Goal: Transaction & Acquisition: Purchase product/service

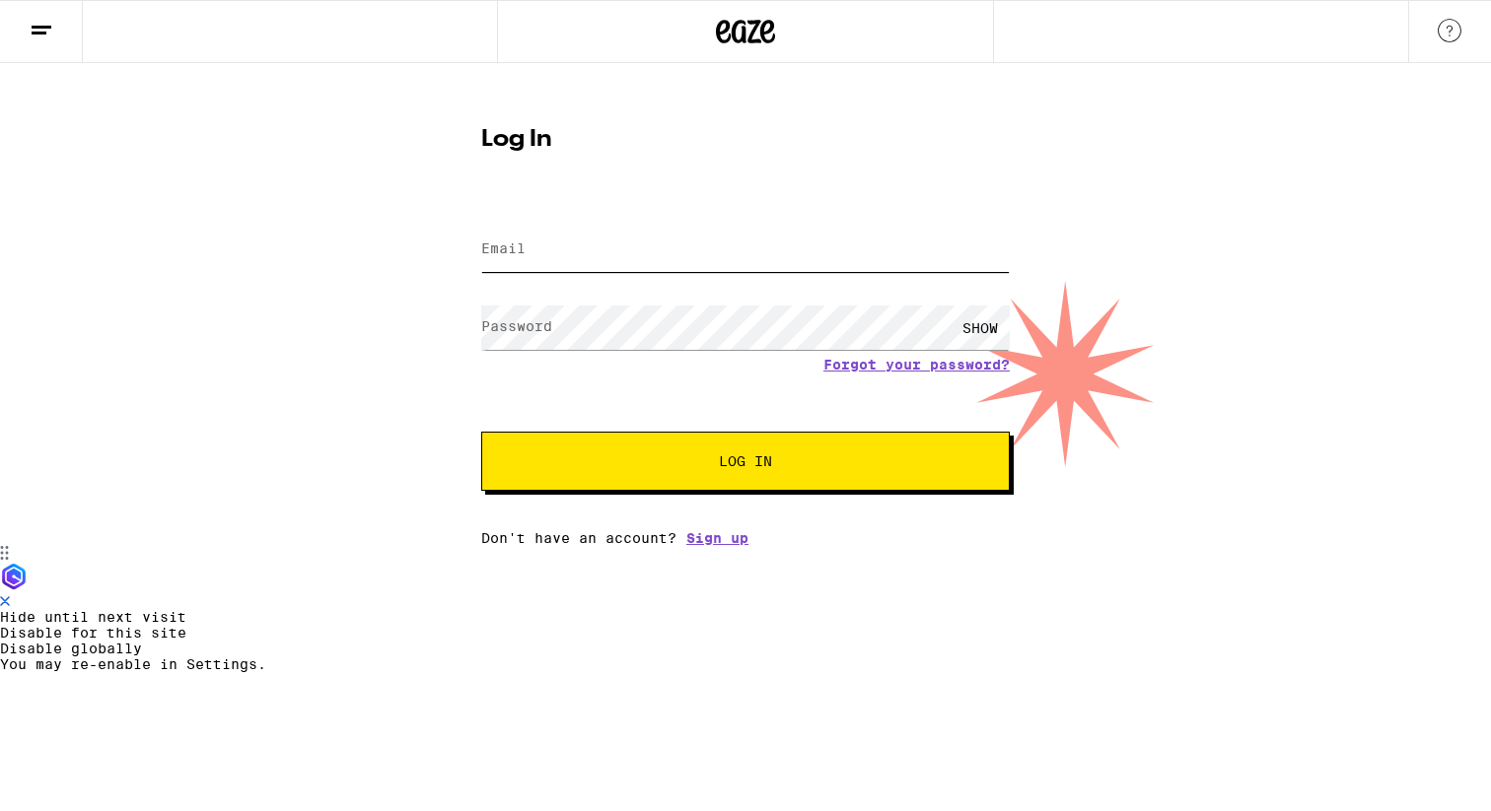
click at [536, 259] on input "Email" at bounding box center [745, 250] width 528 height 44
type input "[EMAIL_ADDRESS][DOMAIN_NAME]"
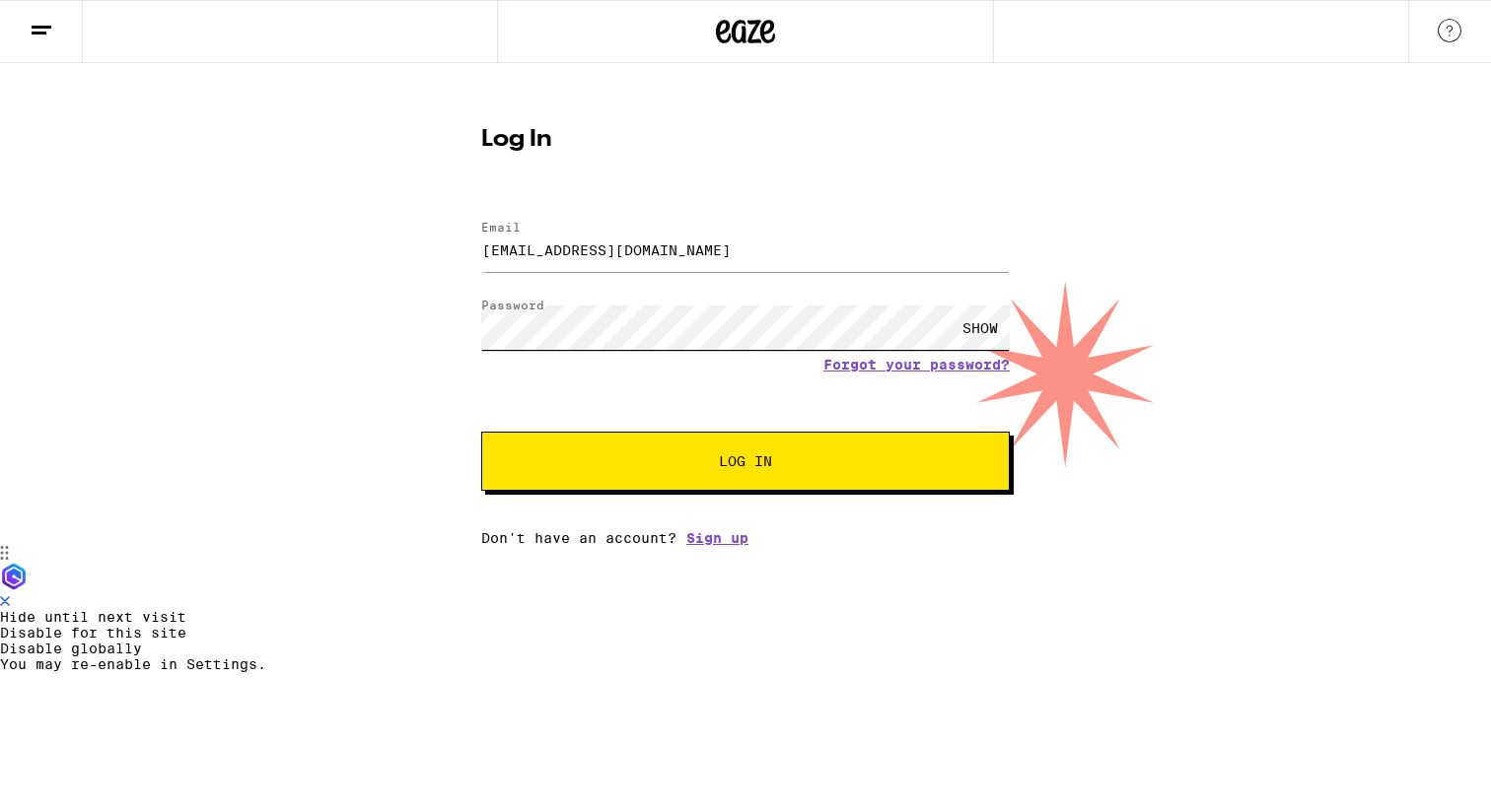
click at [481, 432] on button "Log In" at bounding box center [745, 461] width 528 height 59
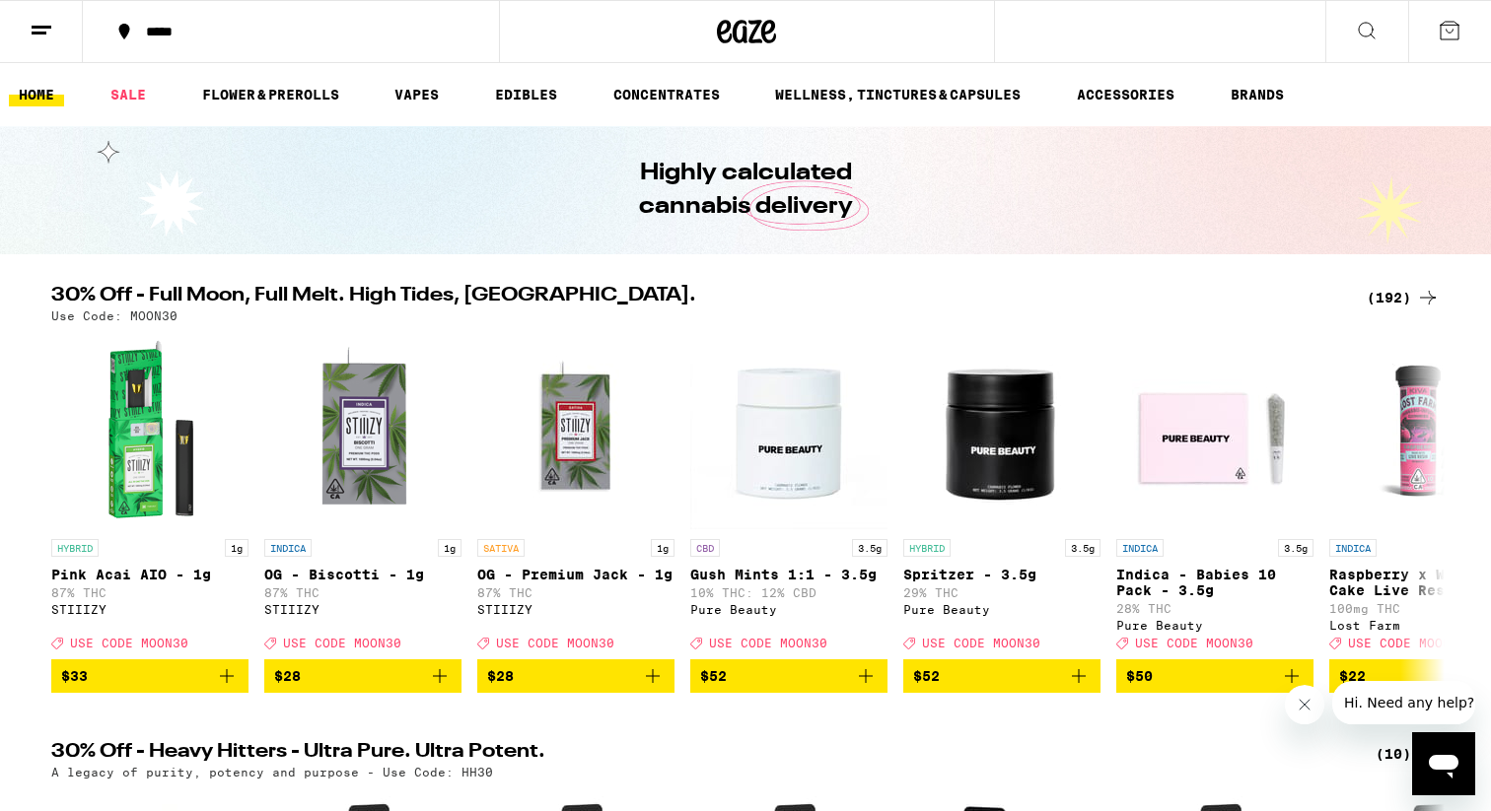
click at [171, 27] on div "*****" at bounding box center [302, 32] width 333 height 14
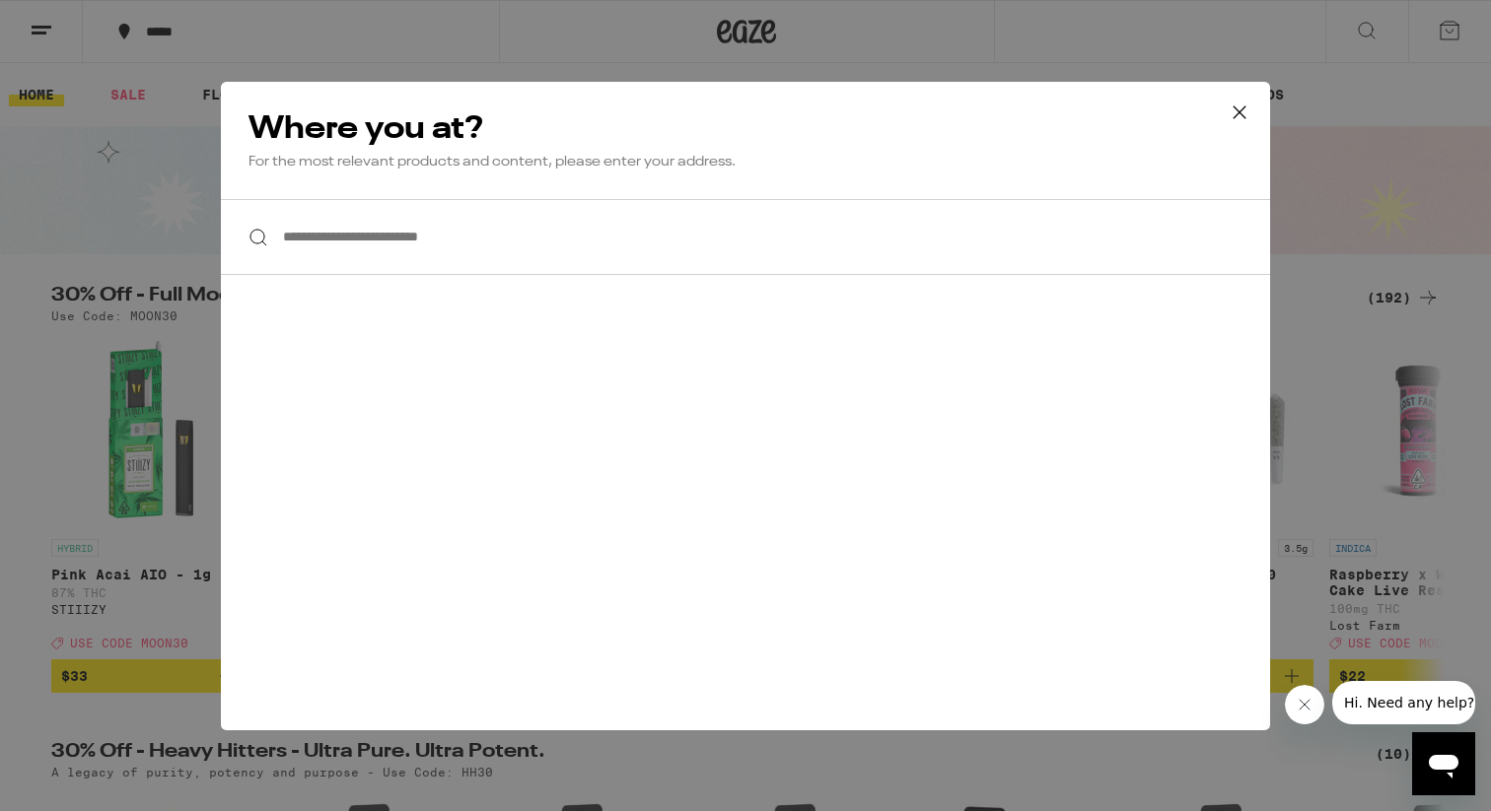
click at [420, 259] on input "**********" at bounding box center [745, 237] width 1049 height 76
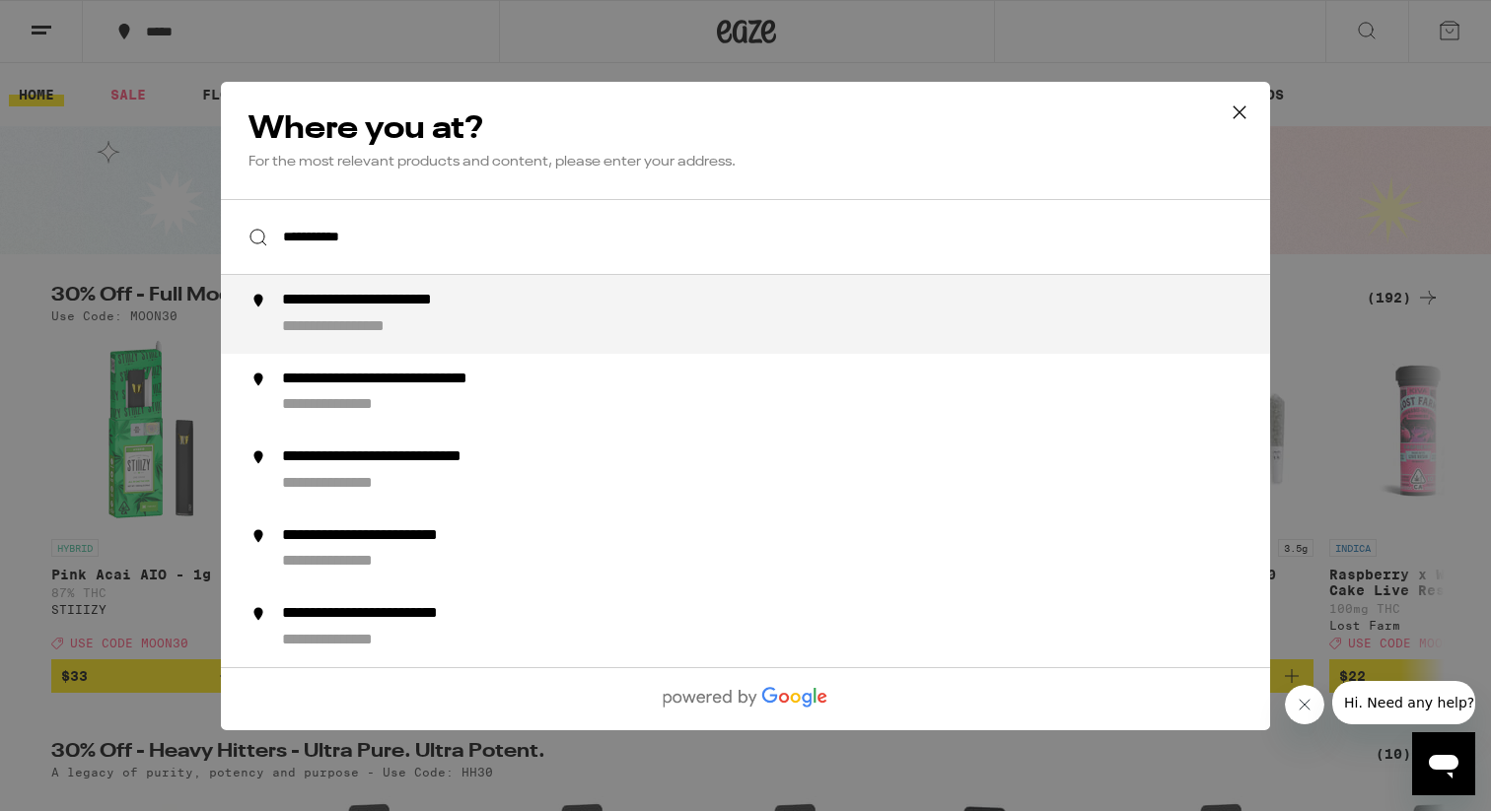
click at [390, 320] on div "**********" at bounding box center [369, 326] width 174 height 21
type input "**********"
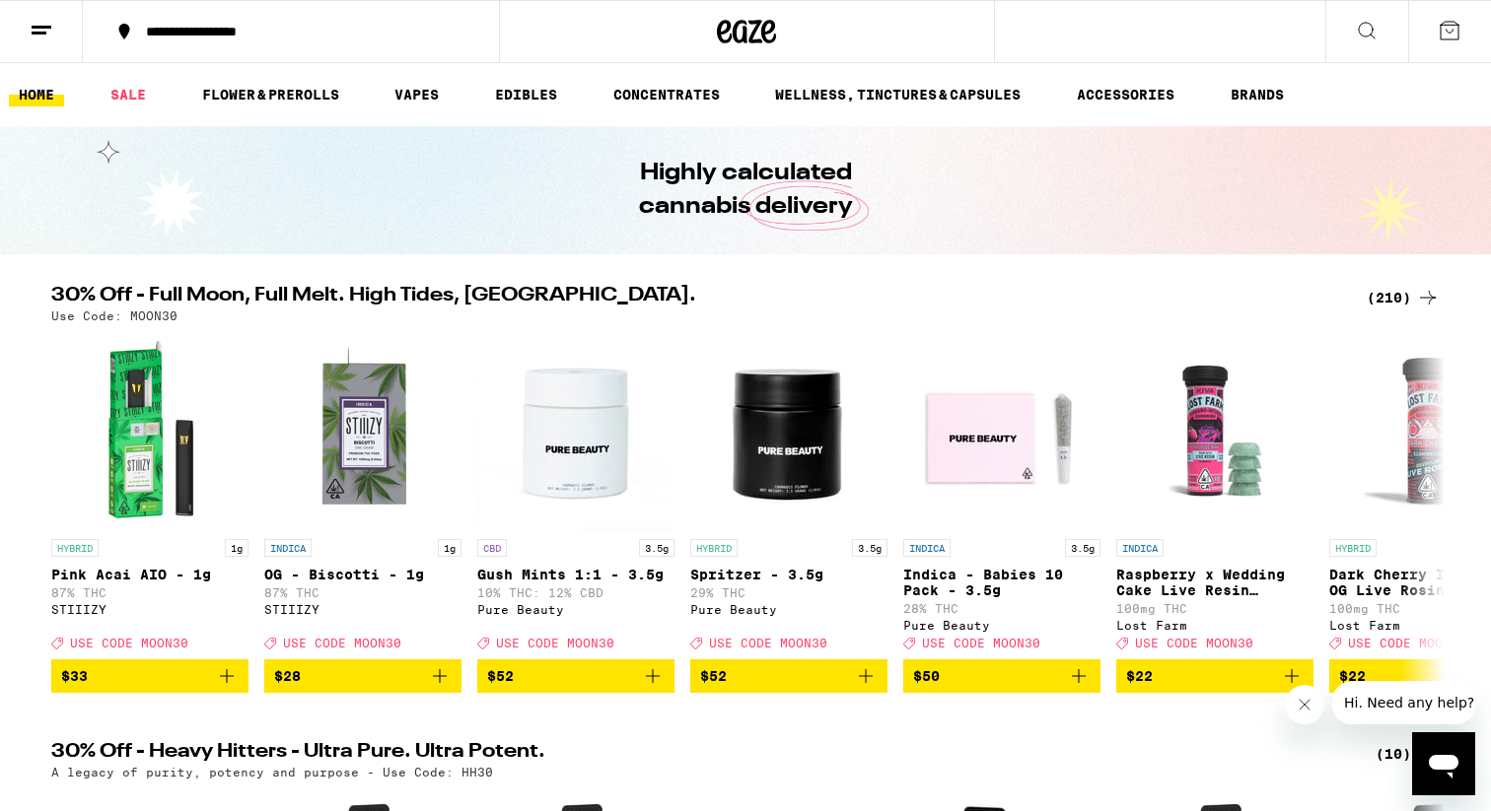
click at [35, 38] on icon at bounding box center [42, 31] width 24 height 24
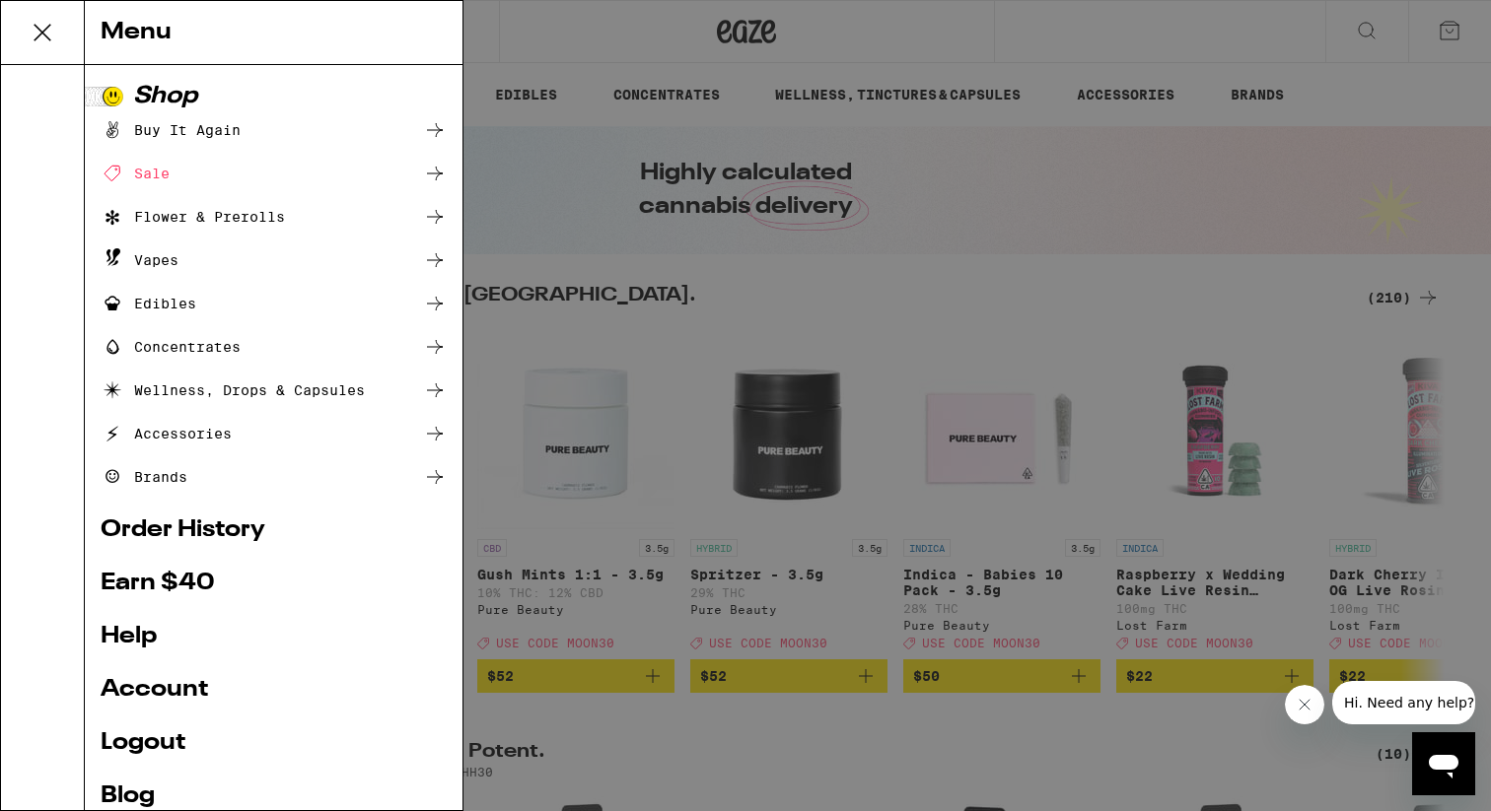
click at [216, 688] on link "Account" at bounding box center [274, 690] width 346 height 24
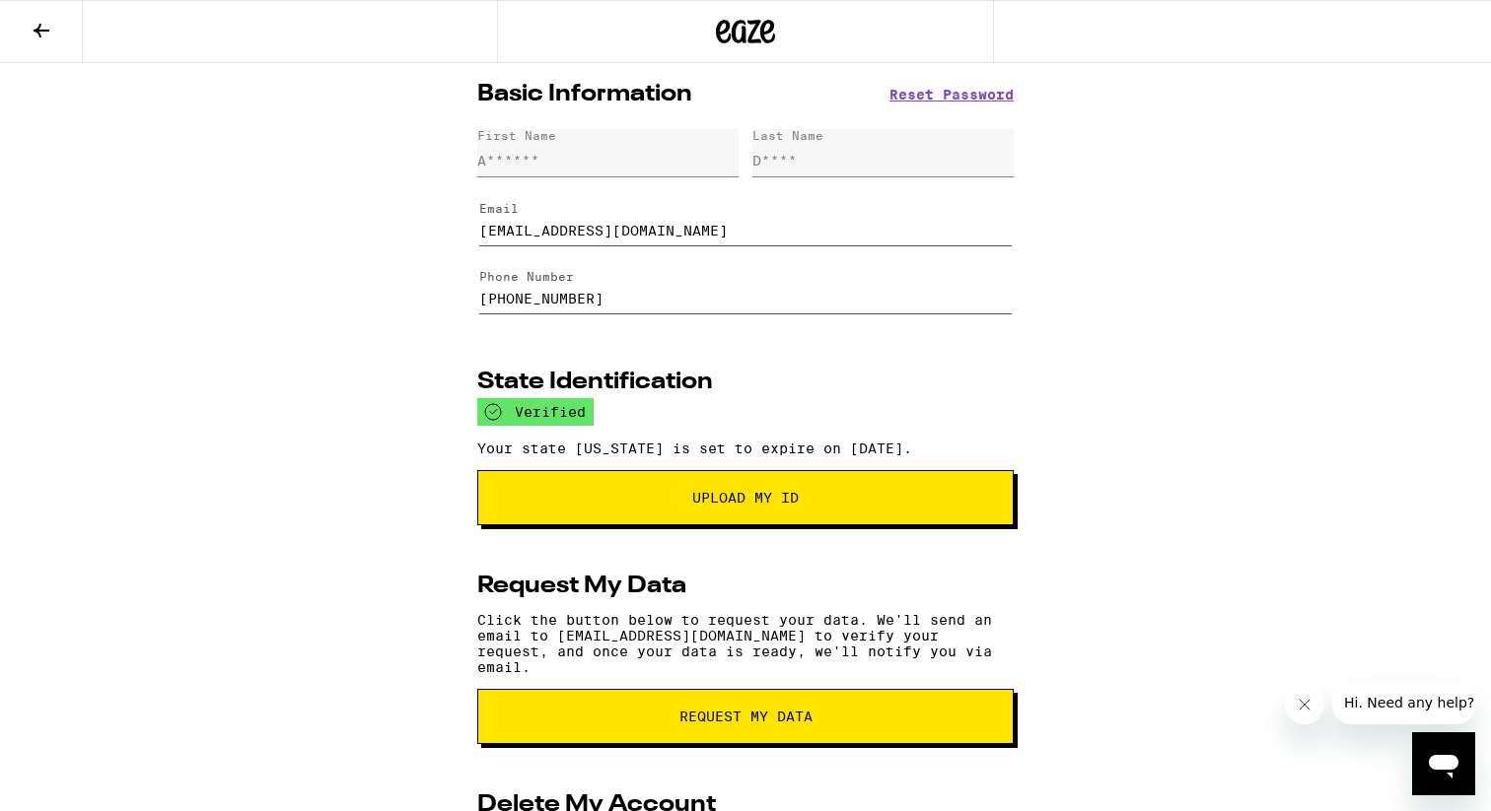
click at [44, 31] on icon at bounding box center [42, 31] width 24 height 24
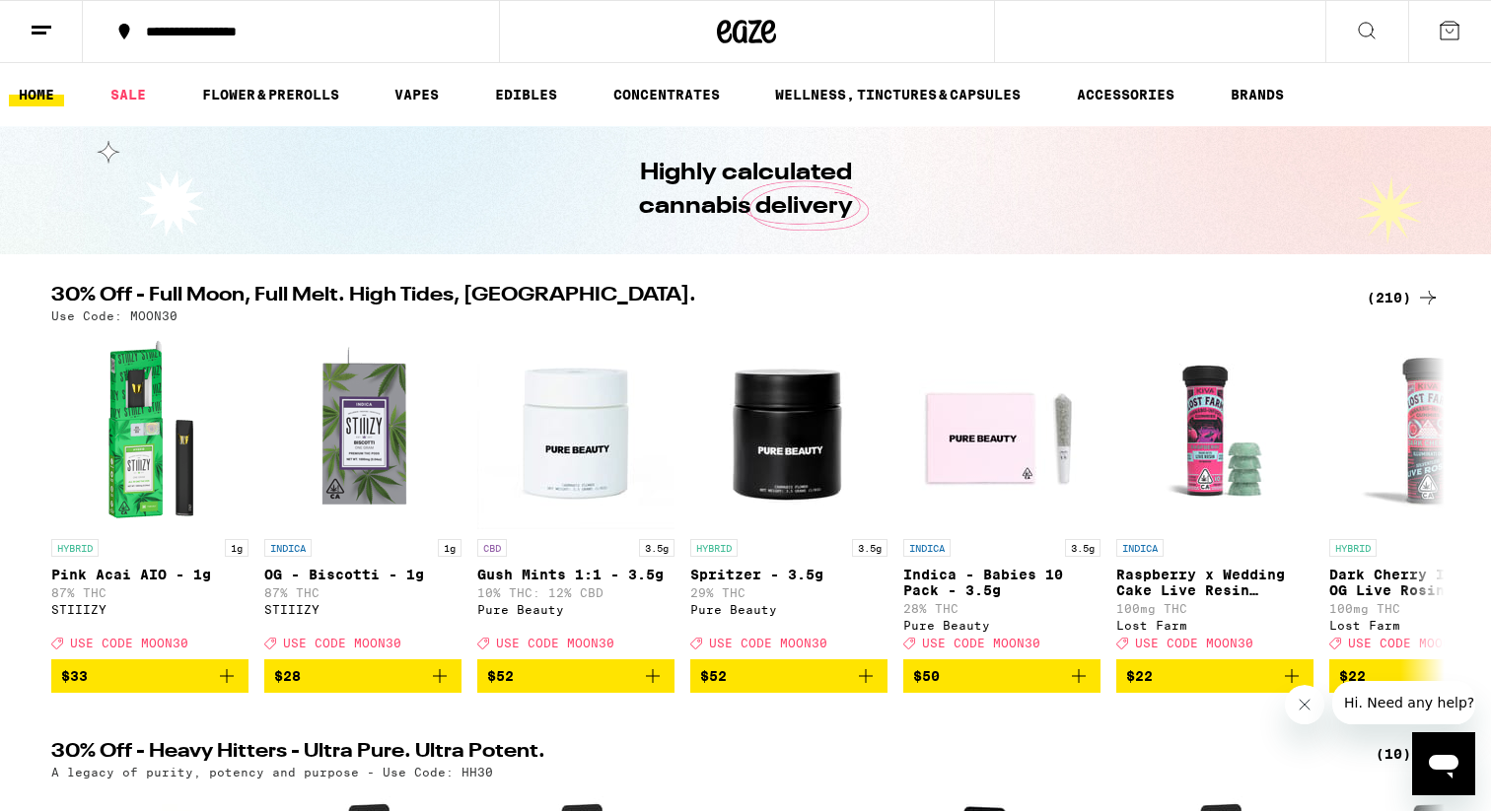
click at [1360, 41] on button at bounding box center [1366, 32] width 83 height 62
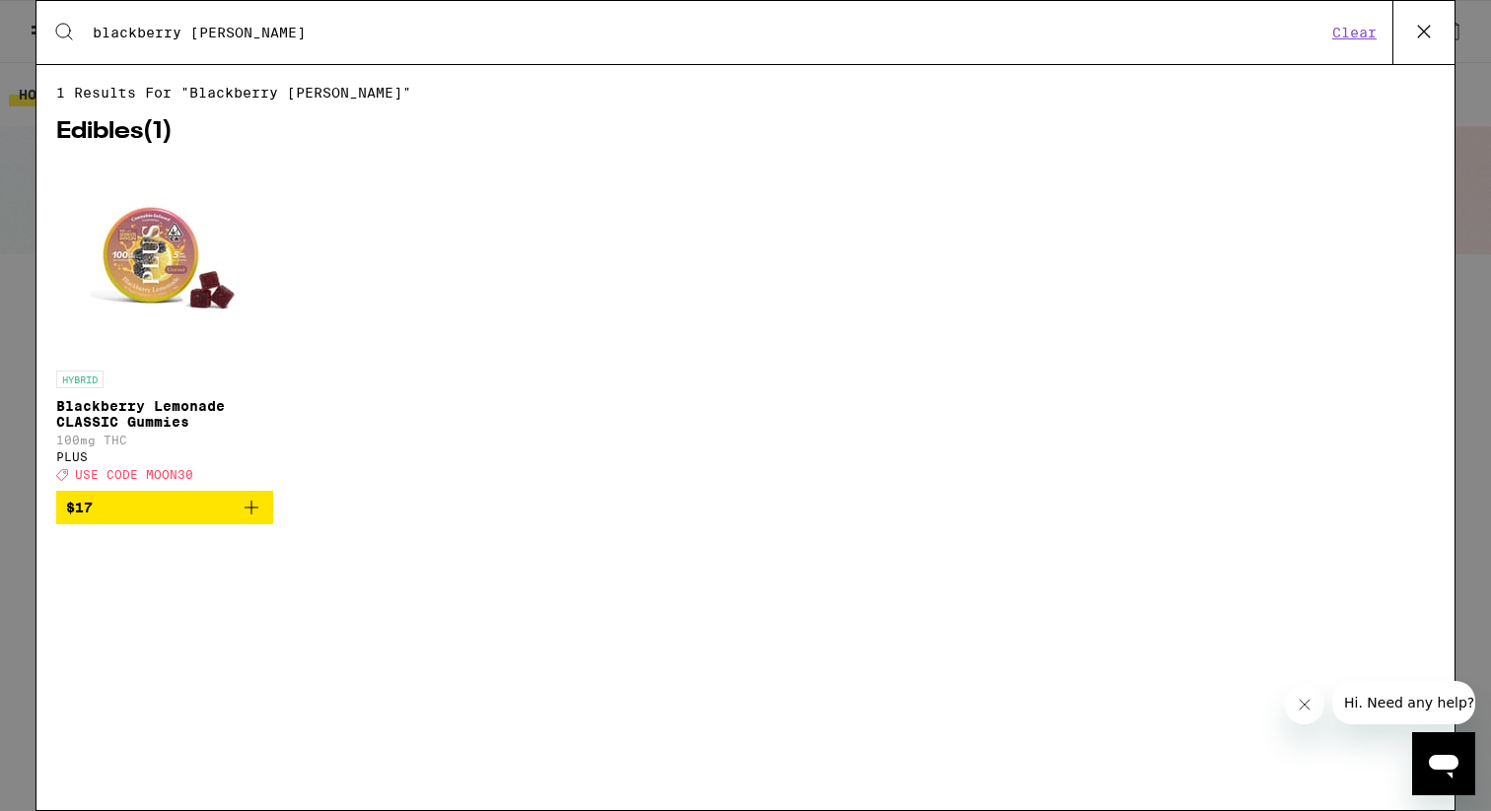
click at [100, 518] on span "$17" at bounding box center [164, 508] width 197 height 24
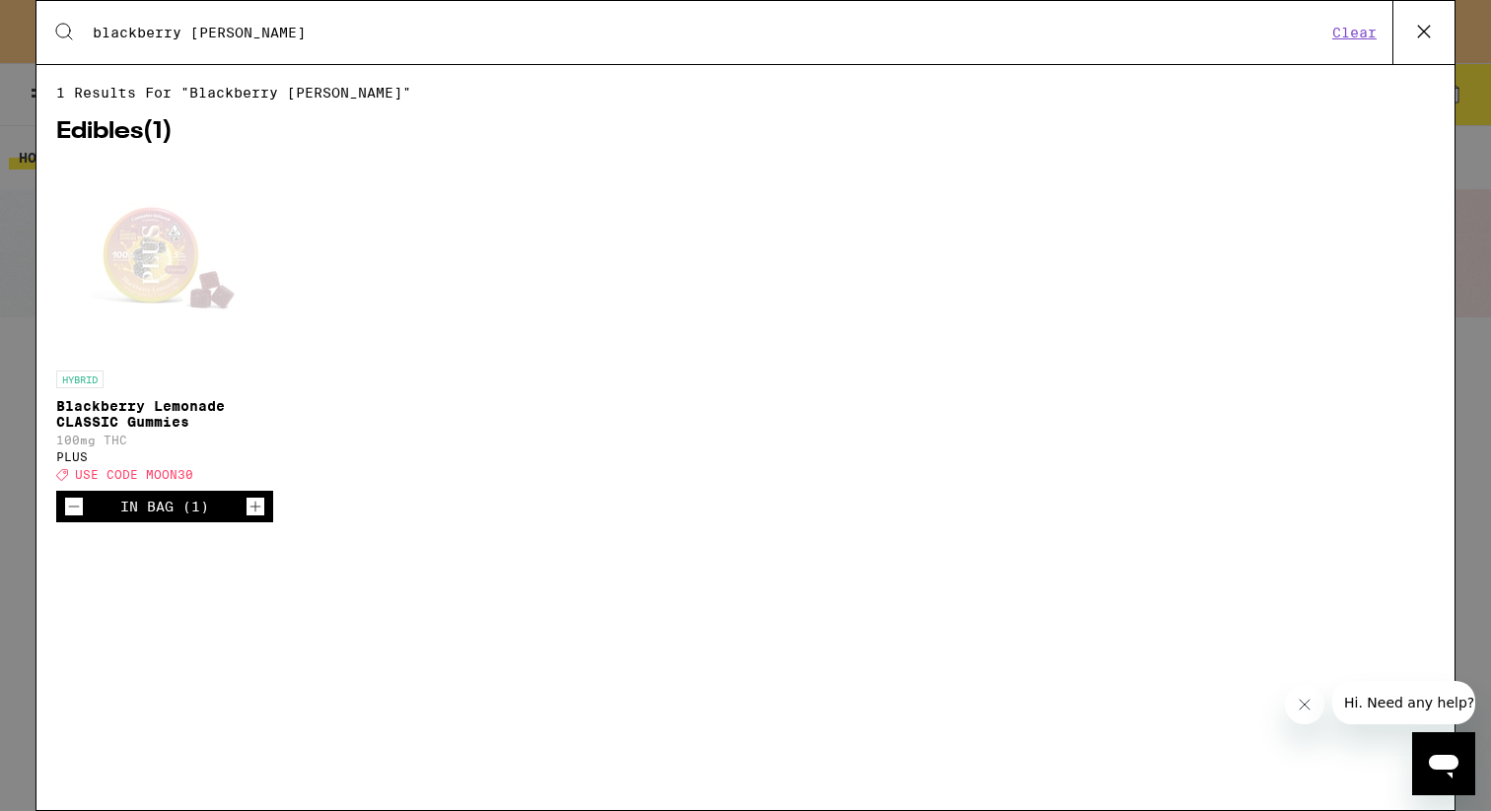
drag, startPoint x: 280, startPoint y: 29, endPoint x: 72, endPoint y: 29, distance: 208.0
click at [72, 29] on div "Search for Products blackberry [PERSON_NAME] Clear" at bounding box center [745, 32] width 1418 height 63
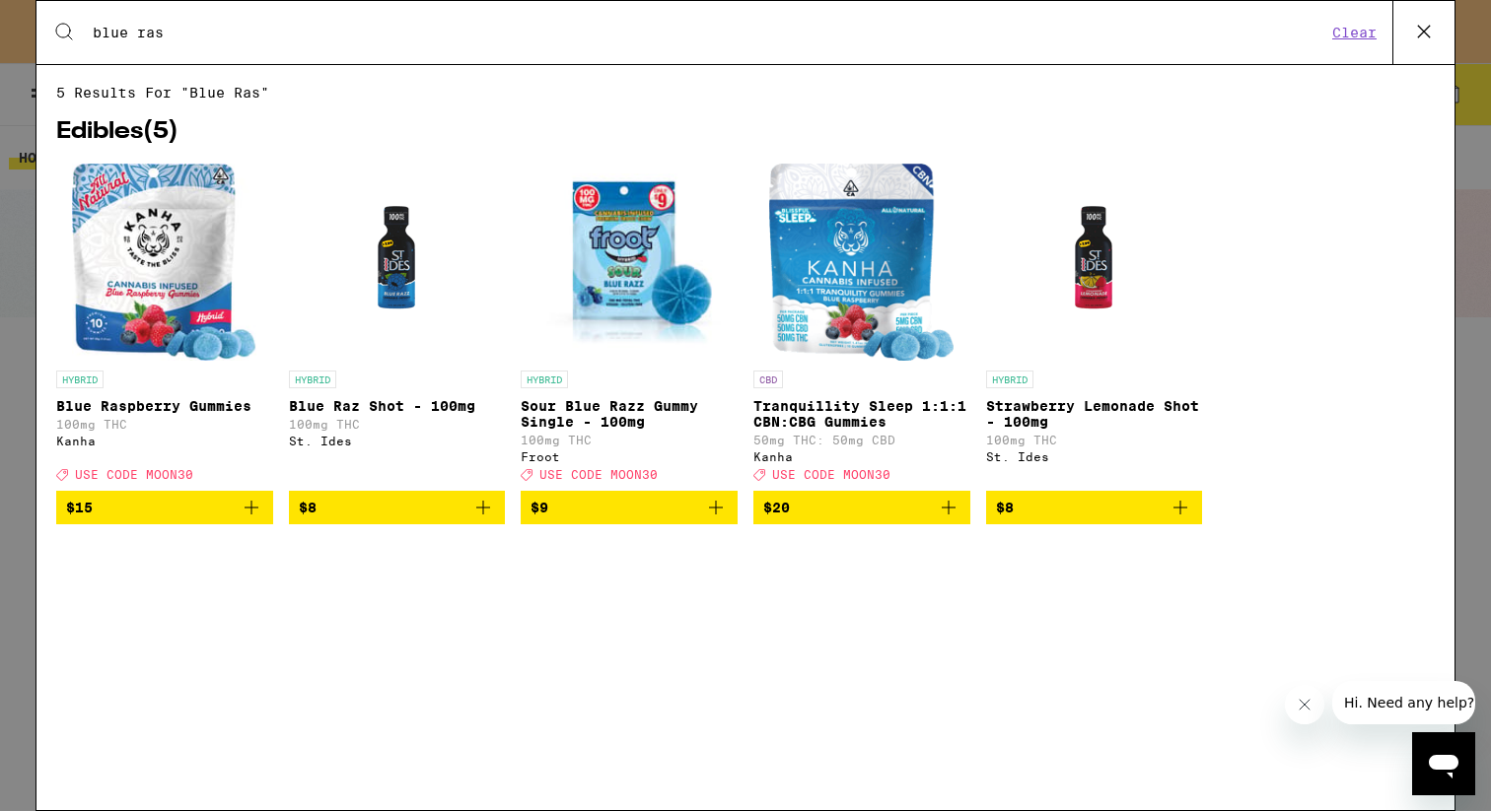
click at [175, 515] on span "$15" at bounding box center [164, 508] width 197 height 24
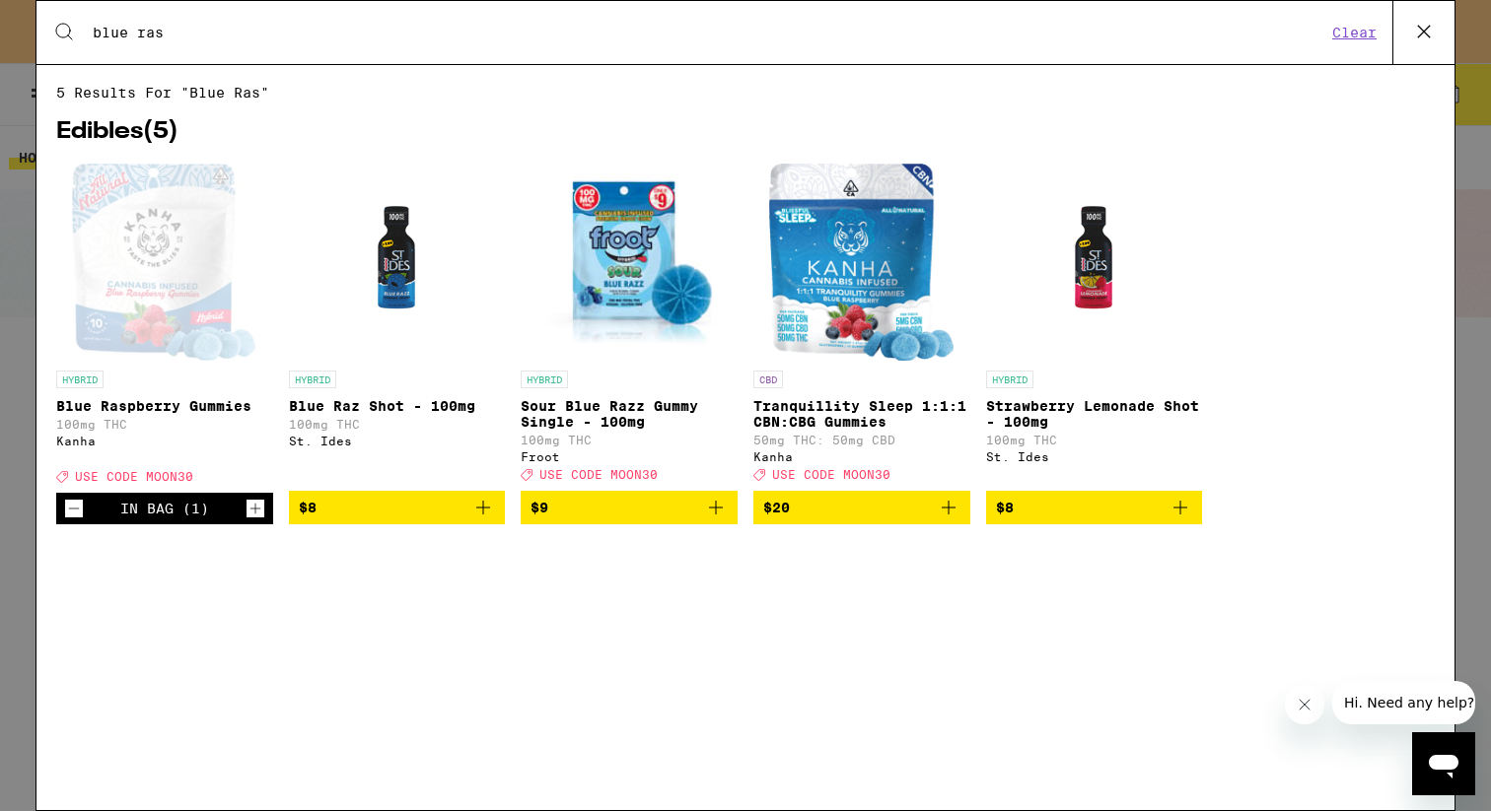
drag, startPoint x: 189, startPoint y: 32, endPoint x: 57, endPoint y: 32, distance: 132.1
click at [57, 32] on div "Search for Products blue ras Clear" at bounding box center [745, 32] width 1418 height 63
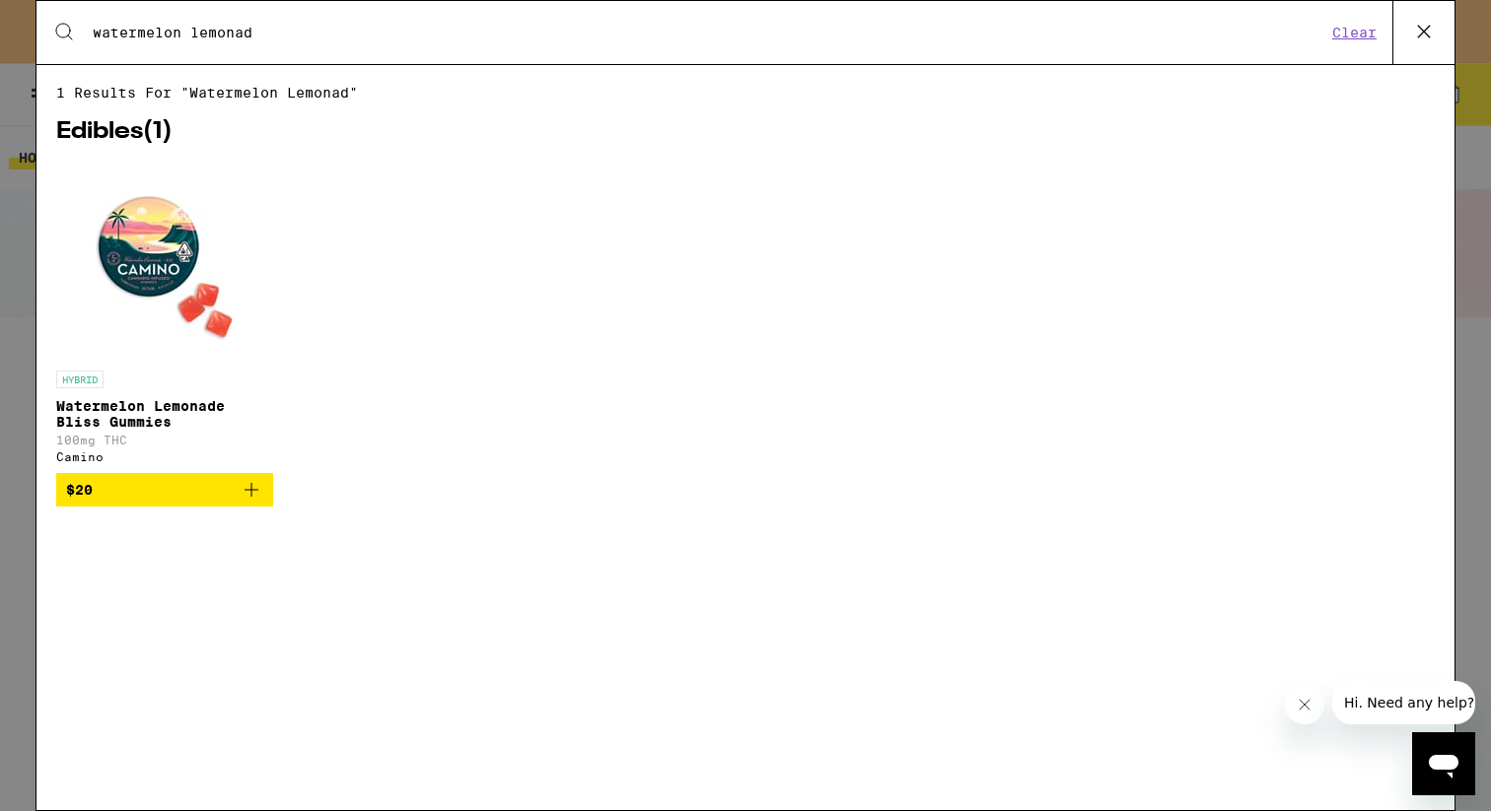
click at [117, 502] on span "$20" at bounding box center [164, 490] width 197 height 24
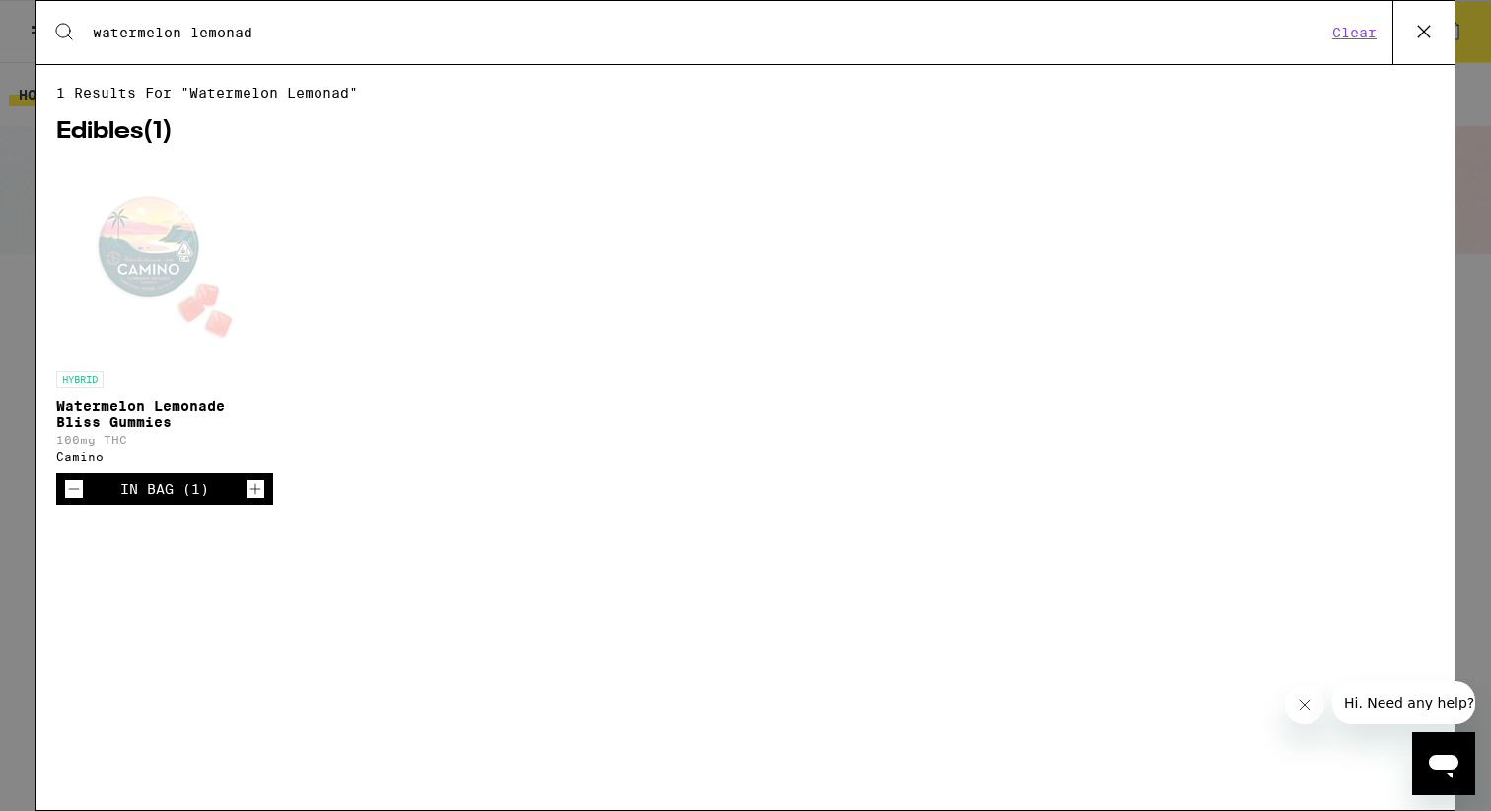
drag, startPoint x: 274, startPoint y: 32, endPoint x: 86, endPoint y: 31, distance: 188.3
click at [86, 31] on div "Search for Products watermelon lemonad" at bounding box center [701, 33] width 1250 height 18
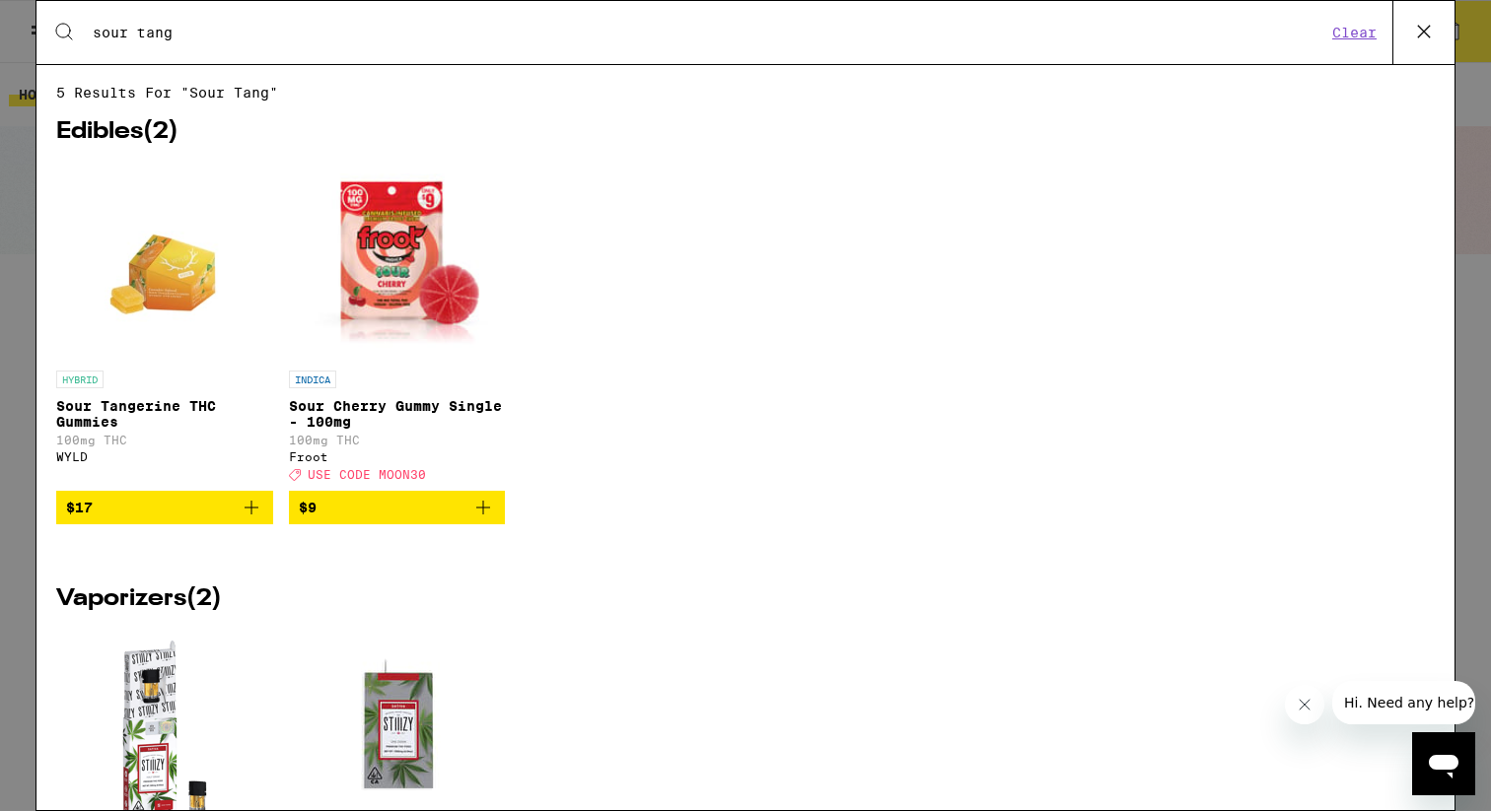
click at [161, 518] on span "$17" at bounding box center [164, 508] width 197 height 24
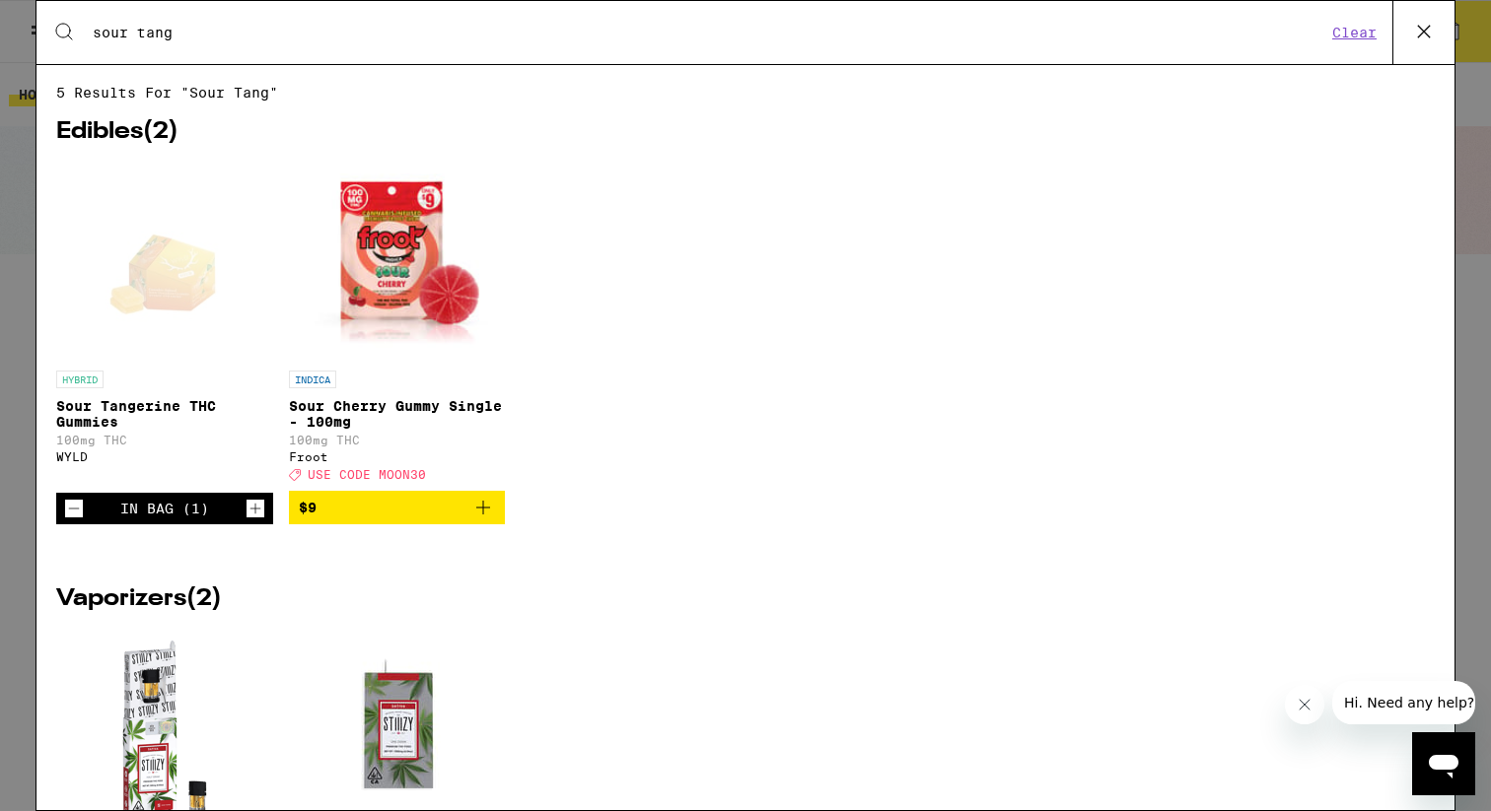
drag, startPoint x: 182, startPoint y: 37, endPoint x: 64, endPoint y: 37, distance: 118.3
click at [64, 37] on div "Search for Products sour tang Clear" at bounding box center [745, 32] width 1418 height 63
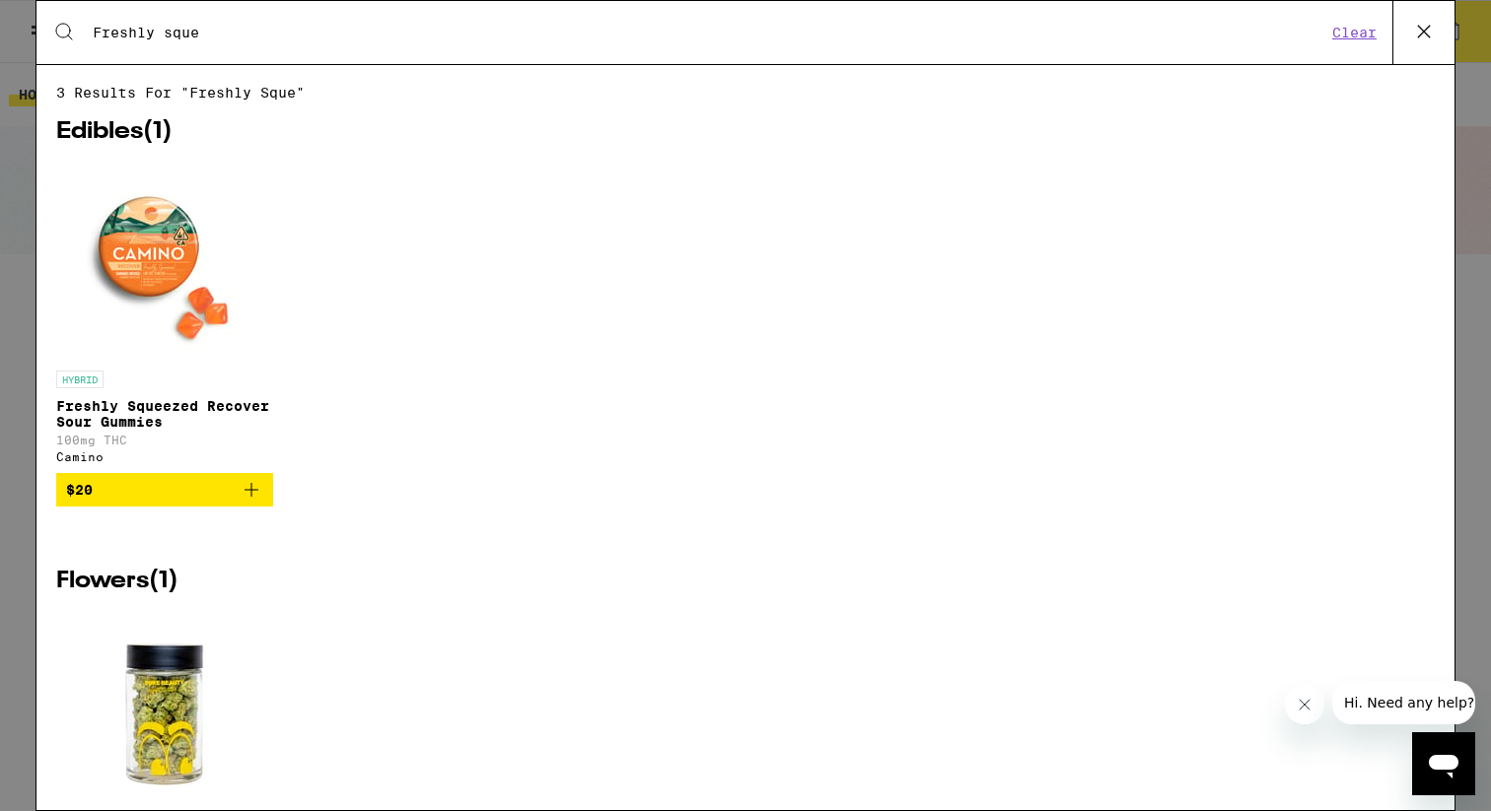
click at [161, 502] on span "$20" at bounding box center [164, 490] width 197 height 24
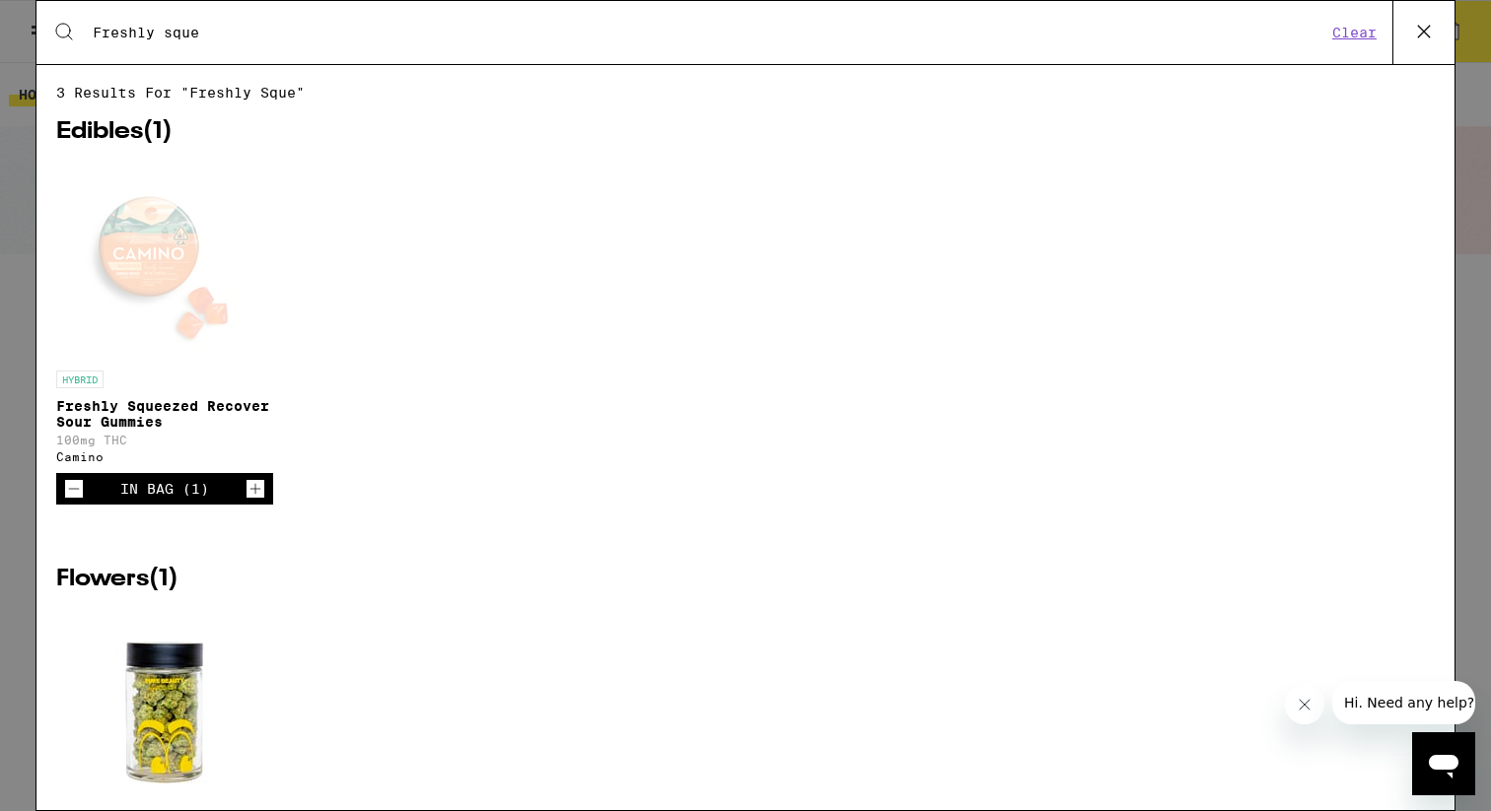
drag, startPoint x: 223, startPoint y: 37, endPoint x: 94, endPoint y: 41, distance: 129.2
click at [94, 41] on input "Freshly sque" at bounding box center [709, 33] width 1234 height 18
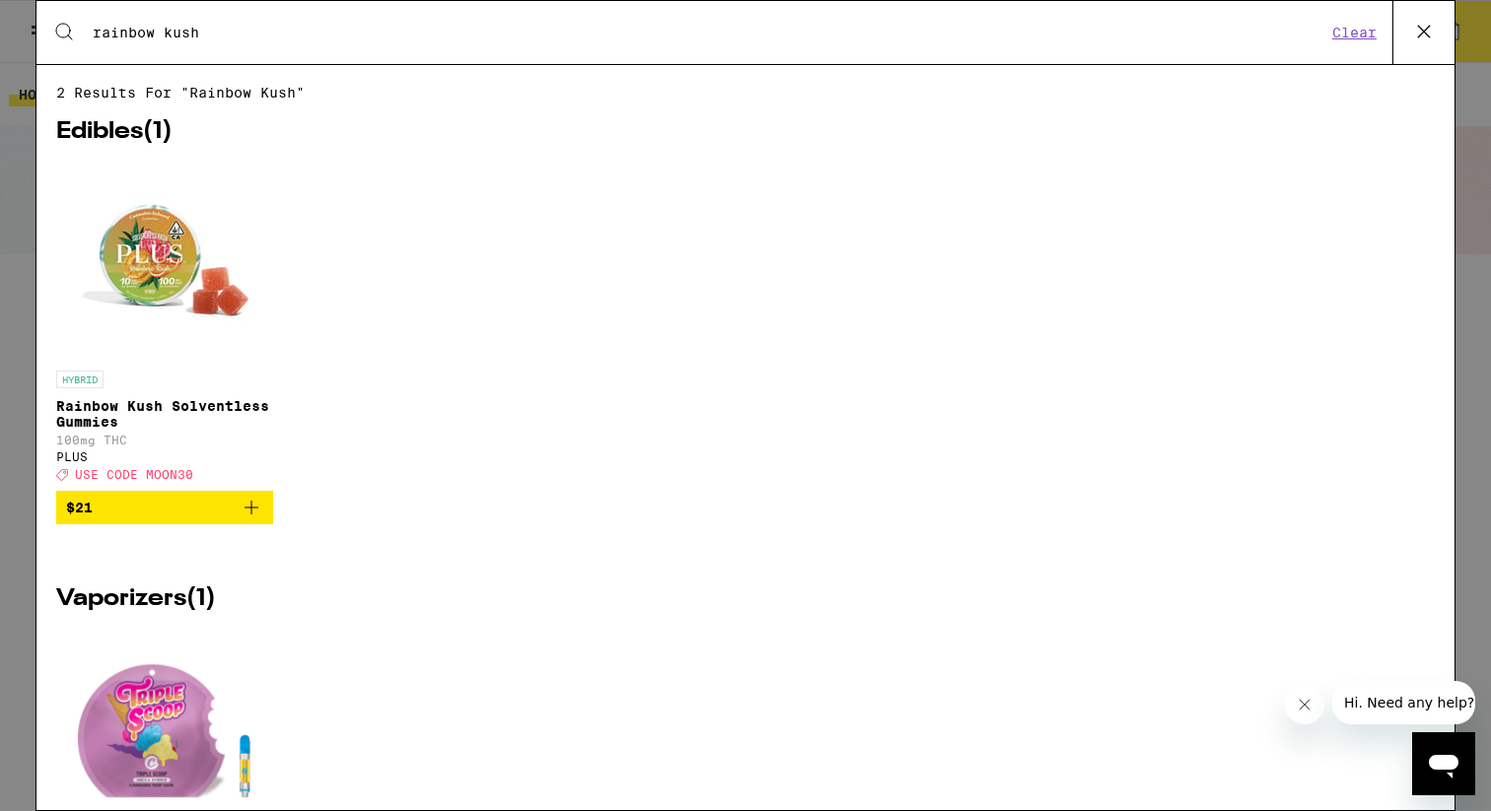
click at [129, 517] on span "$21" at bounding box center [164, 508] width 197 height 24
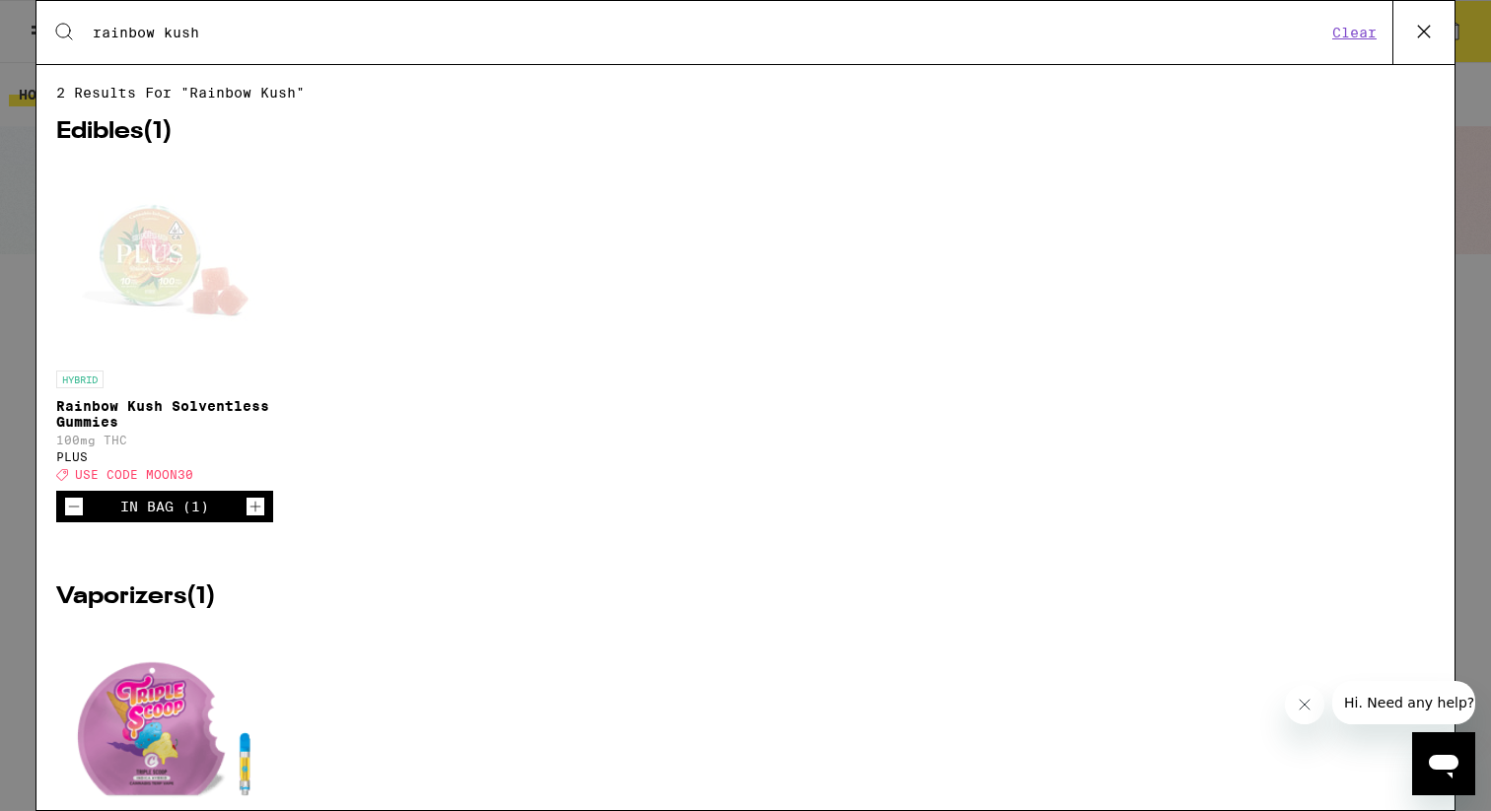
click at [71, 42] on div at bounding box center [55, 33] width 39 height 27
drag, startPoint x: 214, startPoint y: 37, endPoint x: 87, endPoint y: 37, distance: 127.2
click at [87, 37] on div "Search for Products rainbow kush" at bounding box center [701, 33] width 1250 height 18
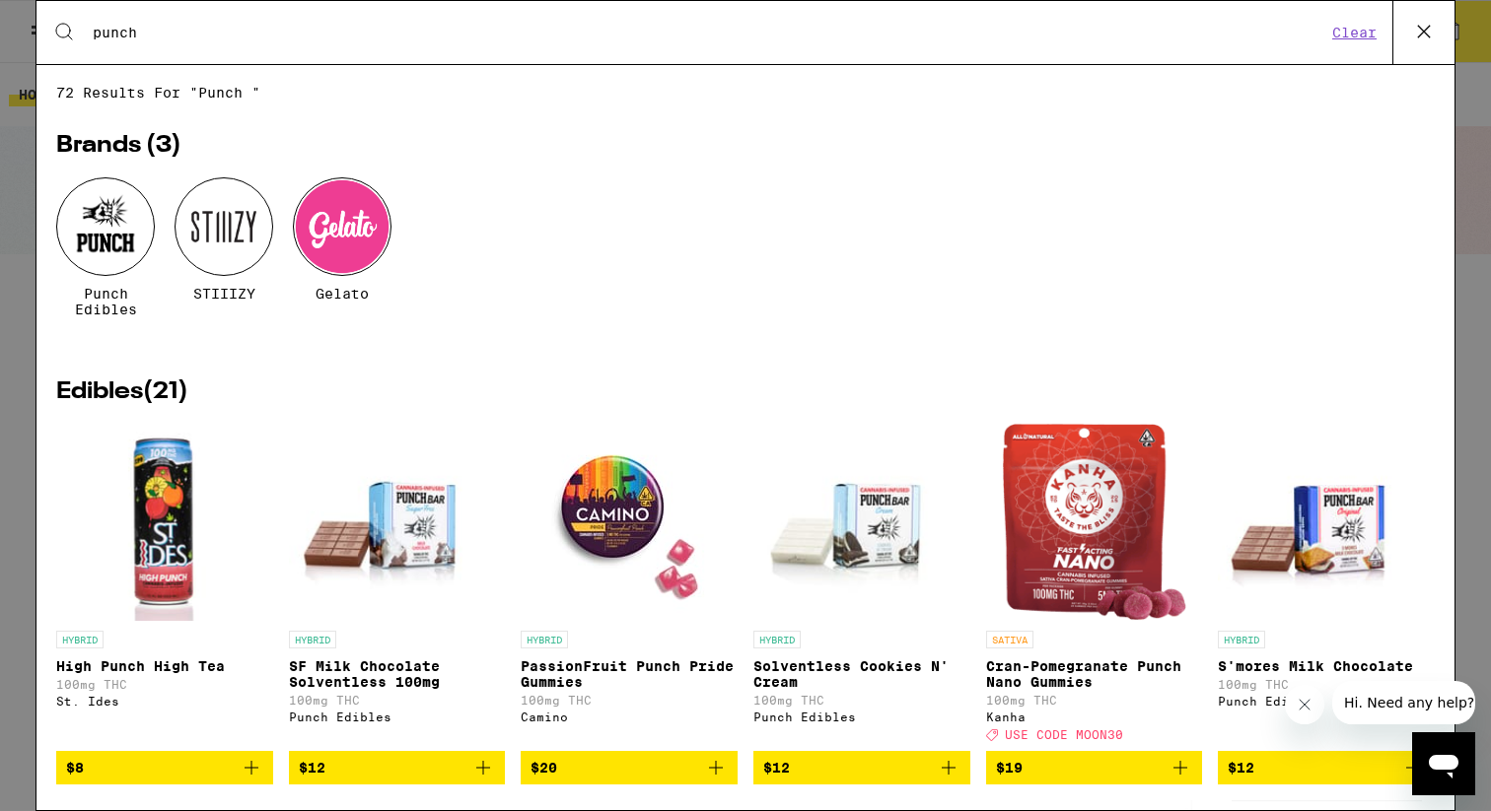
type input "punch"
click at [105, 239] on div at bounding box center [105, 226] width 99 height 99
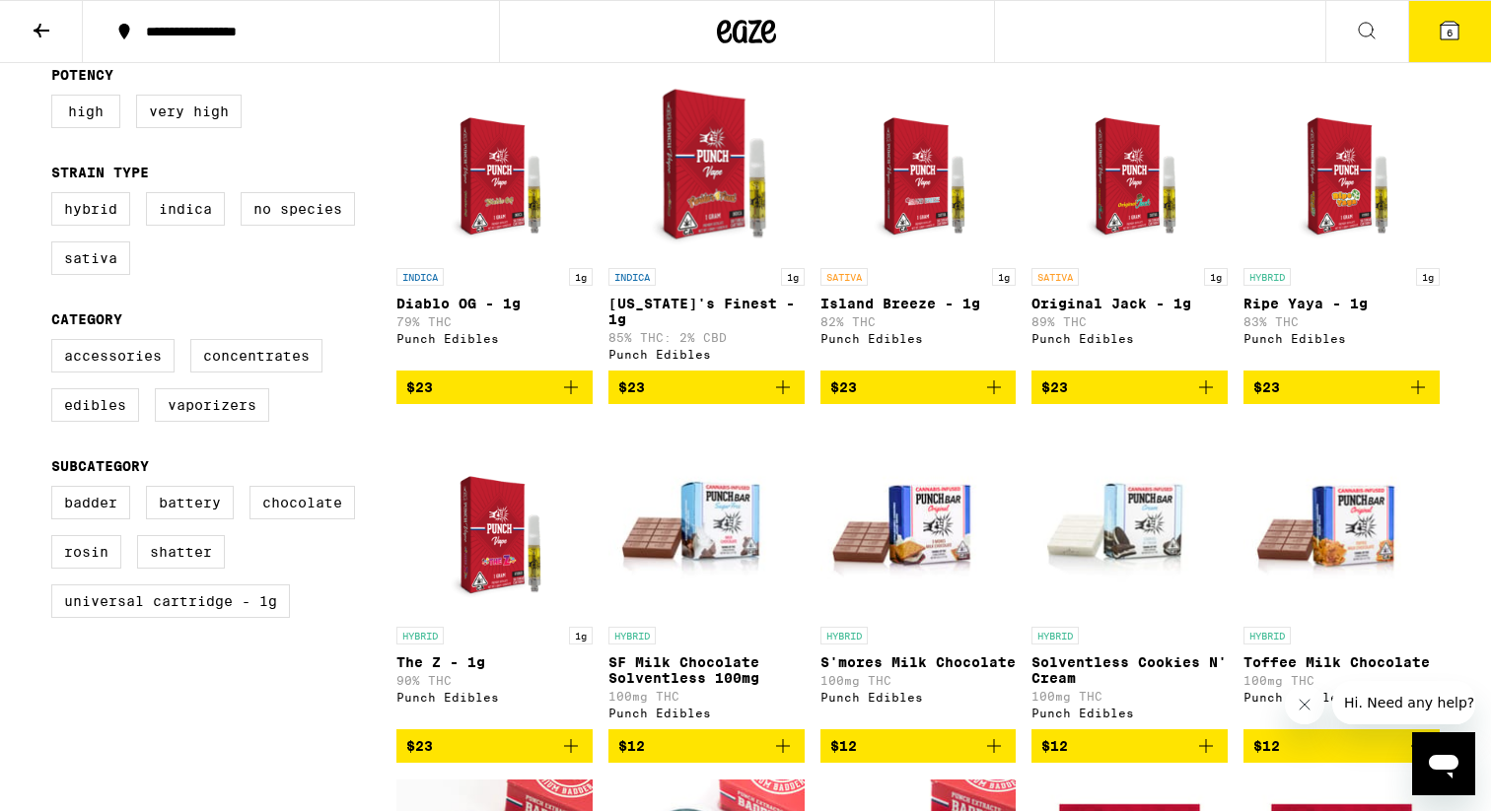
scroll to position [612, 0]
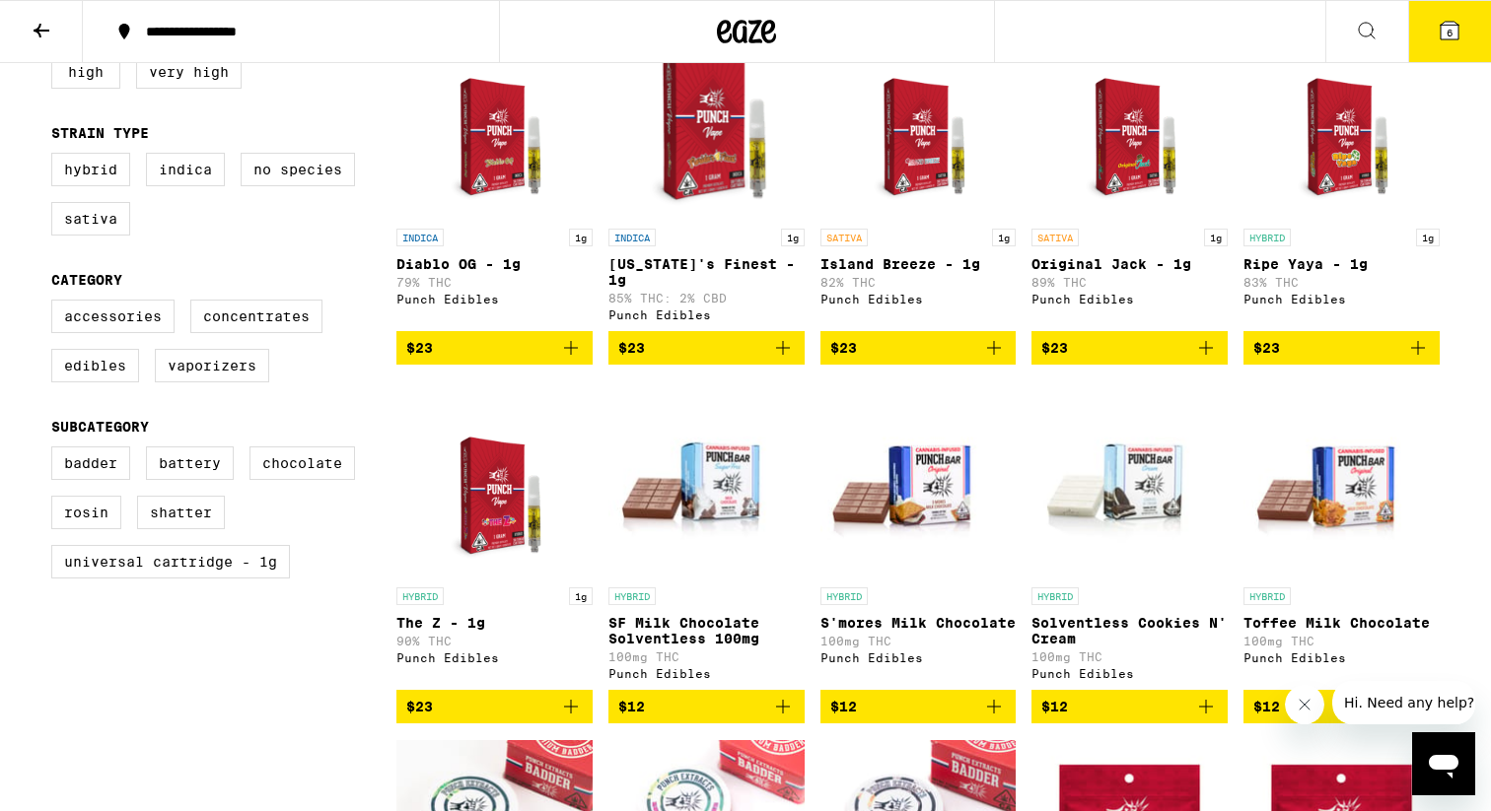
click at [470, 705] on span "$23" at bounding box center [494, 707] width 176 height 24
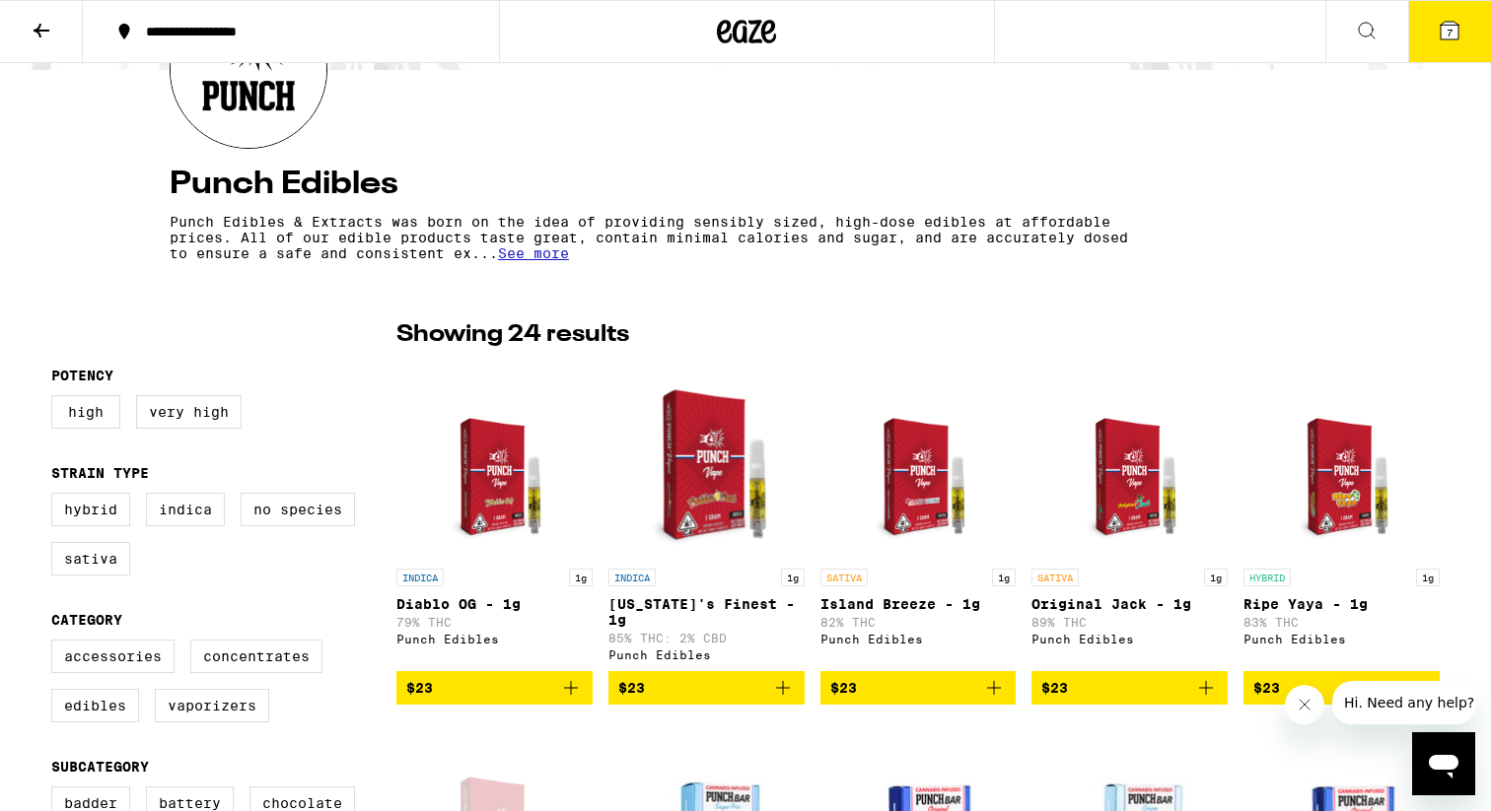
scroll to position [0, 0]
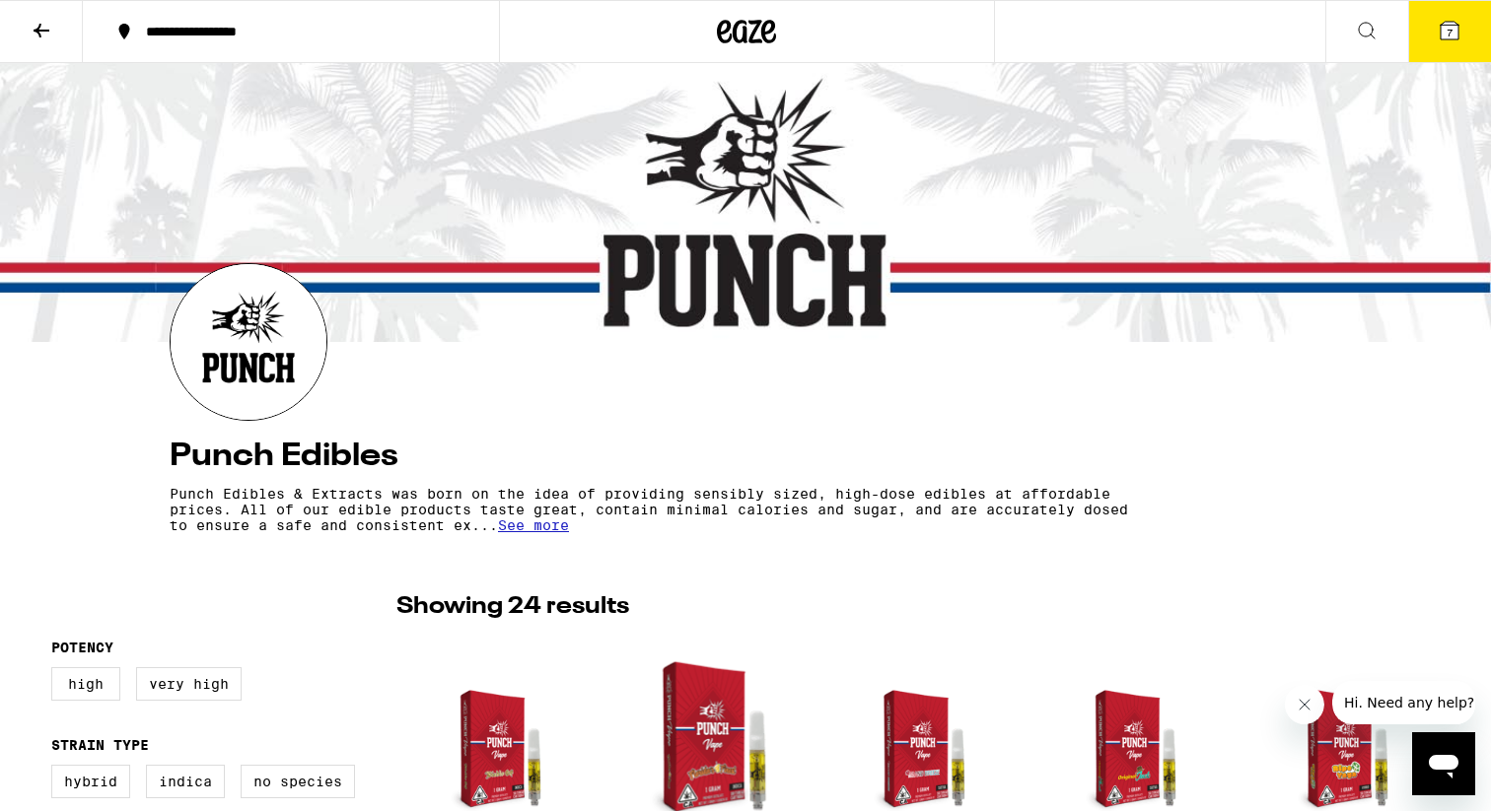
click at [1359, 21] on icon at bounding box center [1367, 31] width 24 height 24
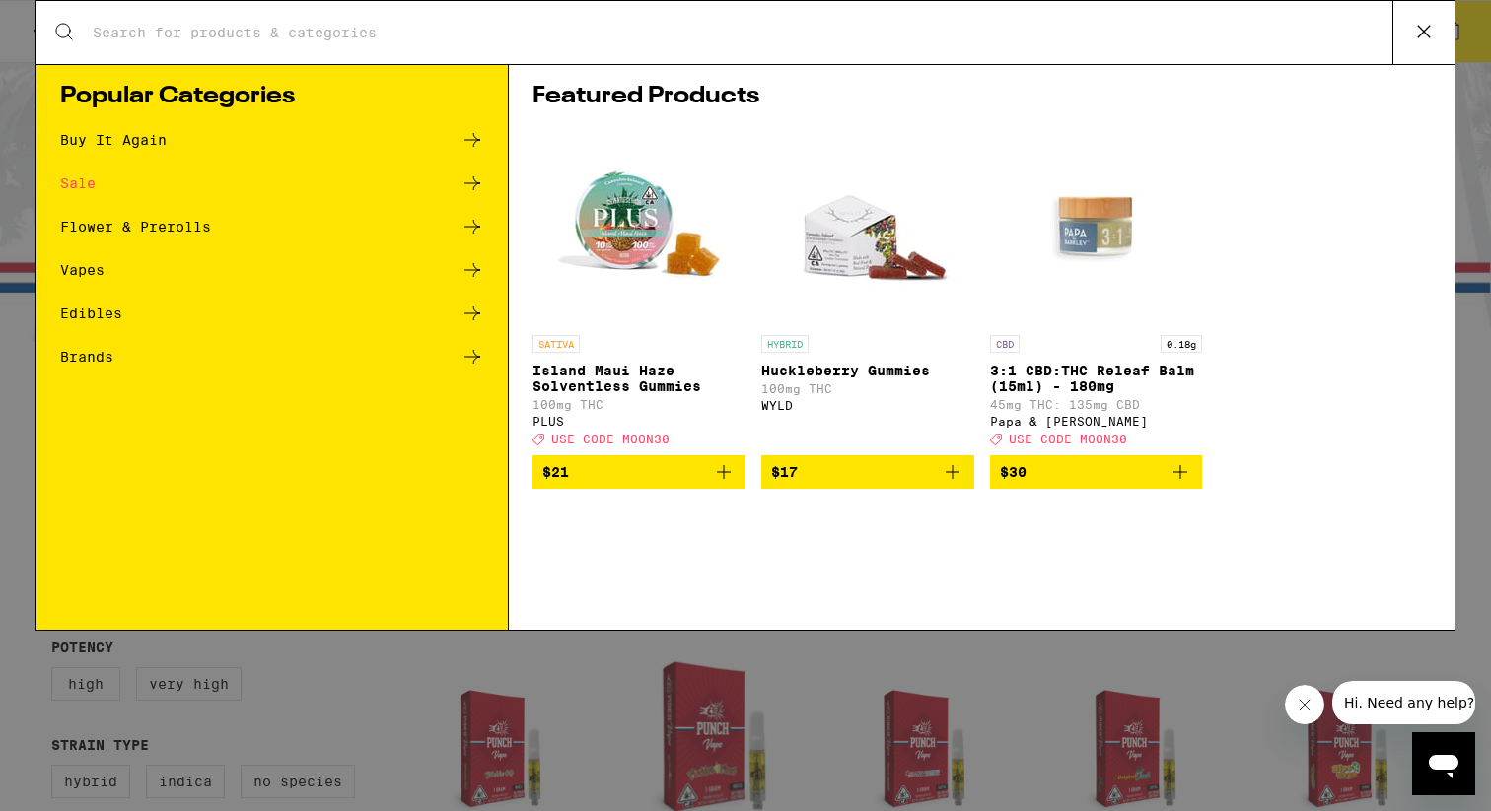
click at [371, 38] on input "Search for Products" at bounding box center [742, 33] width 1300 height 18
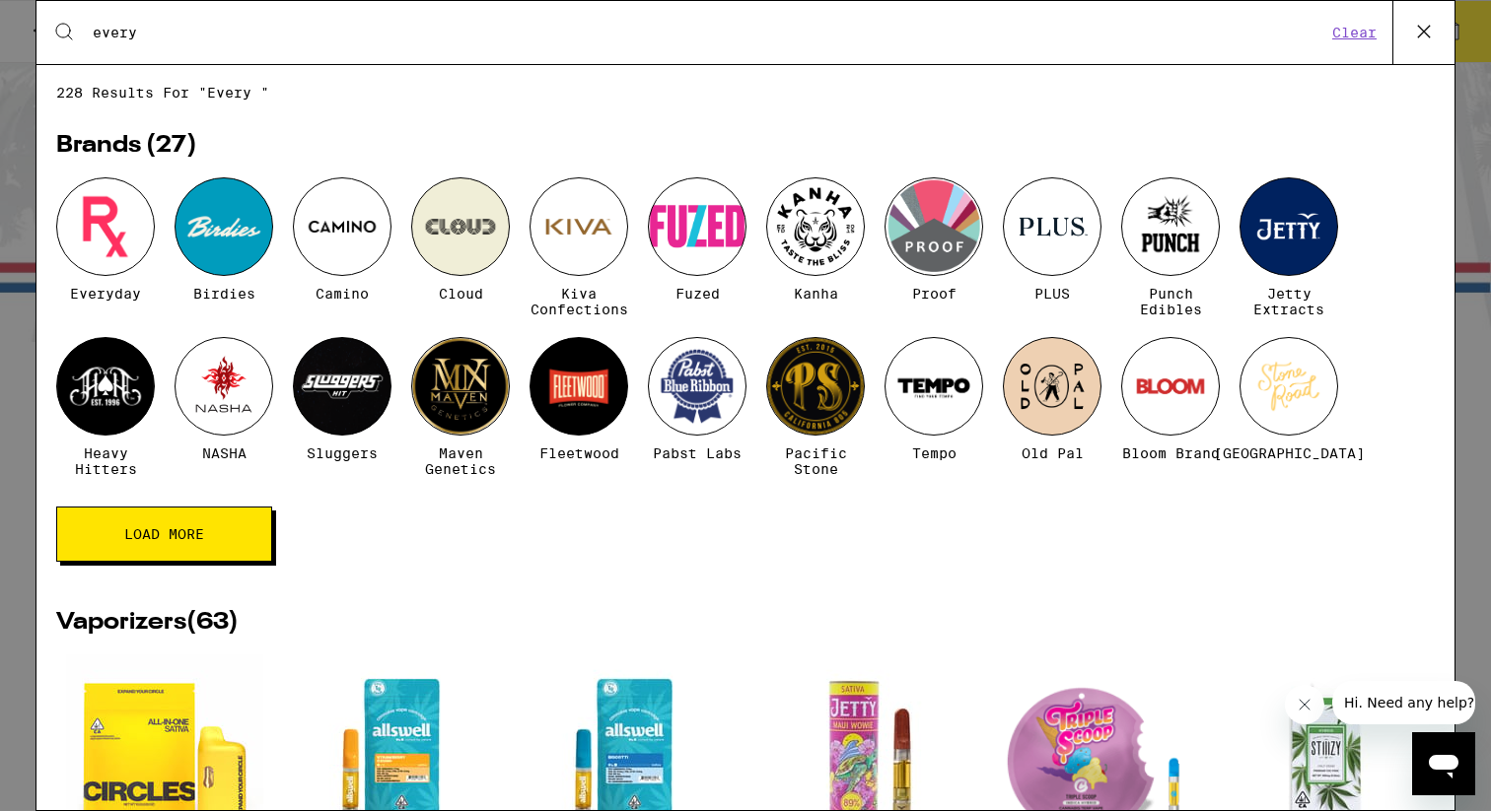
type input "every"
click at [88, 230] on div at bounding box center [105, 226] width 99 height 99
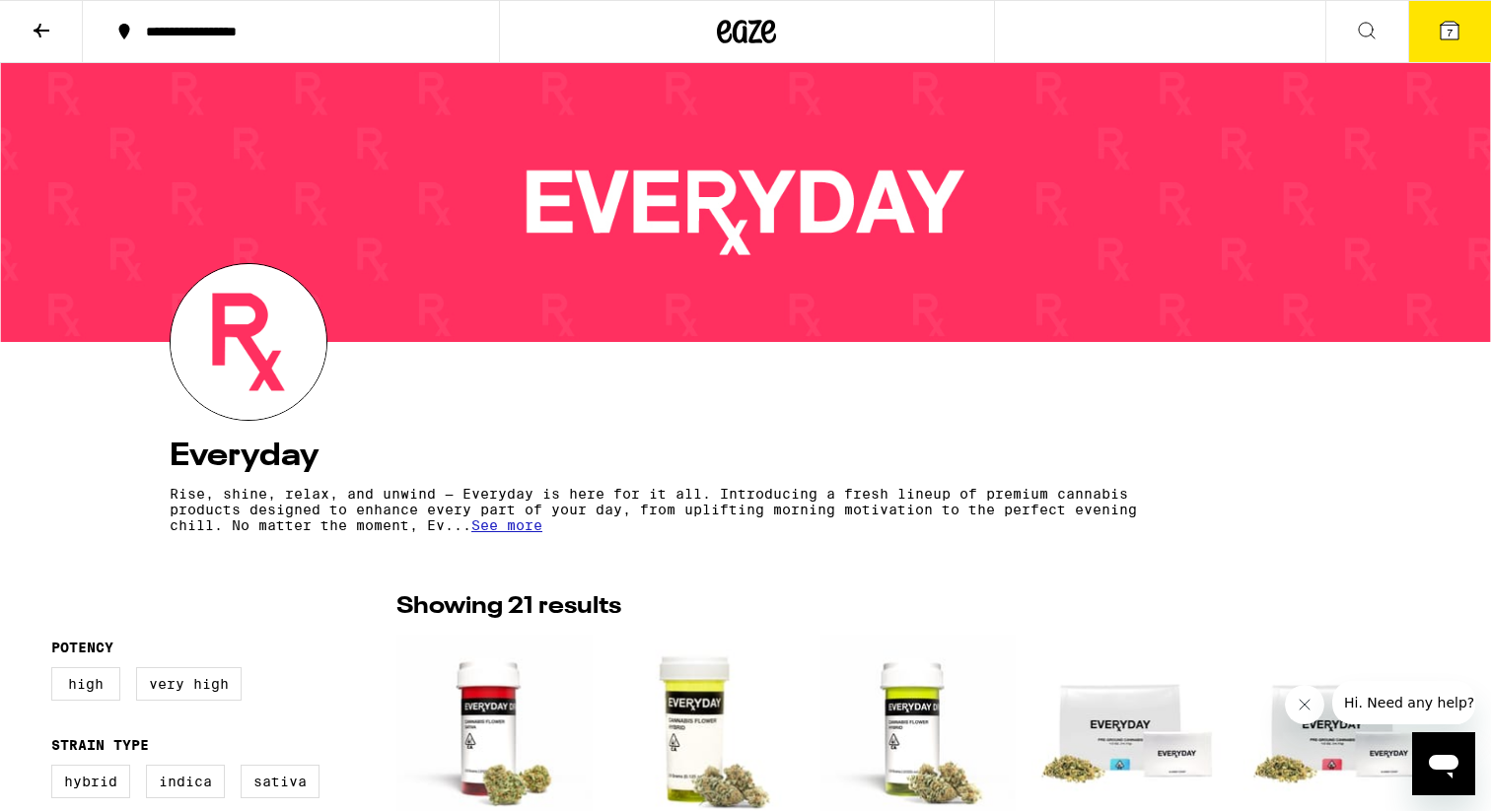
click at [1369, 31] on icon at bounding box center [1367, 31] width 24 height 24
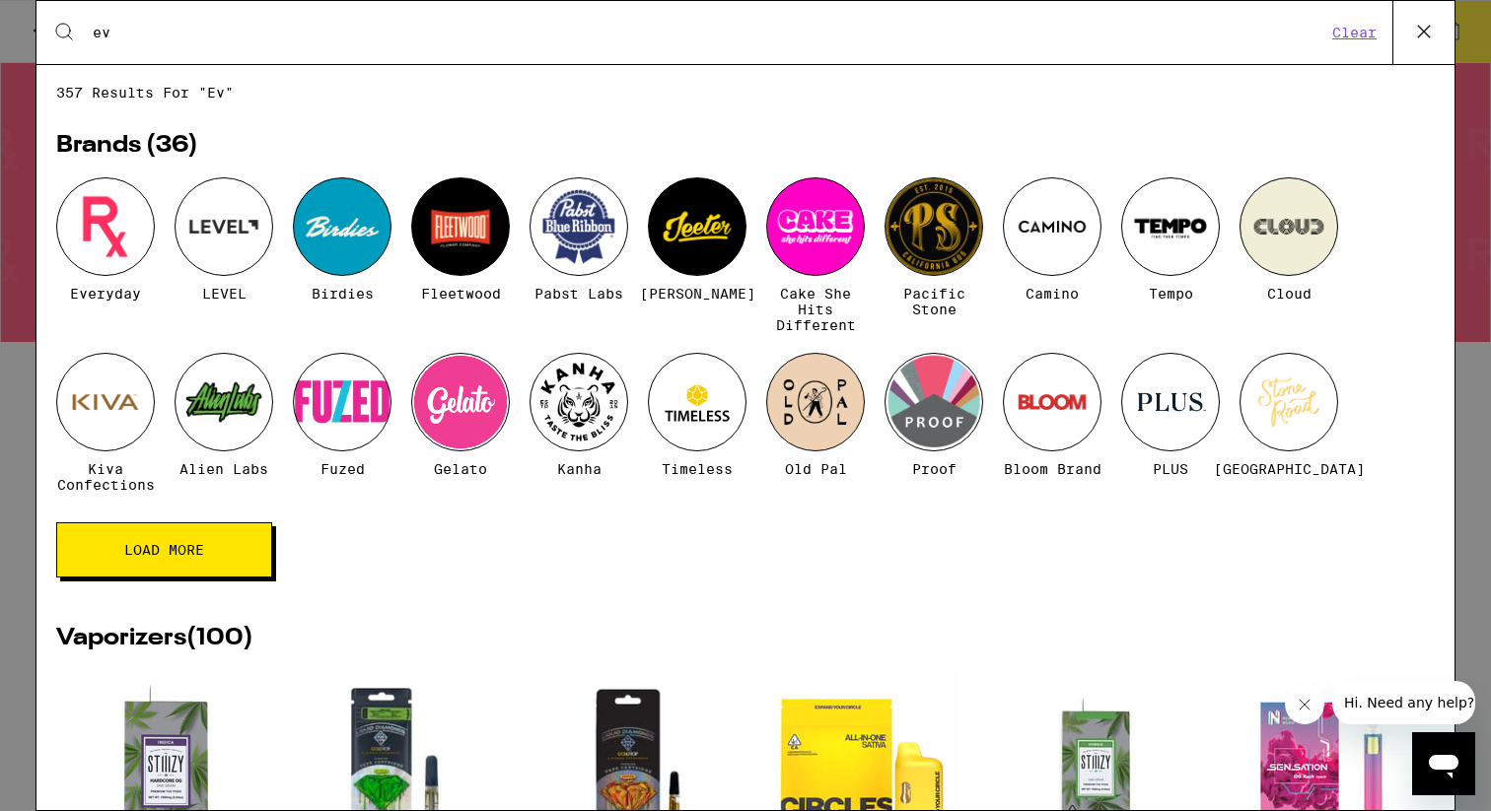
type input "e"
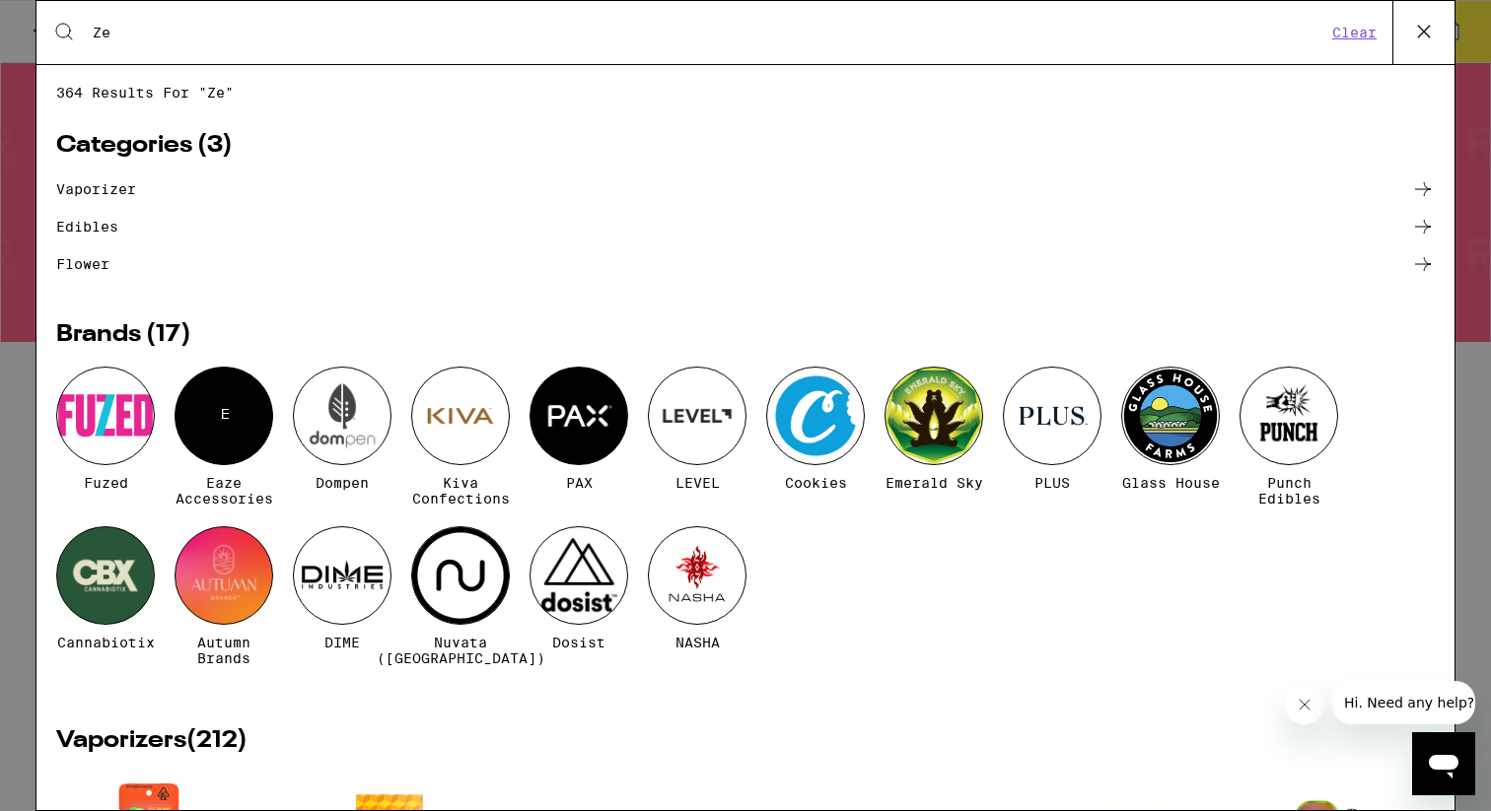
type input "Z"
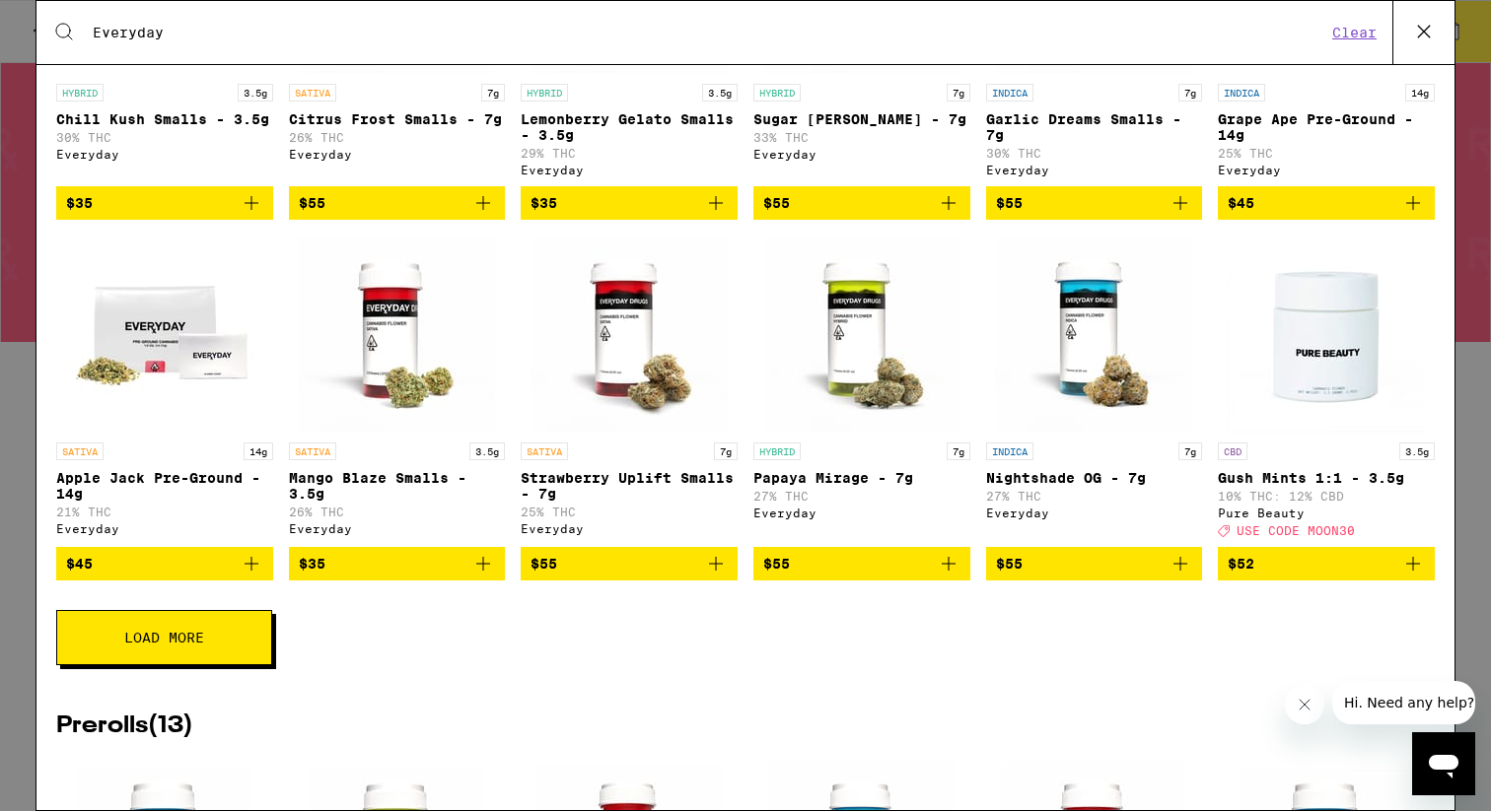
scroll to position [578, 0]
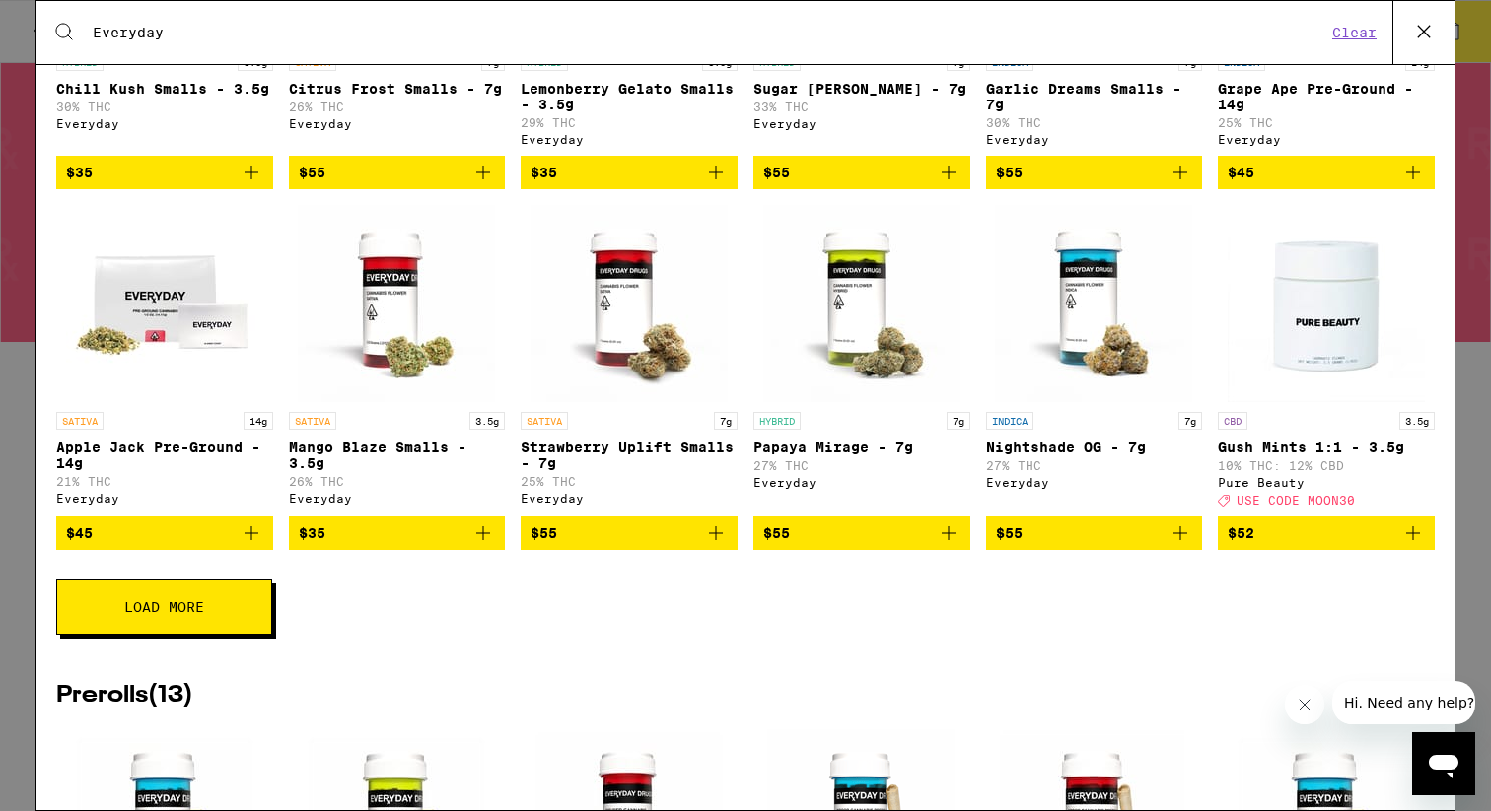
click at [142, 608] on span "Load More" at bounding box center [164, 607] width 80 height 14
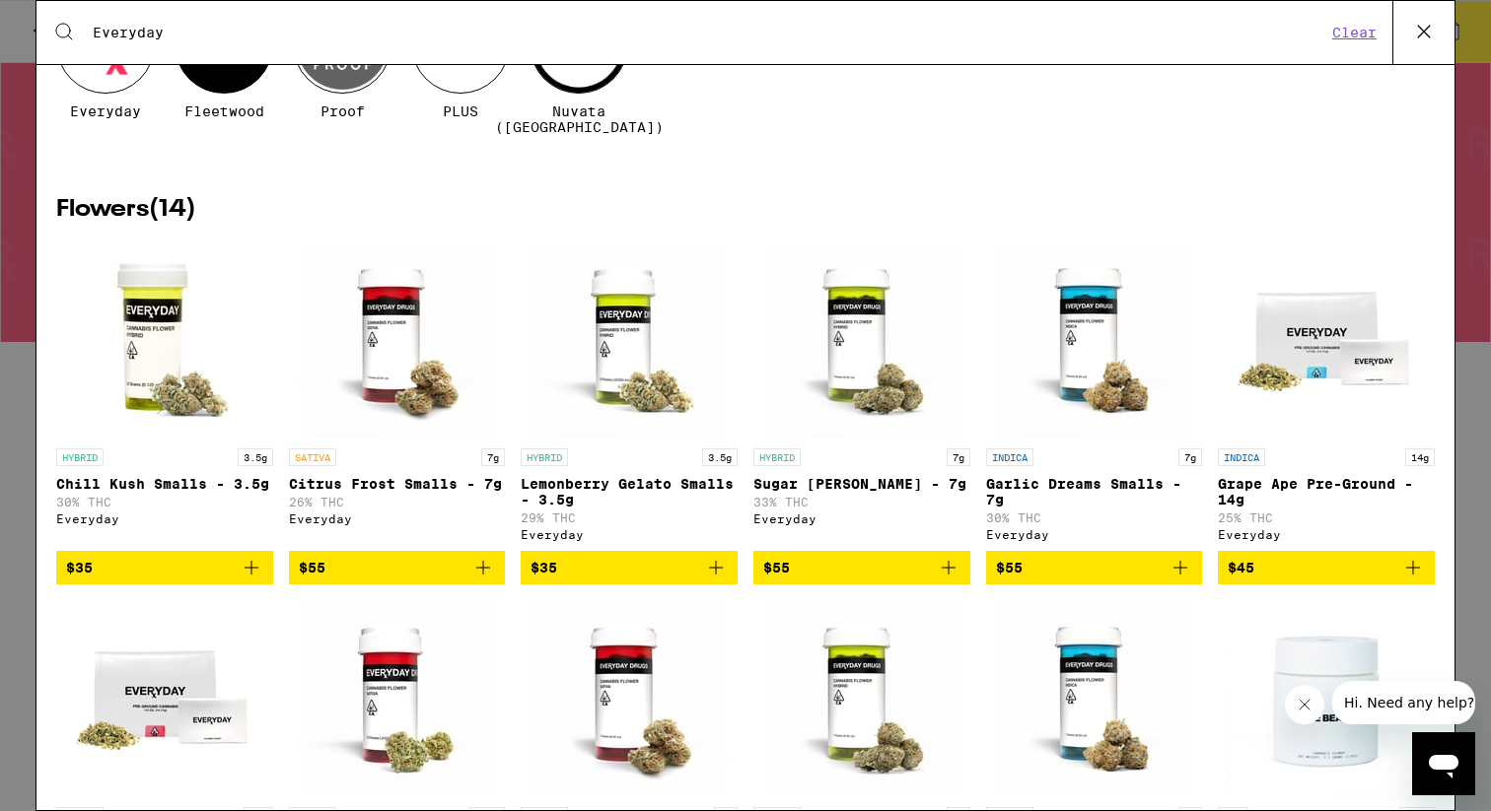
scroll to position [195, 0]
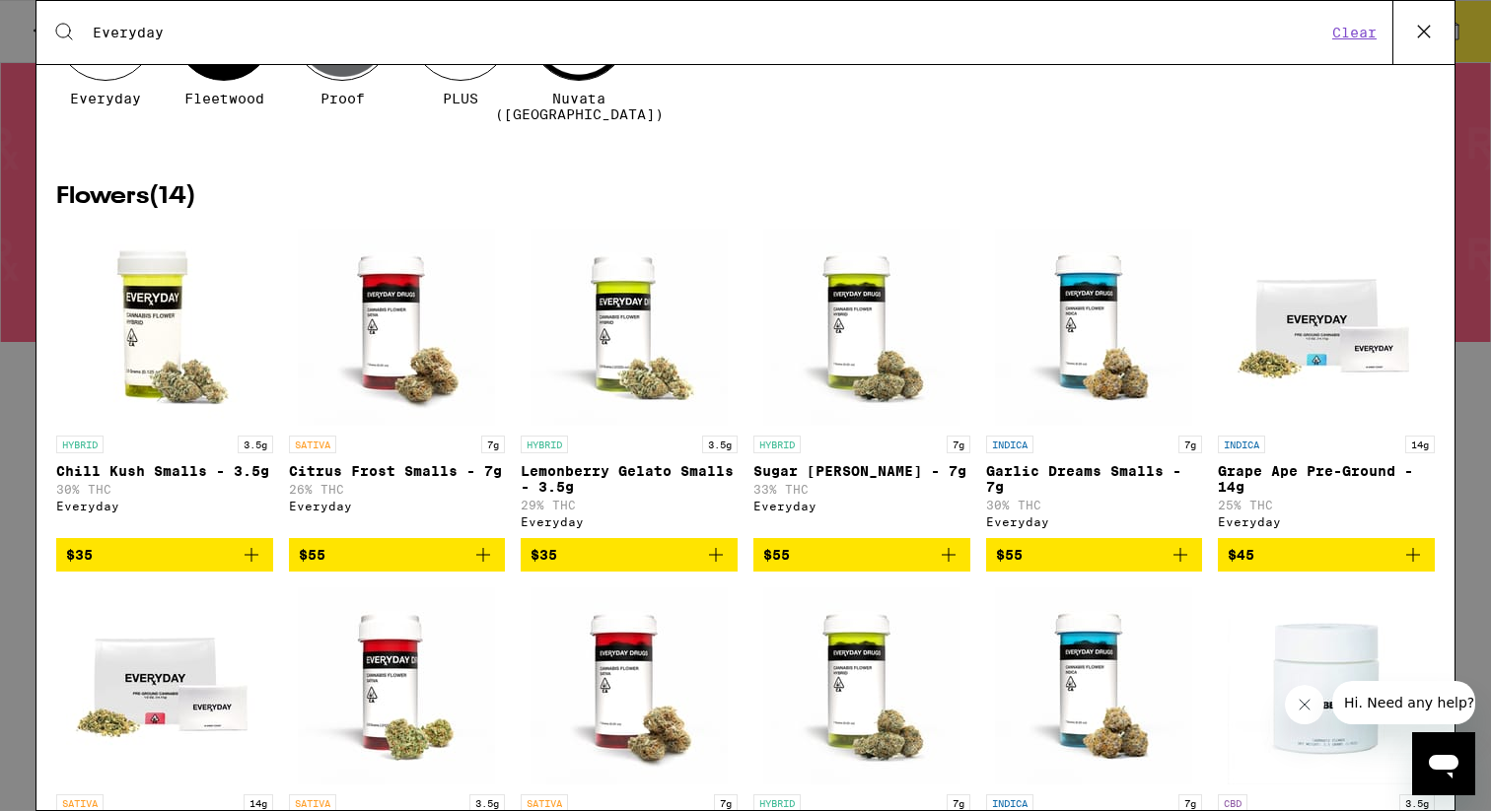
drag, startPoint x: 223, startPoint y: 36, endPoint x: 81, endPoint y: 25, distance: 142.5
click at [81, 25] on div "Search for Products Everyday" at bounding box center [701, 33] width 1250 height 18
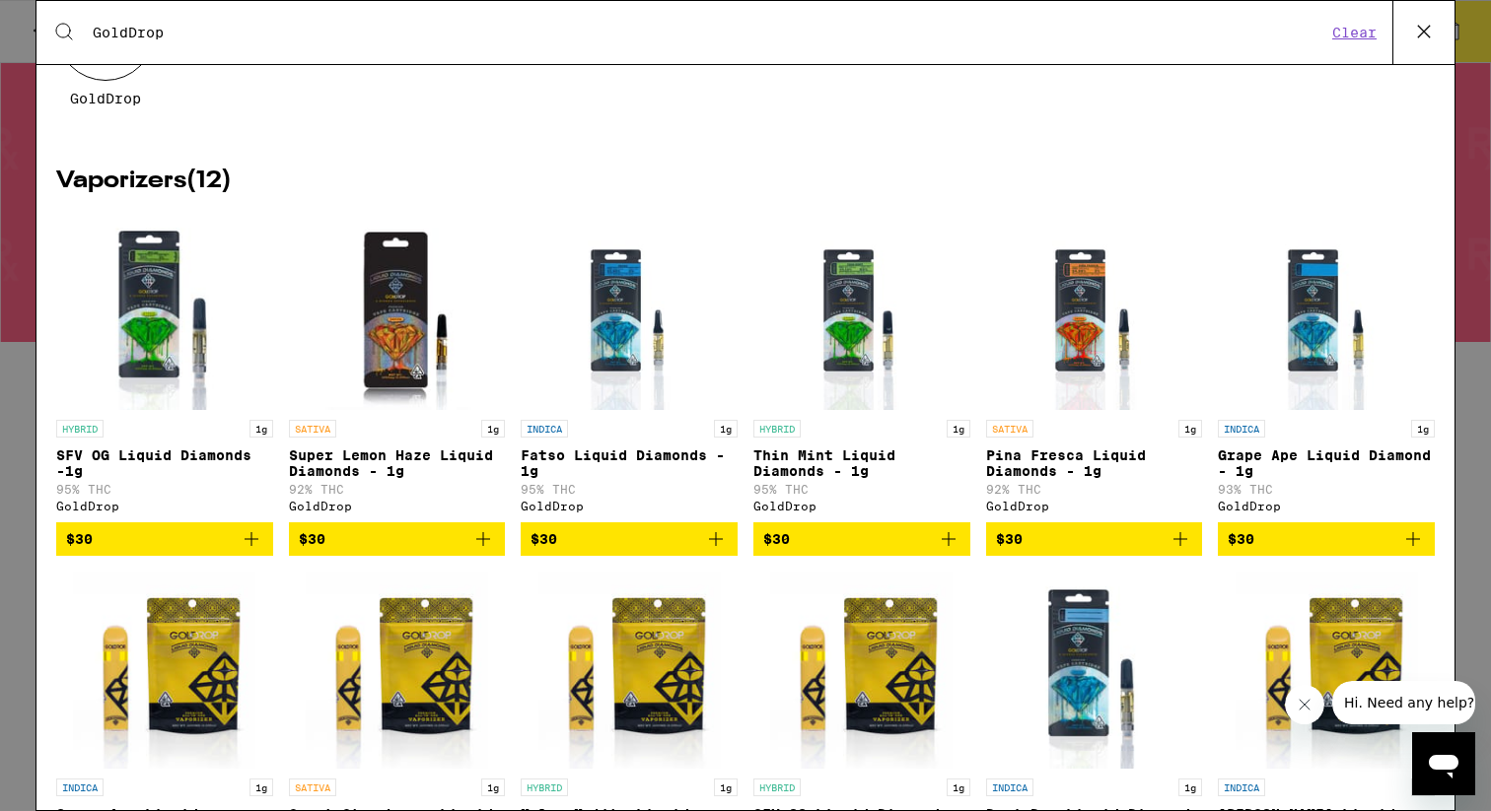
type input "GoldDrop"
click at [107, 74] on div at bounding box center [105, 31] width 99 height 99
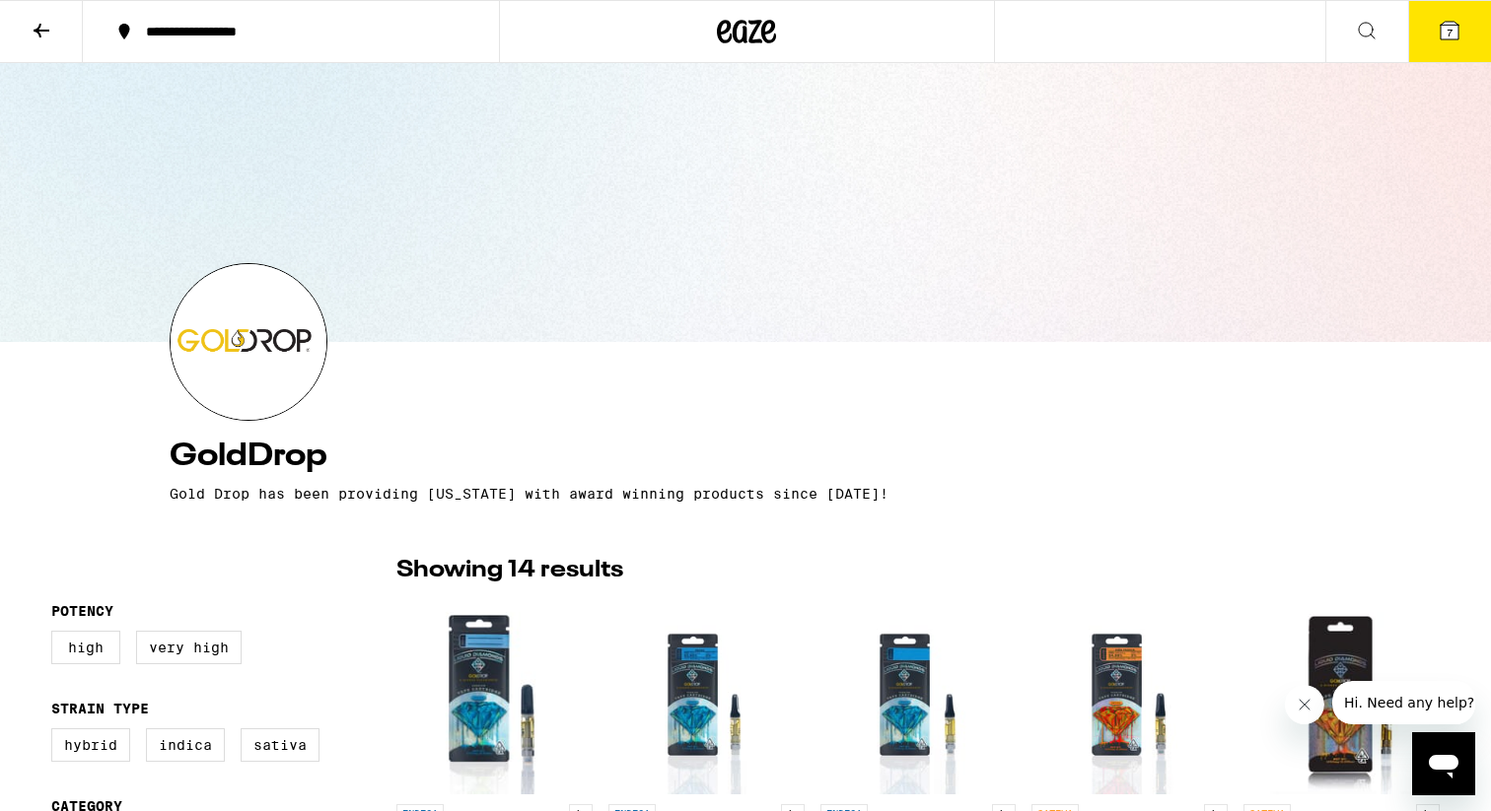
click at [1364, 26] on icon at bounding box center [1367, 31] width 24 height 24
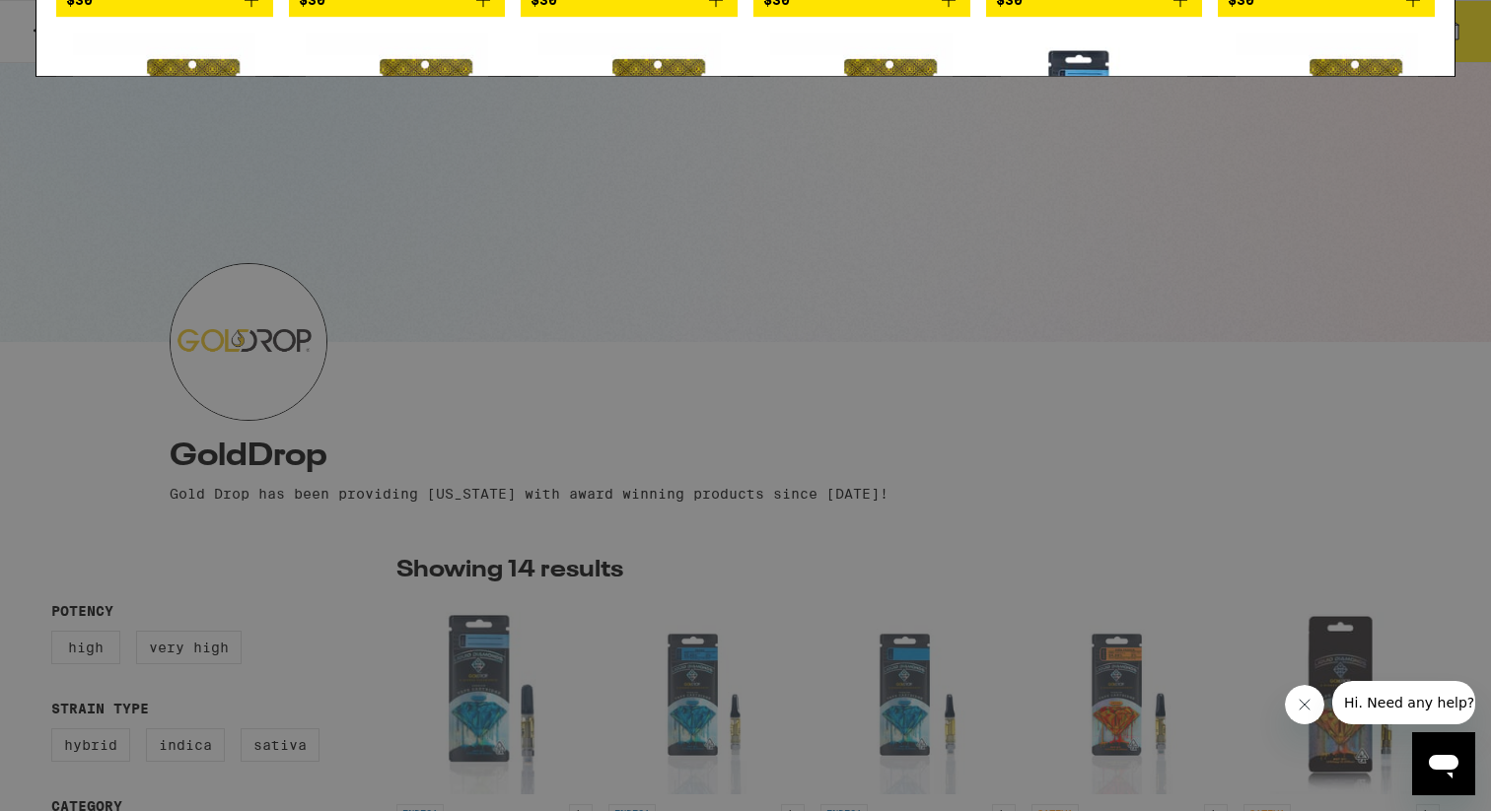
click at [815, 36] on input "GoldDrop" at bounding box center [709, 33] width 1234 height 18
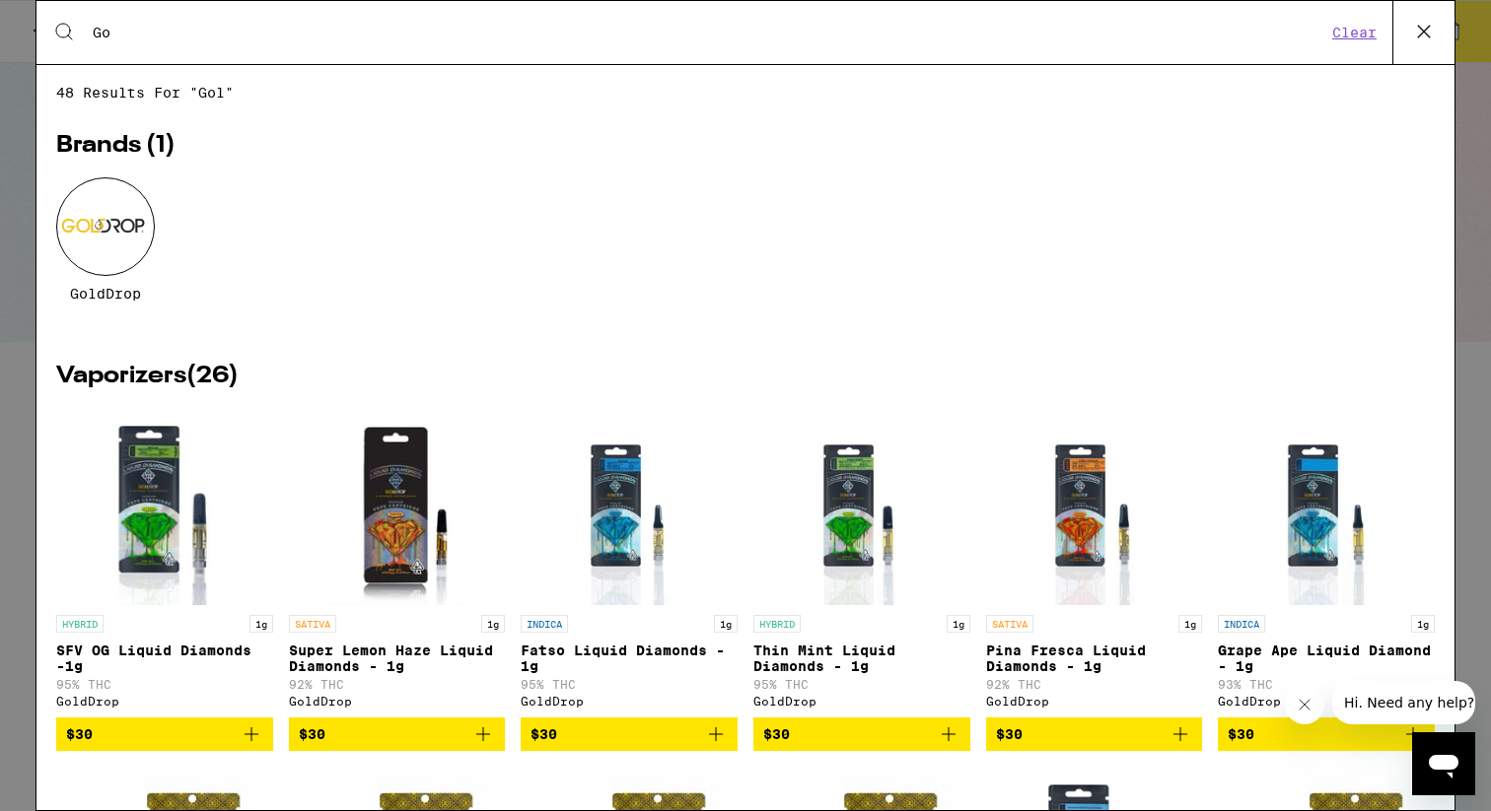
type input "G"
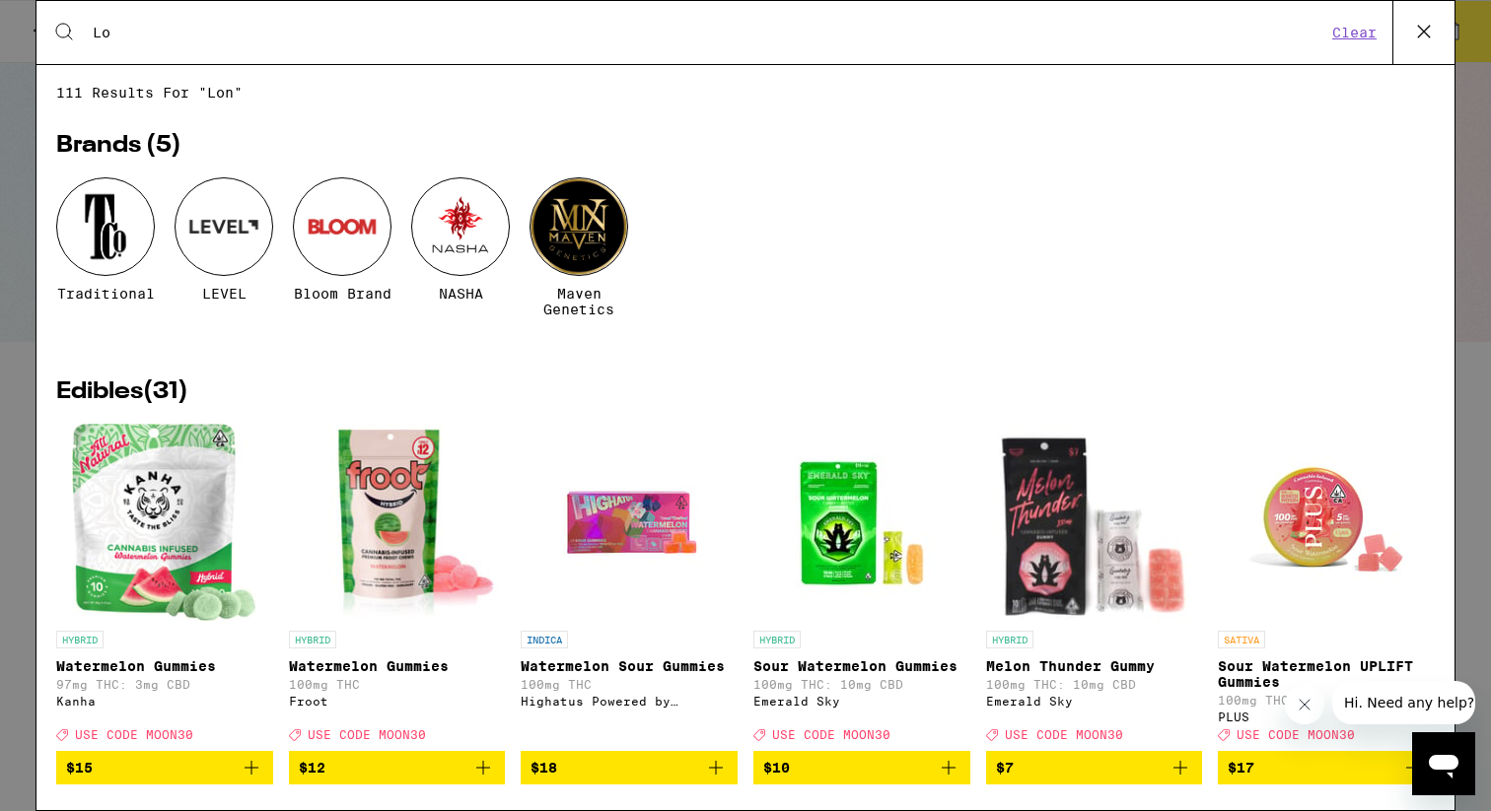
type input "L"
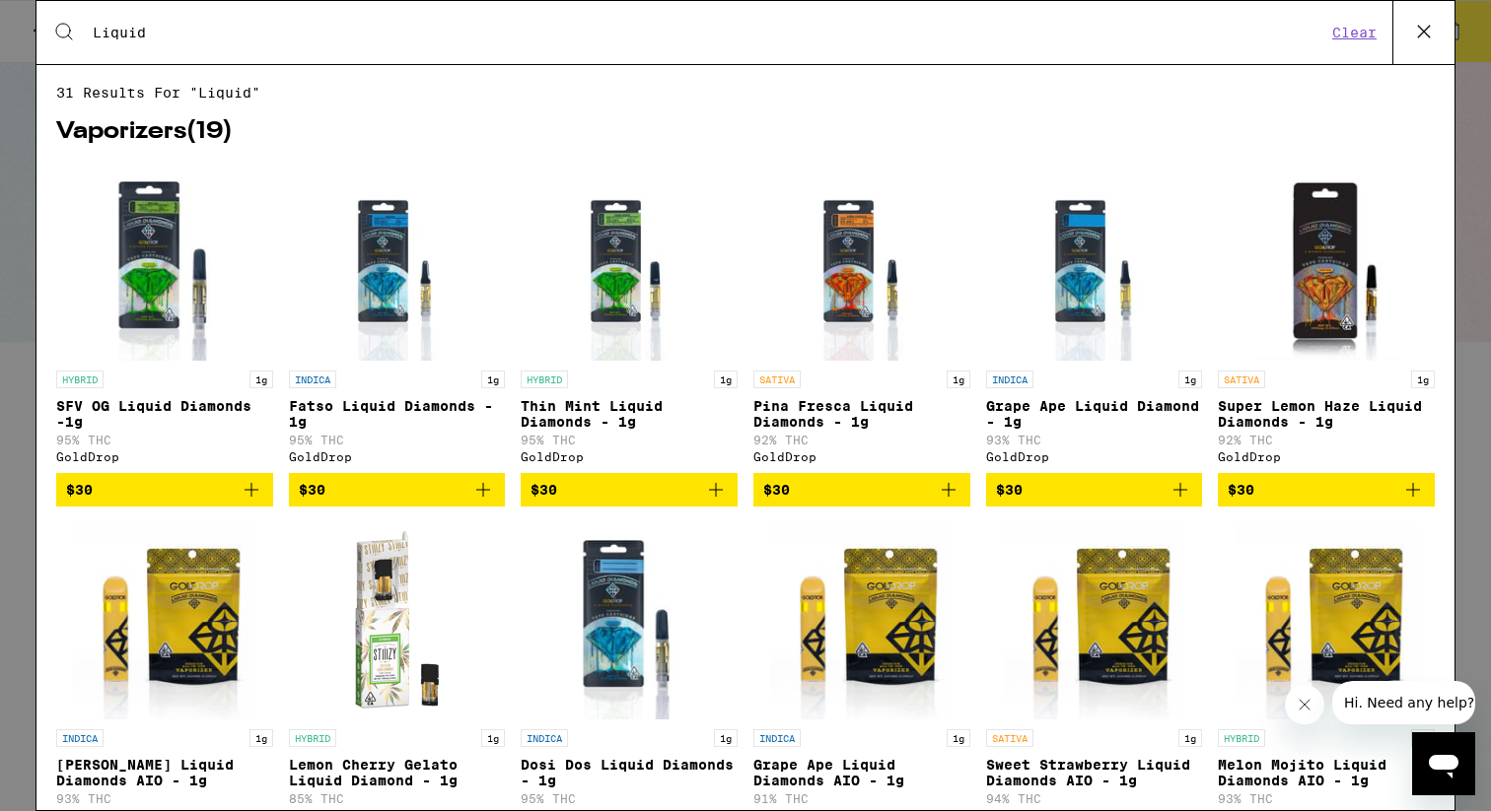
click at [355, 502] on span "$30" at bounding box center [397, 490] width 197 height 24
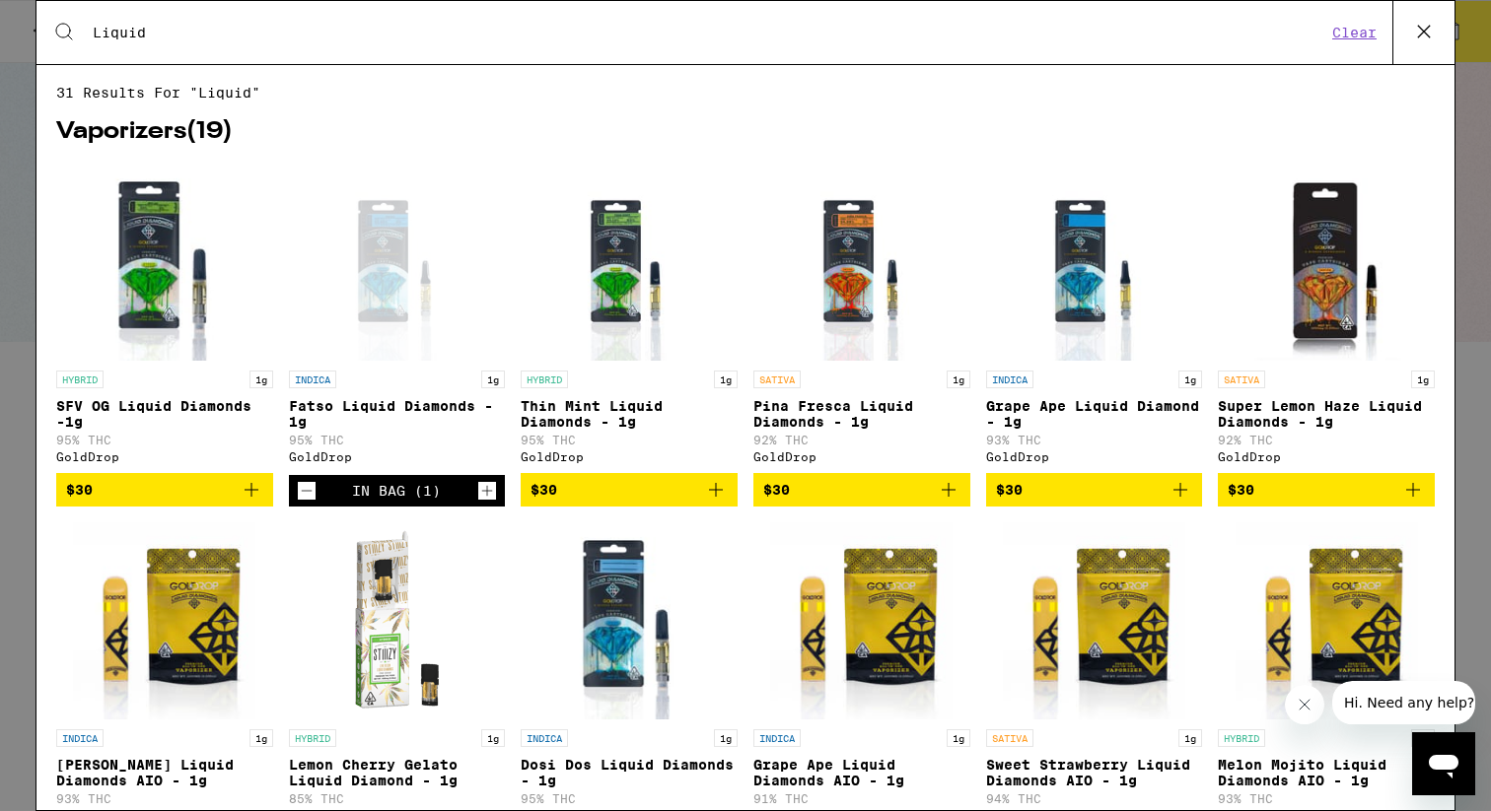
drag, startPoint x: 195, startPoint y: 34, endPoint x: 77, endPoint y: 29, distance: 118.4
click at [77, 29] on div "Search for Products Liquid" at bounding box center [701, 33] width 1250 height 18
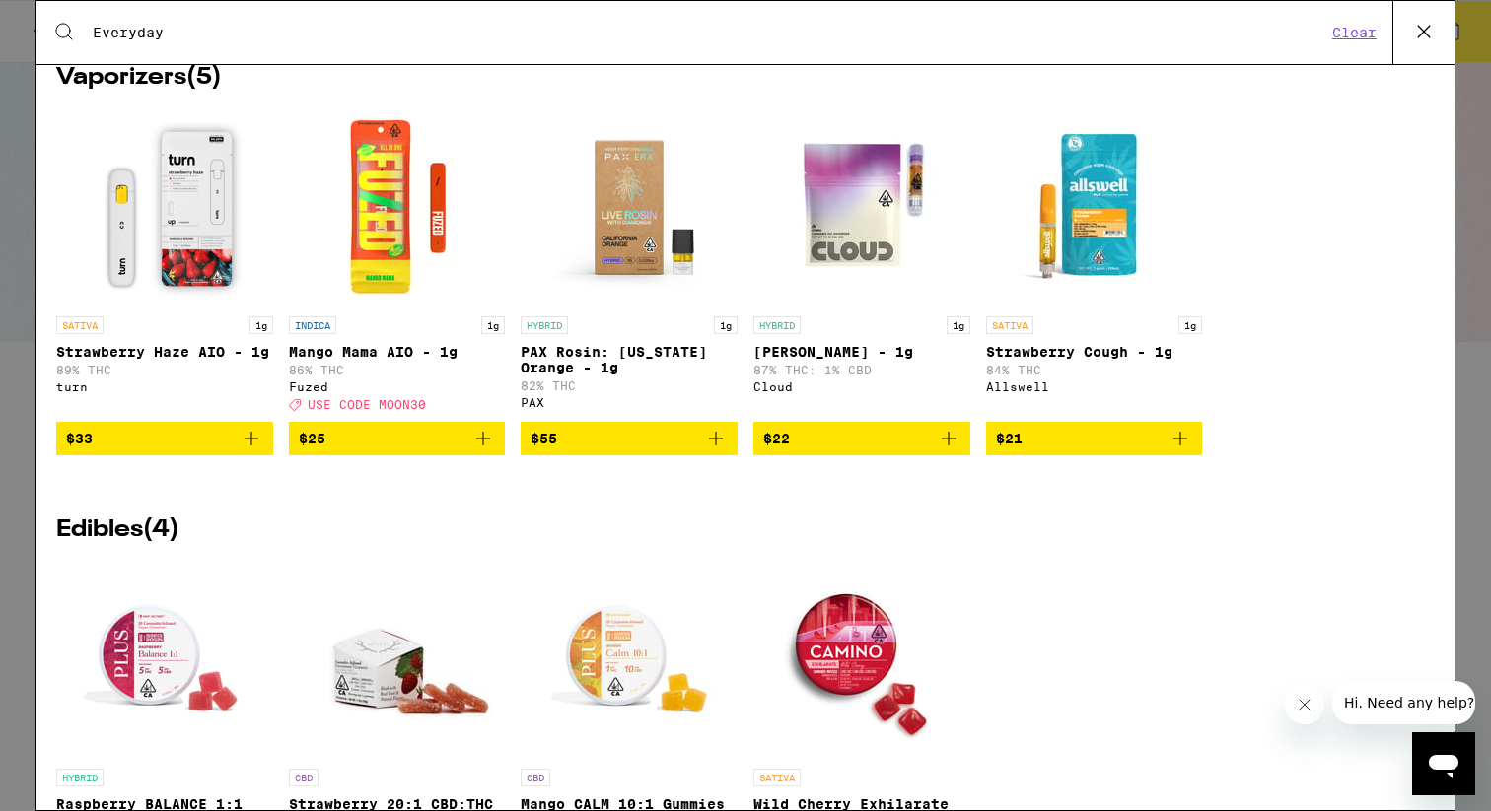
scroll to position [2098, 0]
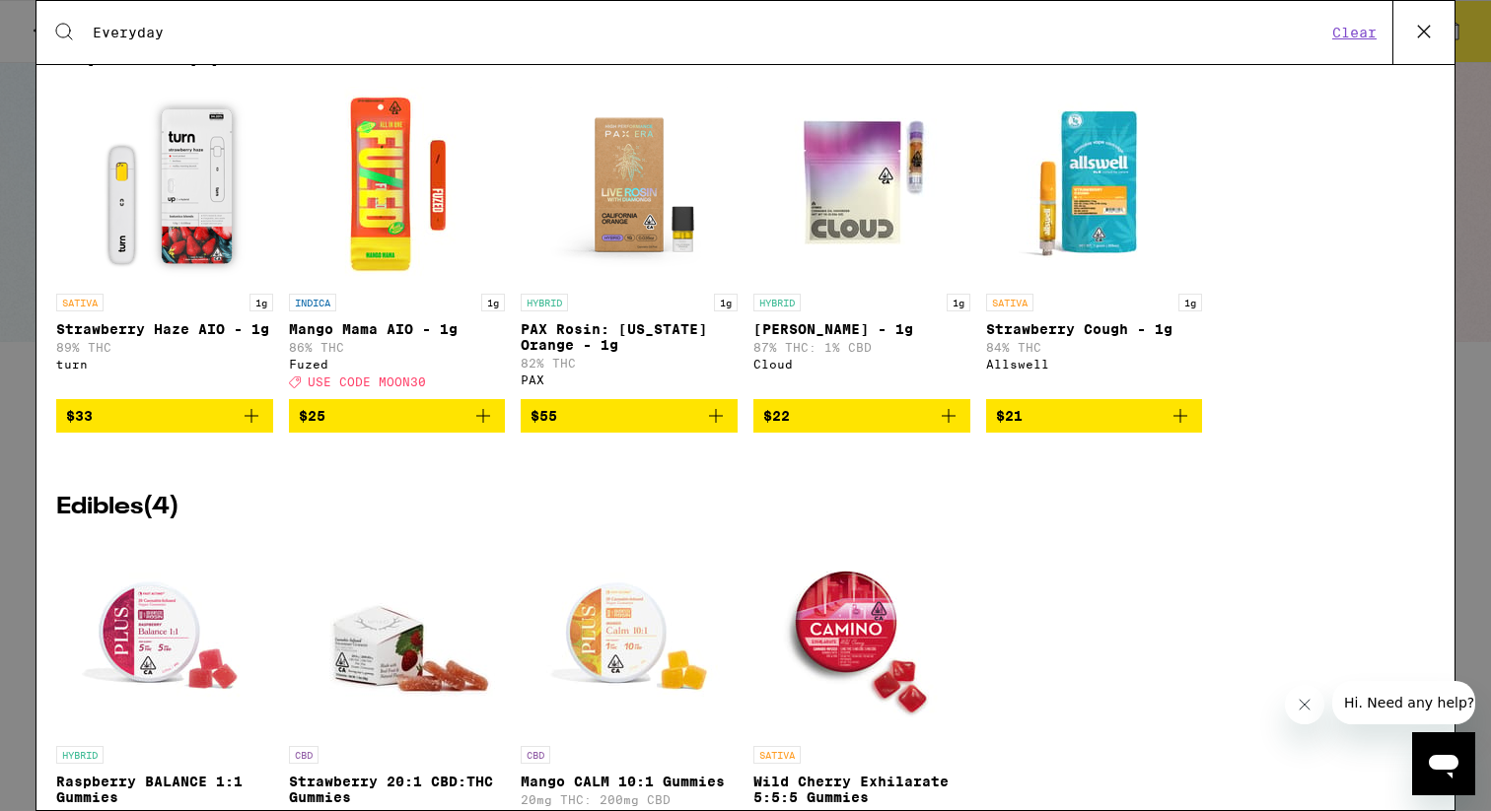
type input "Everyday"
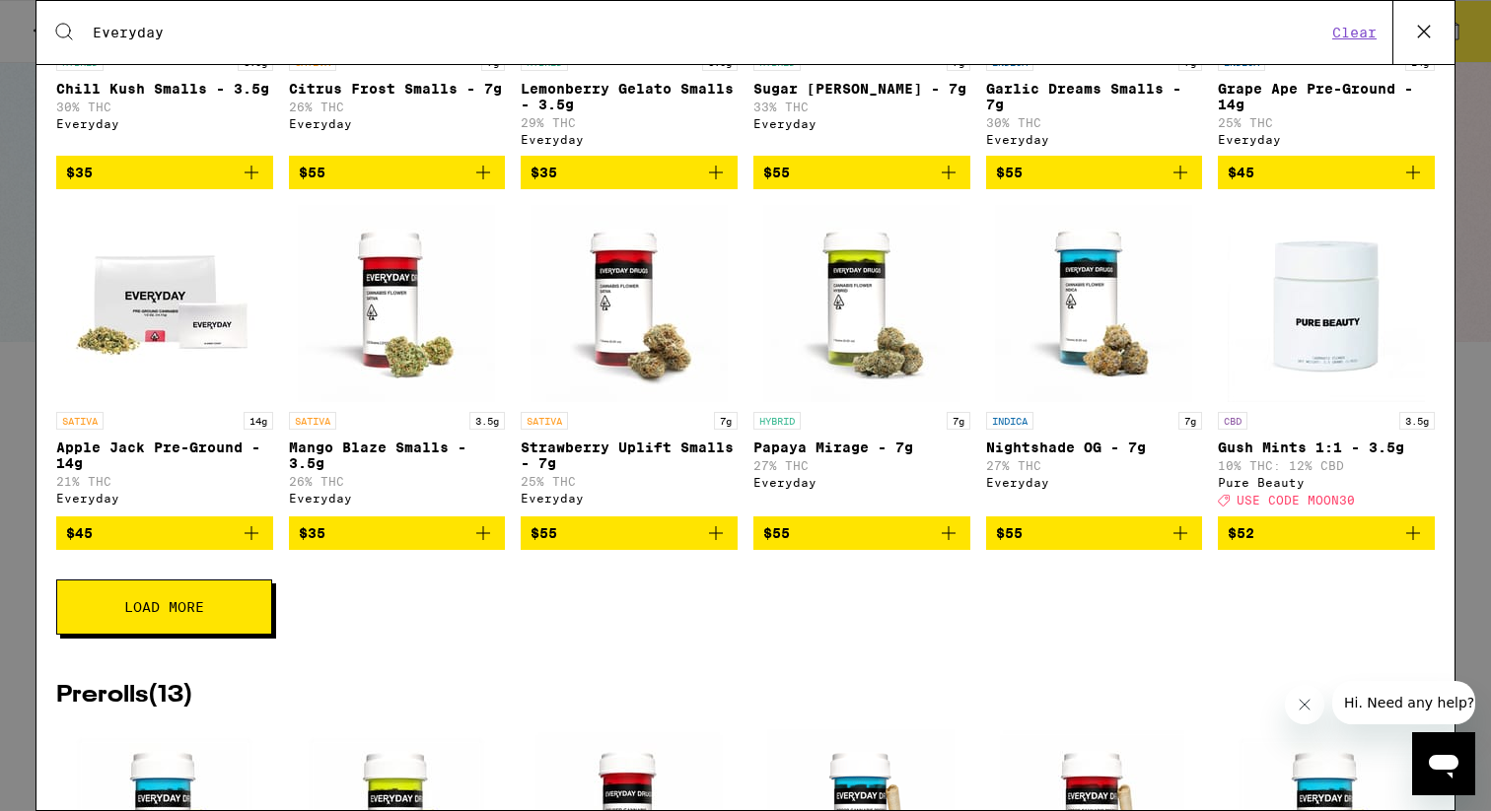
scroll to position [0, 0]
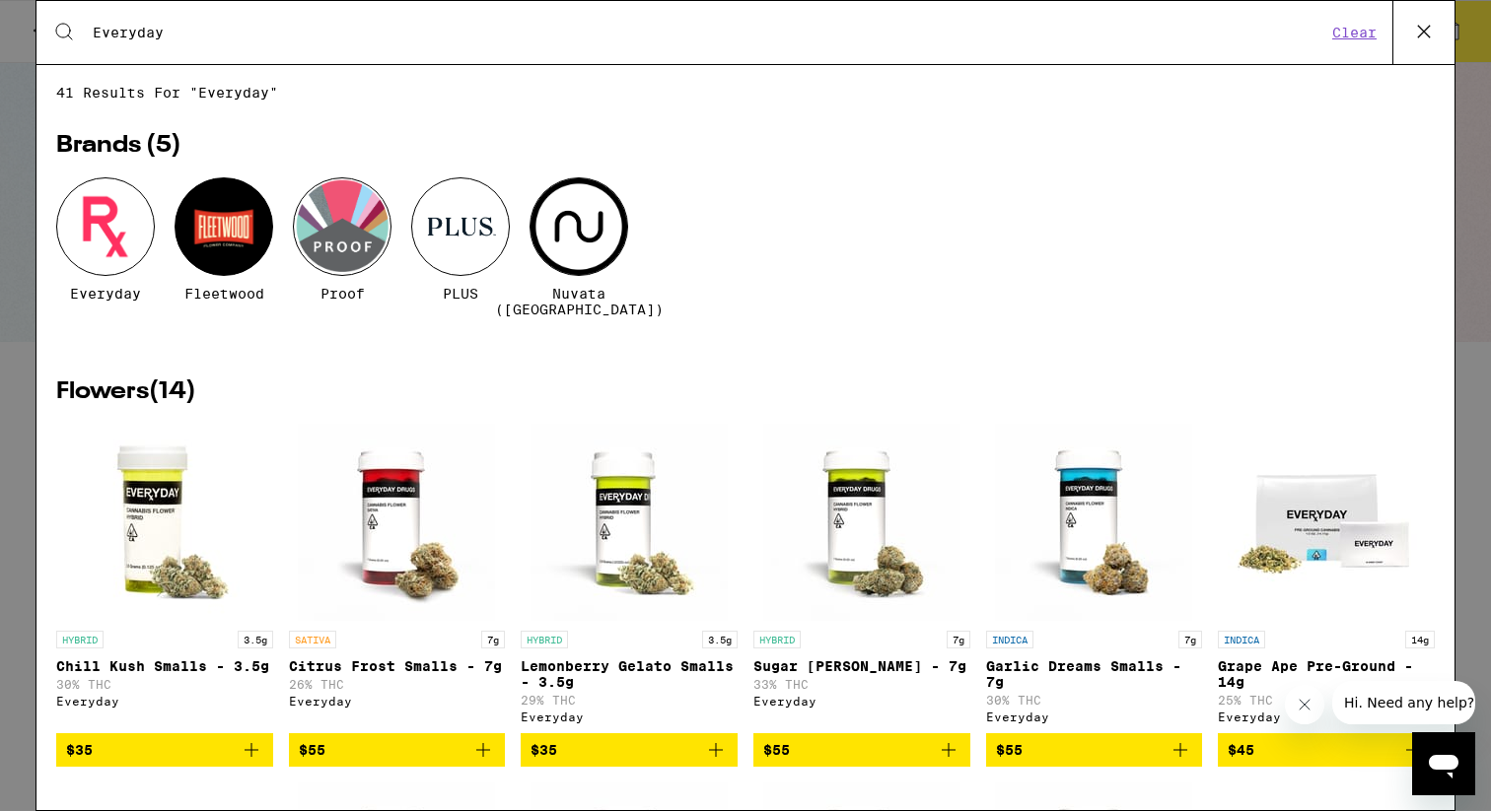
click at [1421, 32] on icon at bounding box center [1424, 32] width 30 height 30
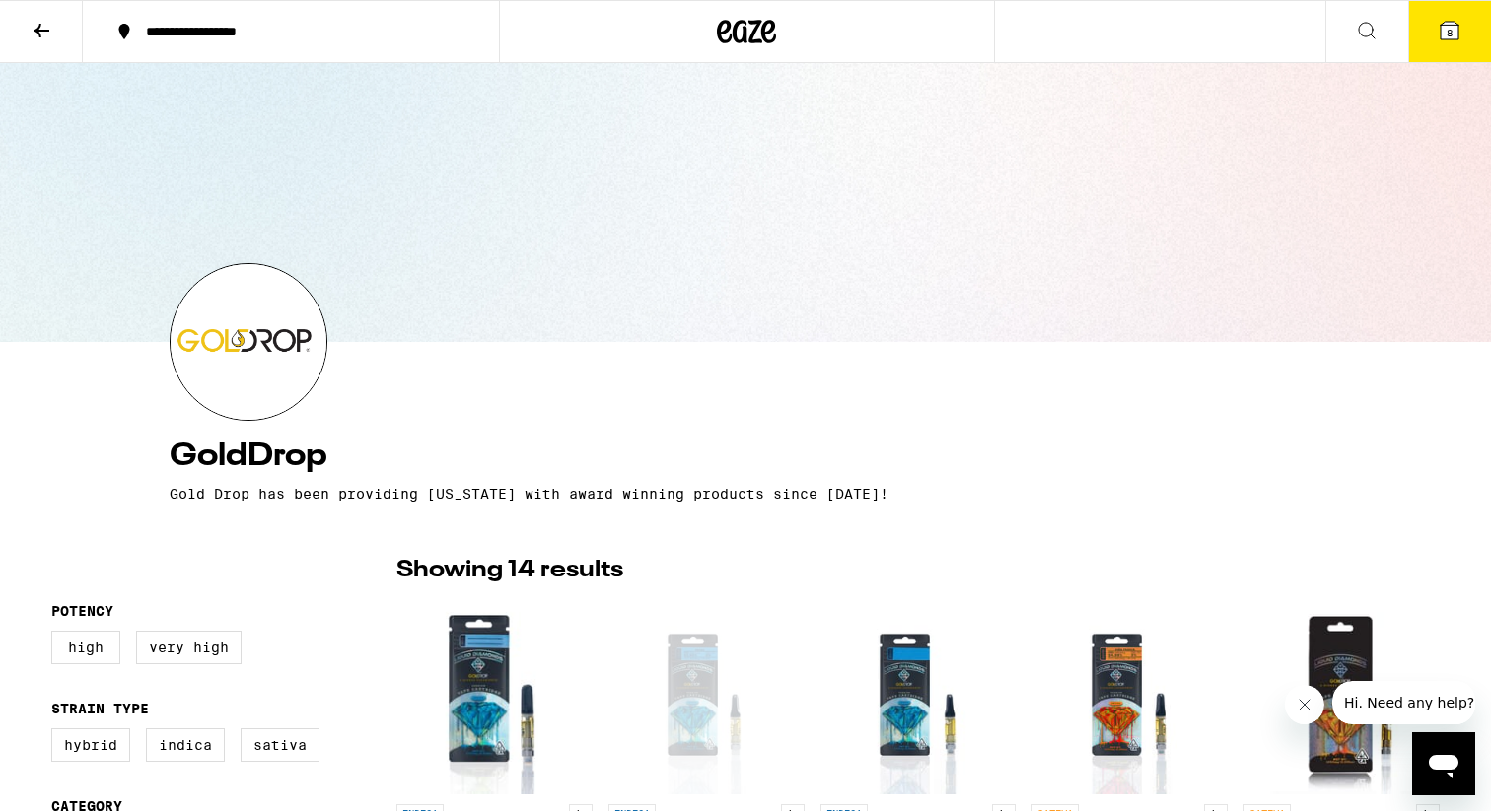
click at [1444, 32] on icon at bounding box center [1449, 31] width 18 height 18
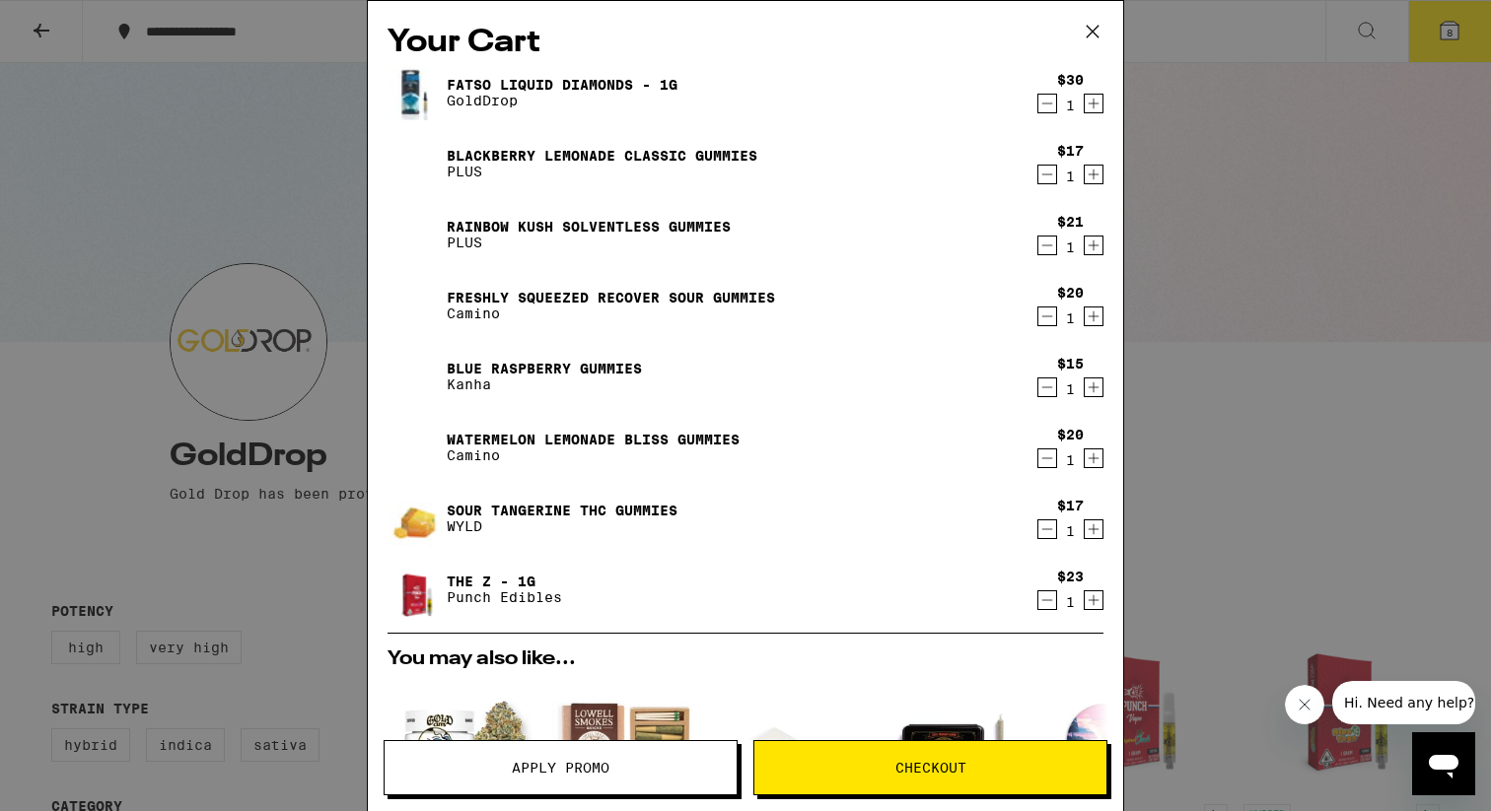
click at [1095, 603] on icon "Increment" at bounding box center [1093, 601] width 18 height 24
click at [609, 762] on span "Apply Promo" at bounding box center [560, 768] width 352 height 14
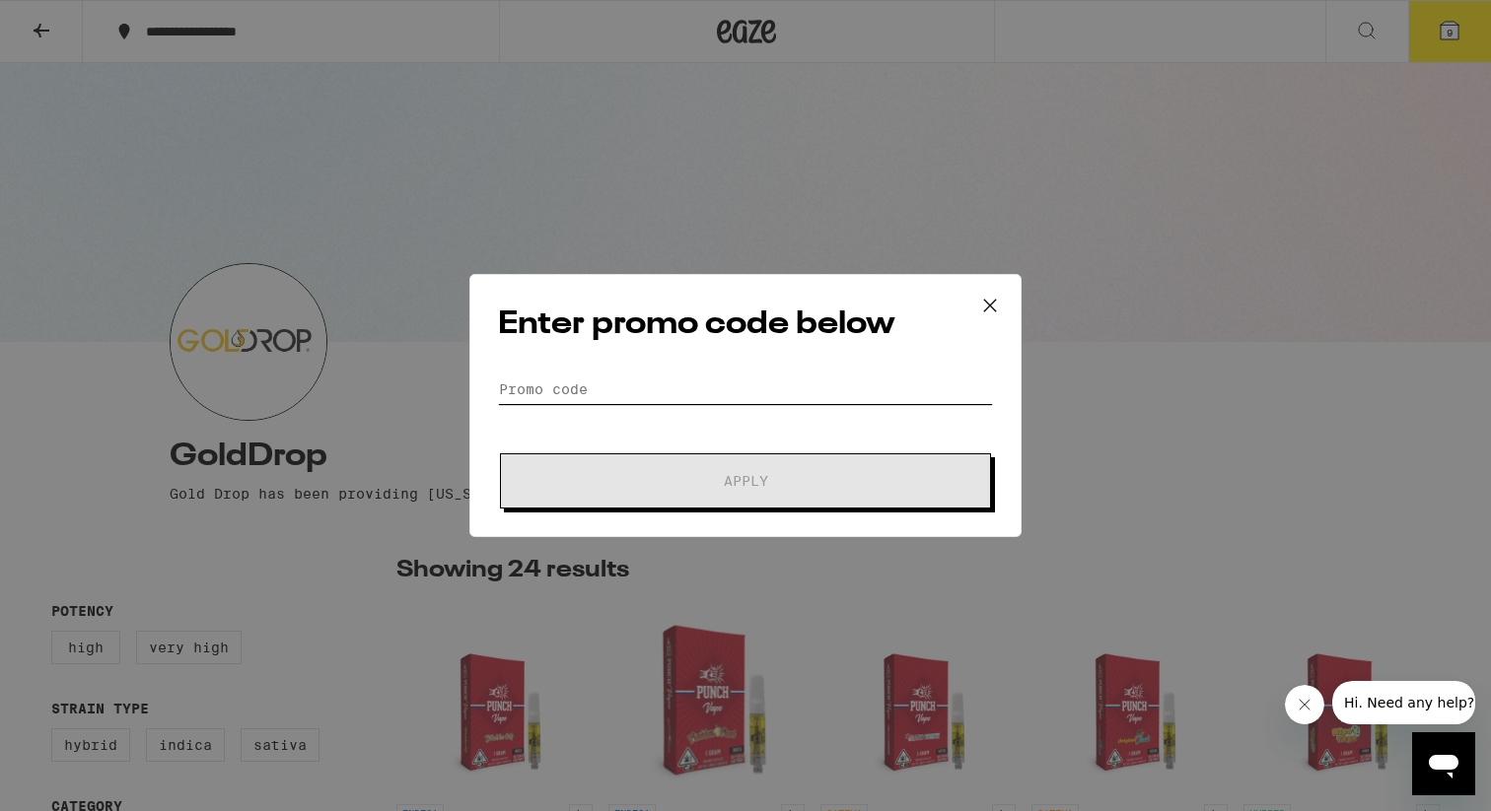
click at [643, 398] on input "Promo Code" at bounding box center [745, 390] width 495 height 30
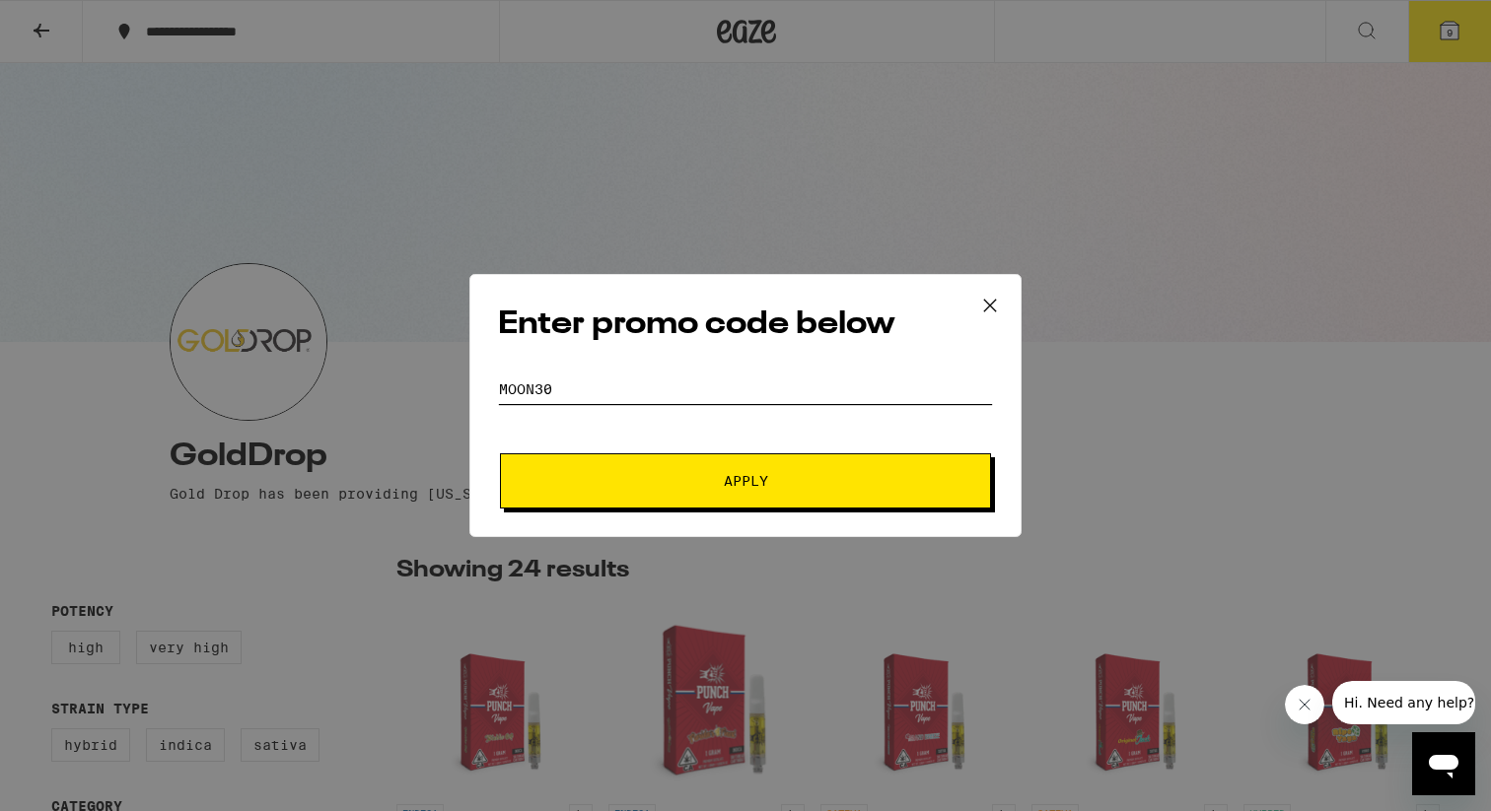
type input "moon30"
click at [695, 487] on span "Apply" at bounding box center [745, 481] width 355 height 14
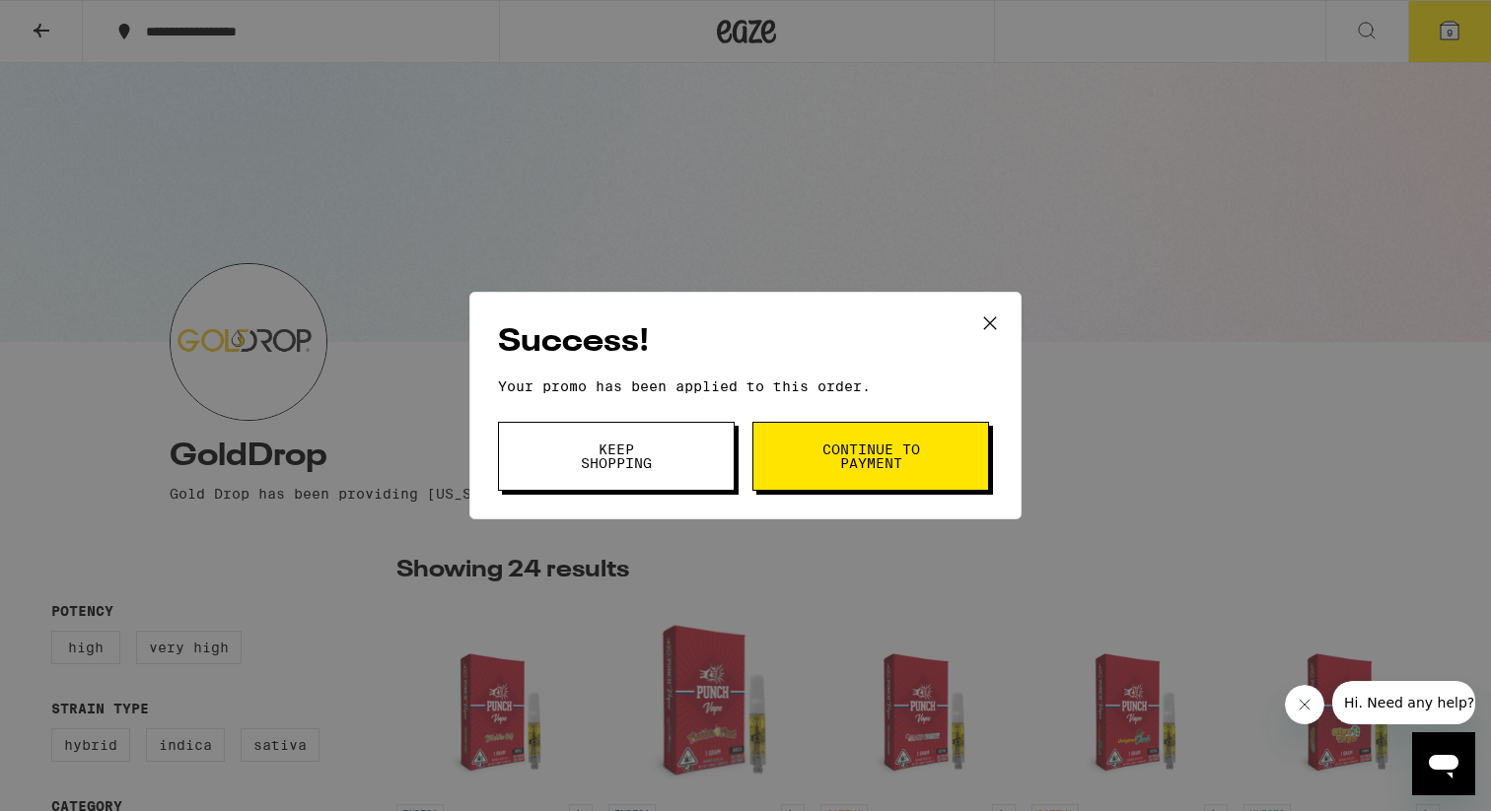
click at [859, 452] on span "Continue to payment" at bounding box center [870, 457] width 101 height 28
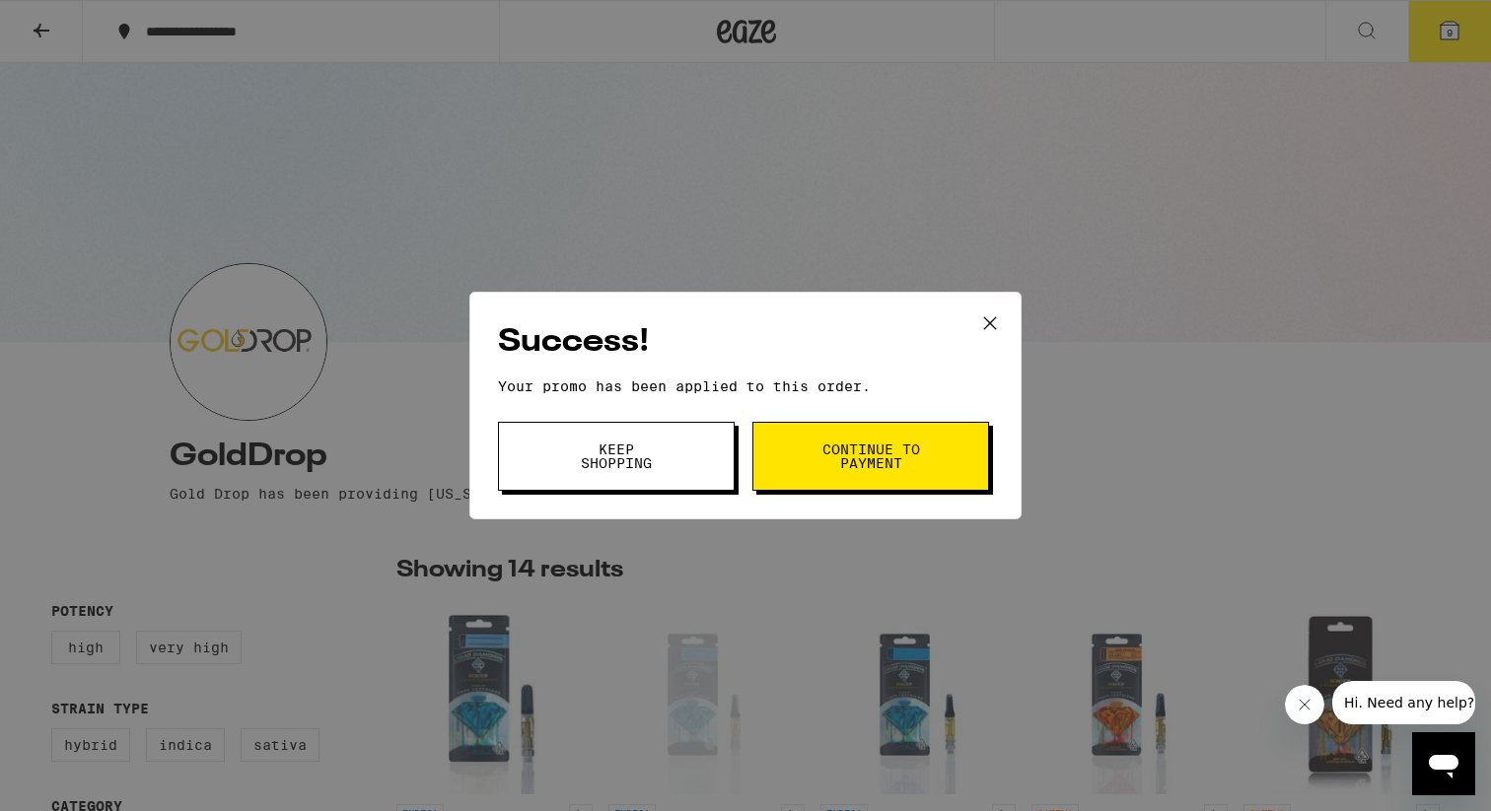
click at [674, 462] on button "Keep Shopping" at bounding box center [616, 456] width 237 height 69
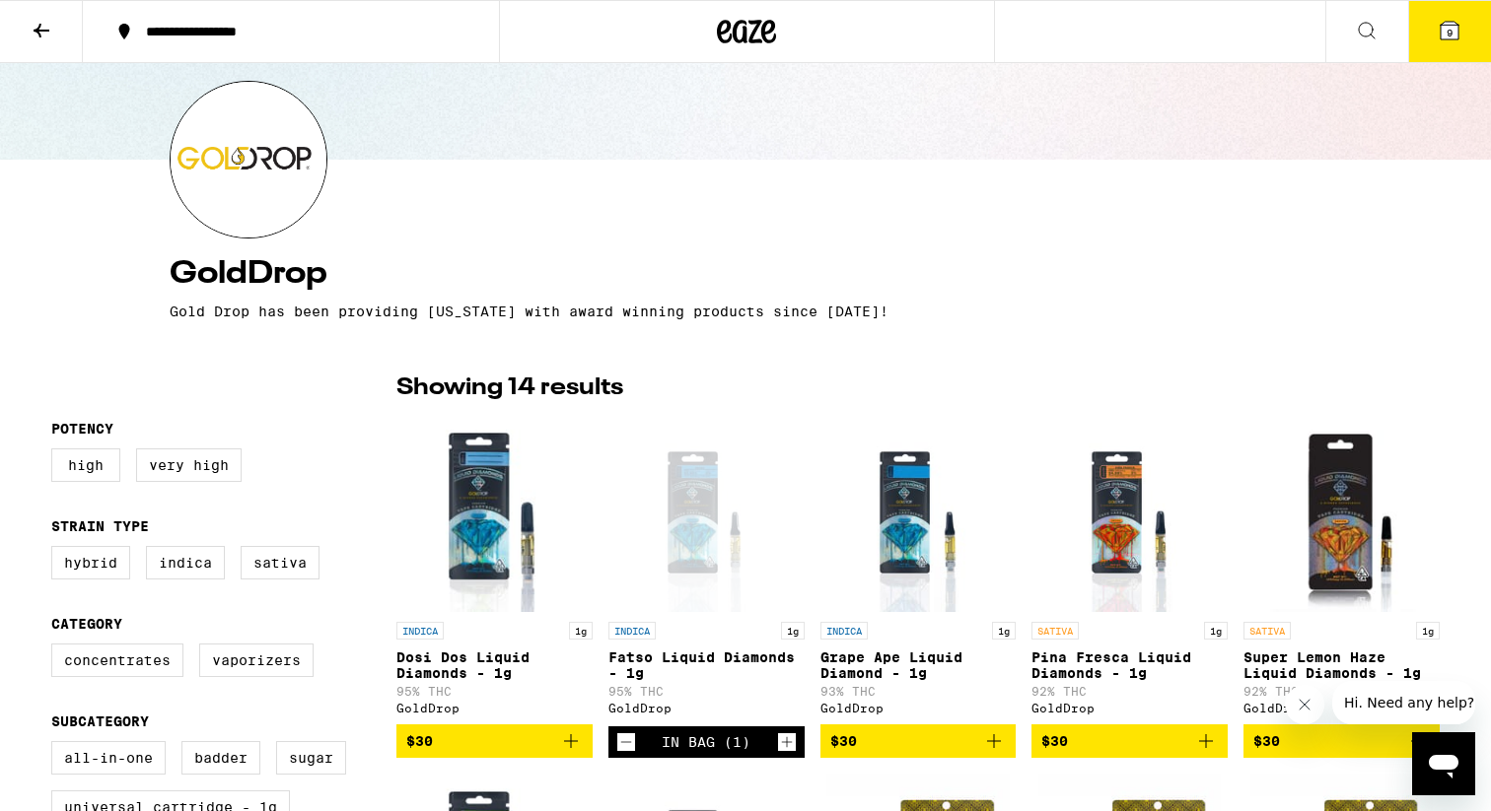
scroll to position [266, 0]
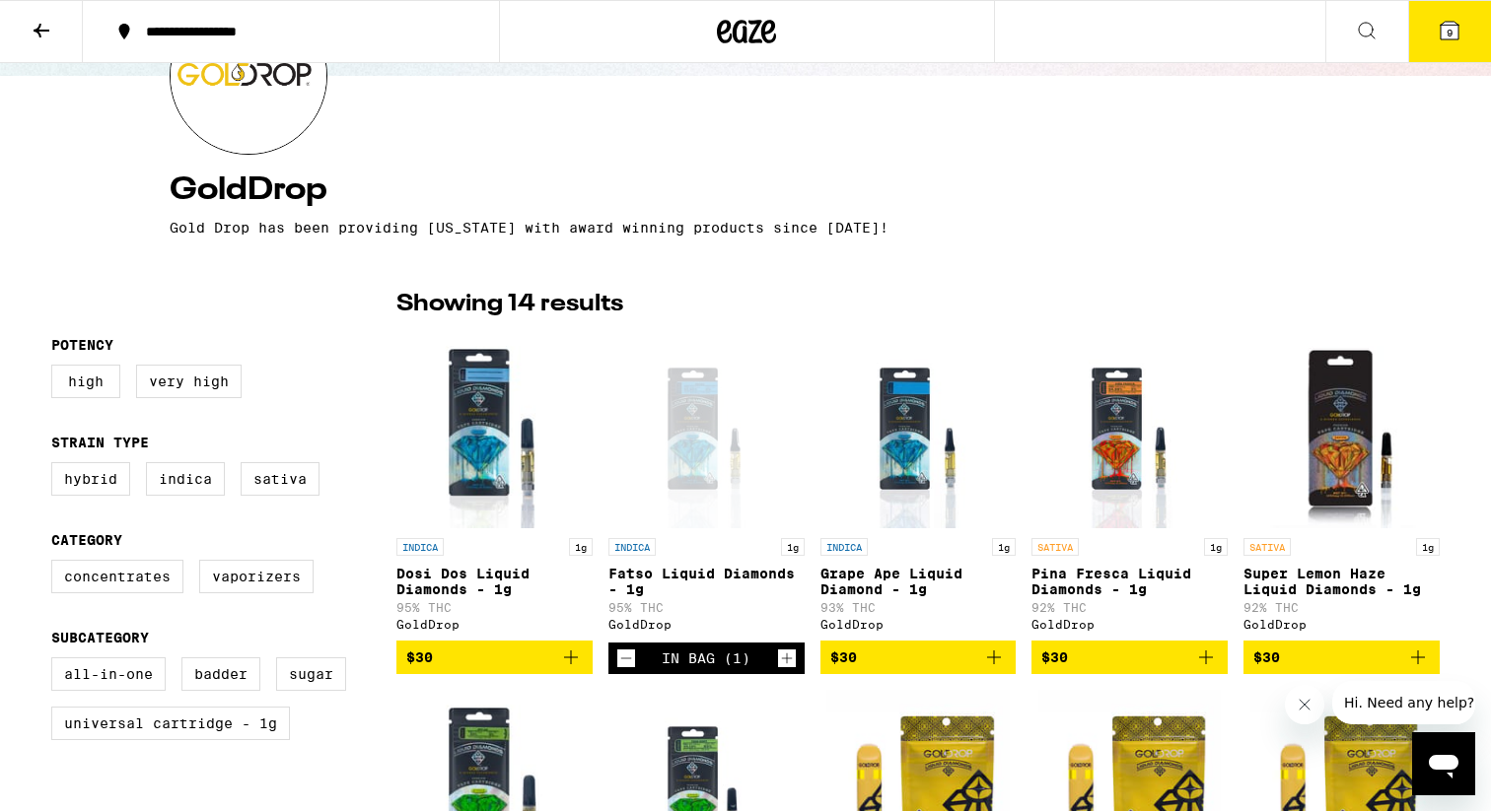
click at [1442, 30] on icon at bounding box center [1449, 31] width 18 height 18
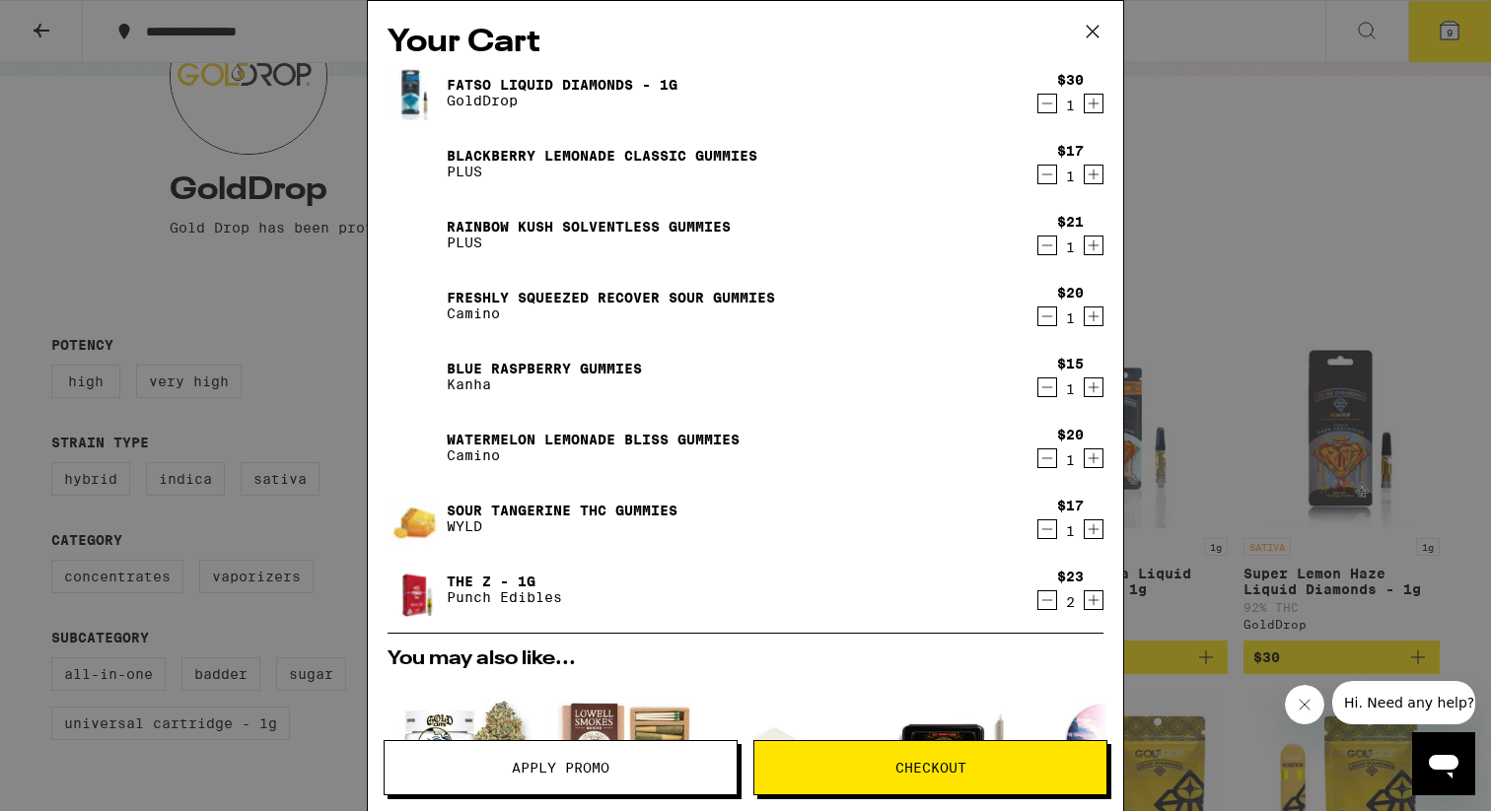
click at [1088, 106] on icon "Increment" at bounding box center [1093, 104] width 18 height 24
click at [918, 761] on span "Checkout" at bounding box center [930, 768] width 71 height 14
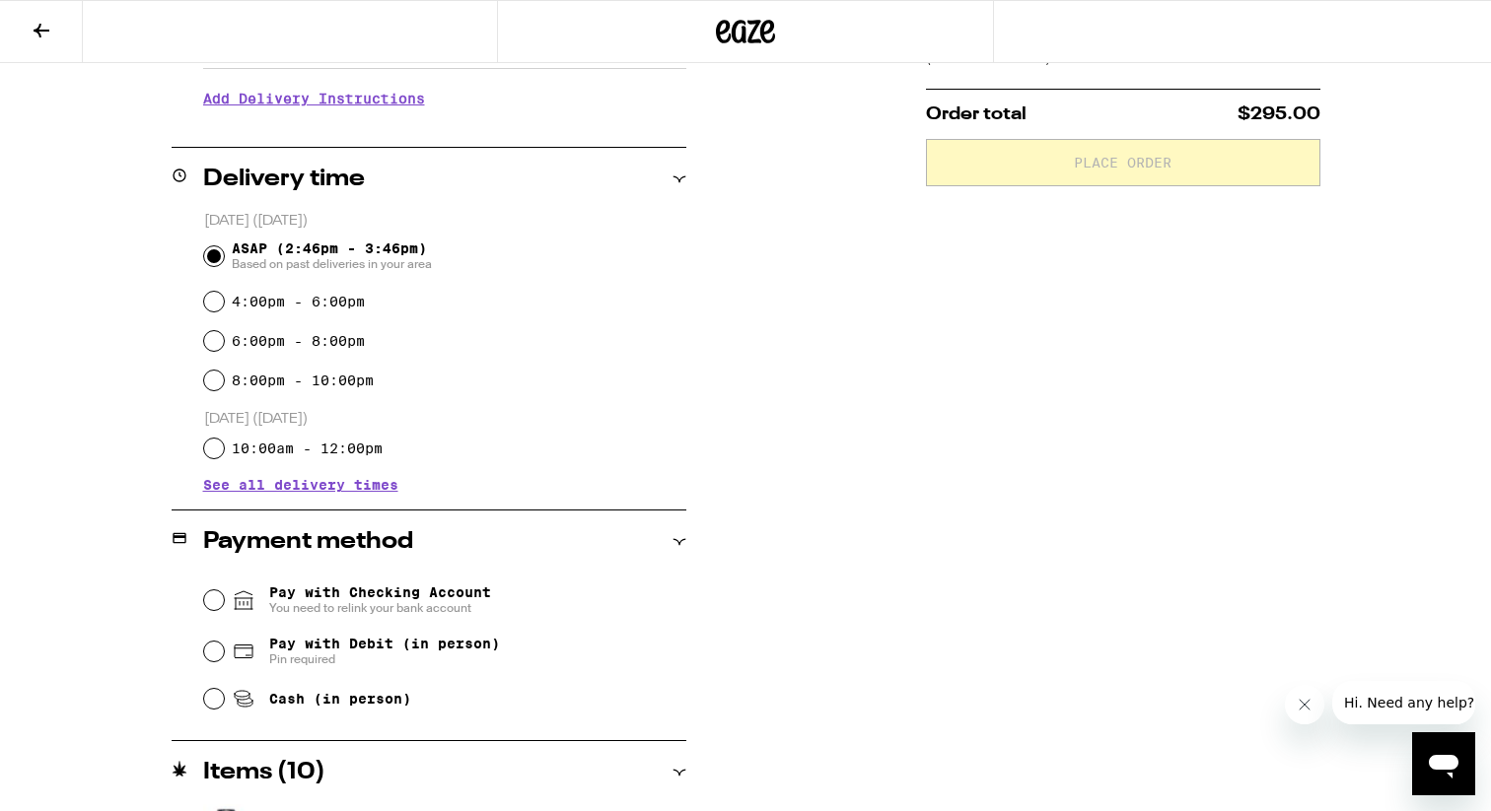
scroll to position [423, 0]
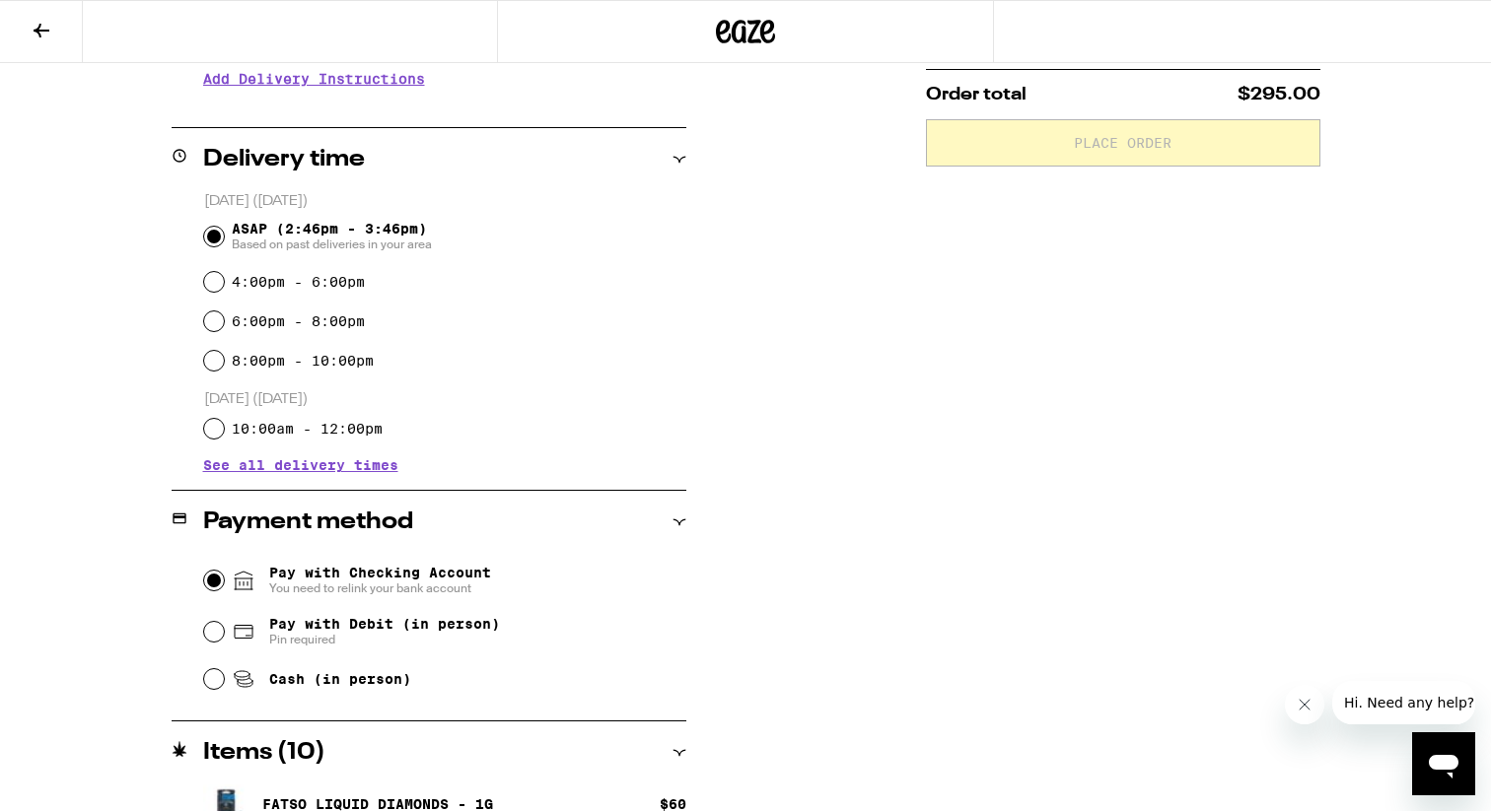
click at [212, 580] on input "Pay with Checking Account You need to relink your bank account" at bounding box center [214, 581] width 20 height 20
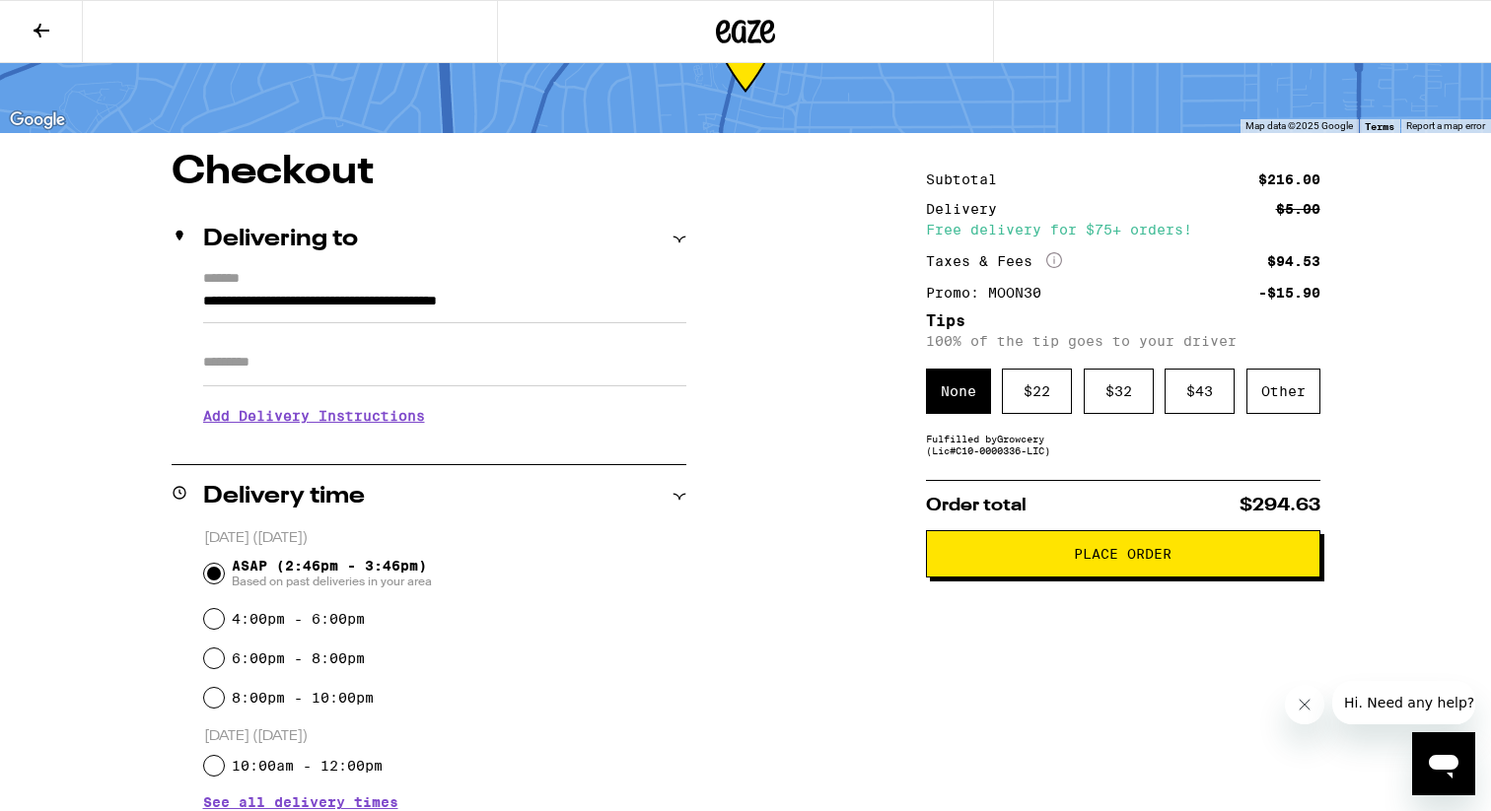
scroll to position [0, 0]
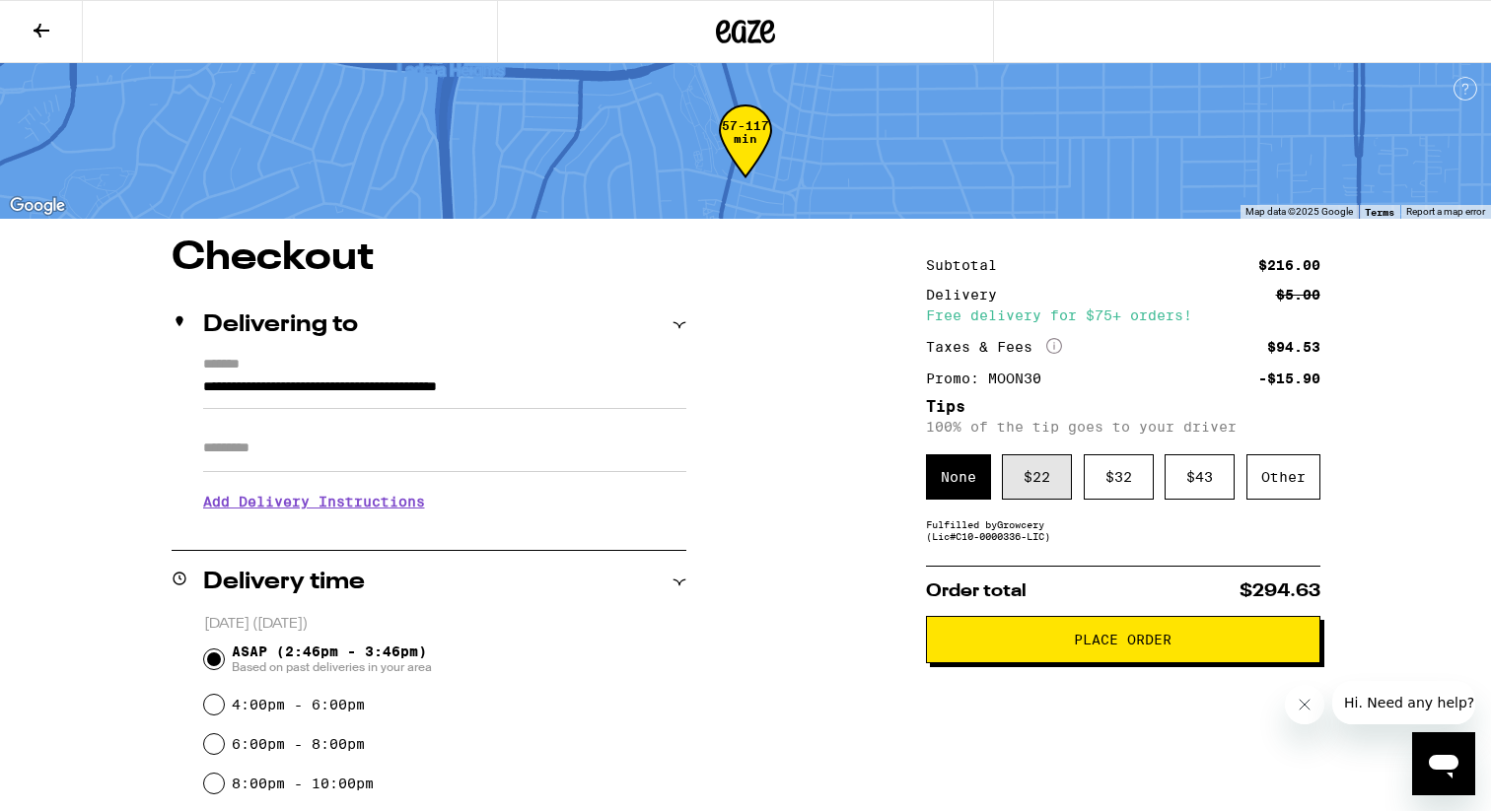
click at [1034, 488] on div "$ 22" at bounding box center [1037, 476] width 70 height 45
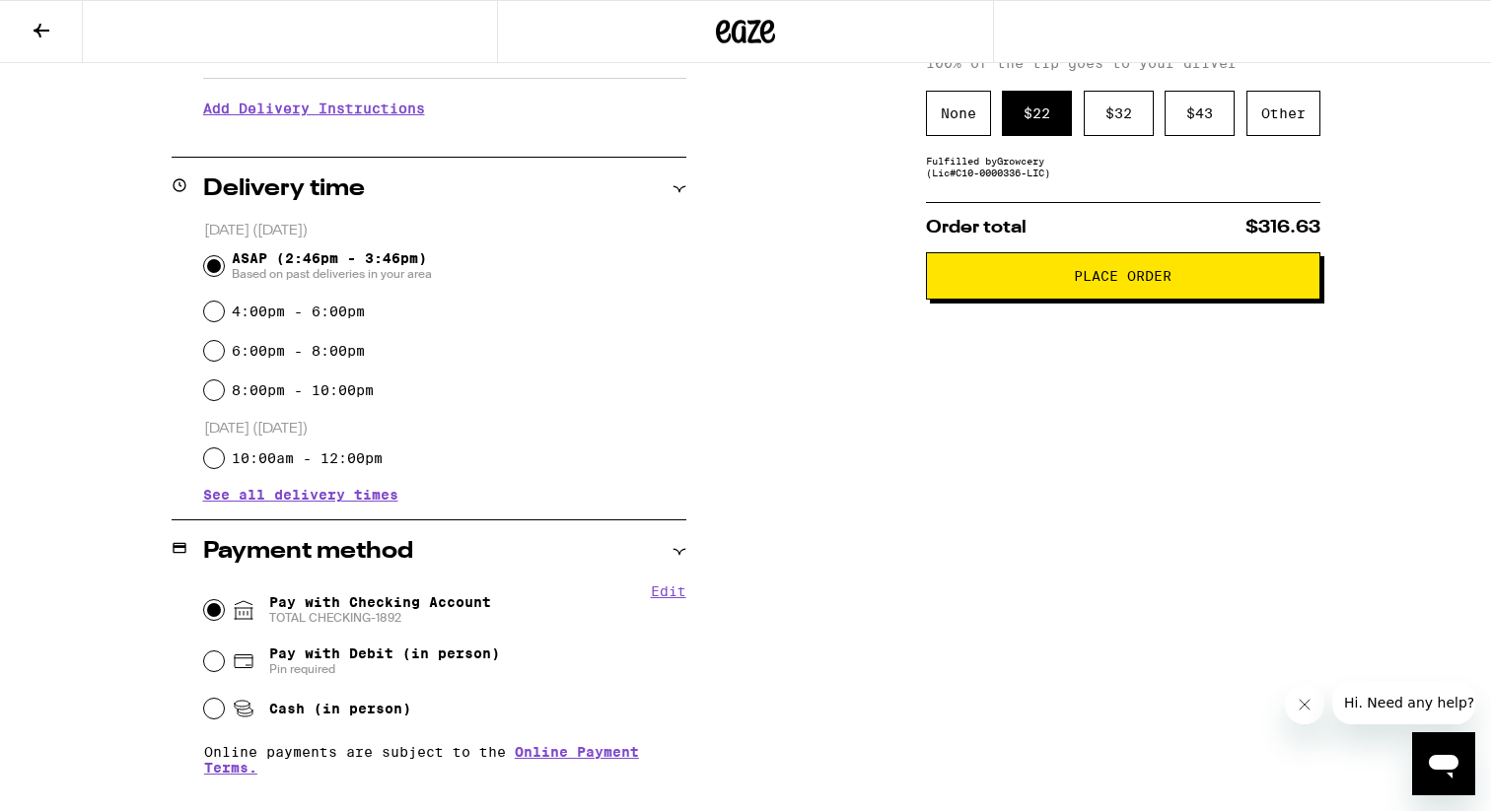
scroll to position [334, 0]
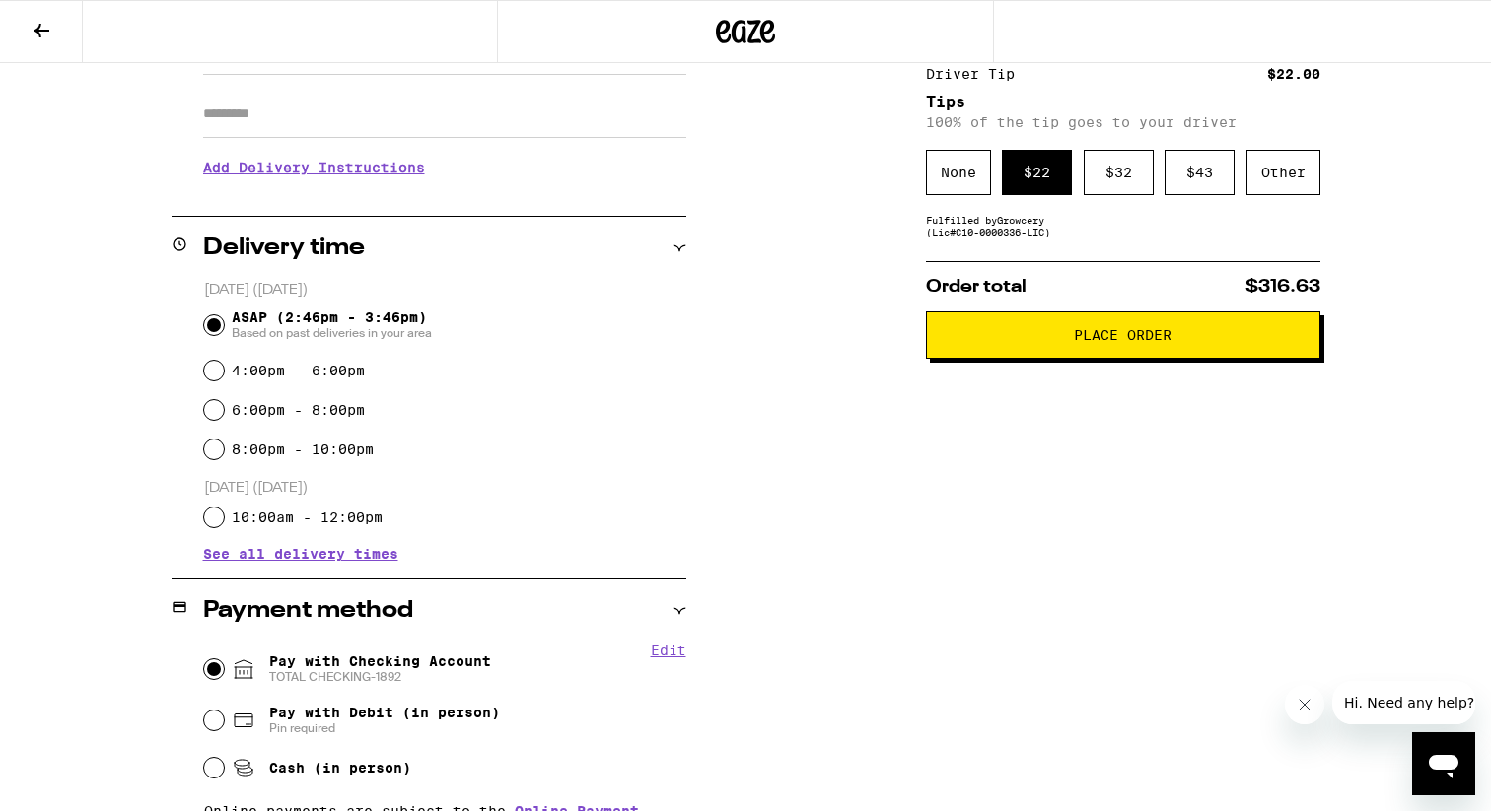
click at [1102, 335] on span "Place Order" at bounding box center [1123, 335] width 98 height 14
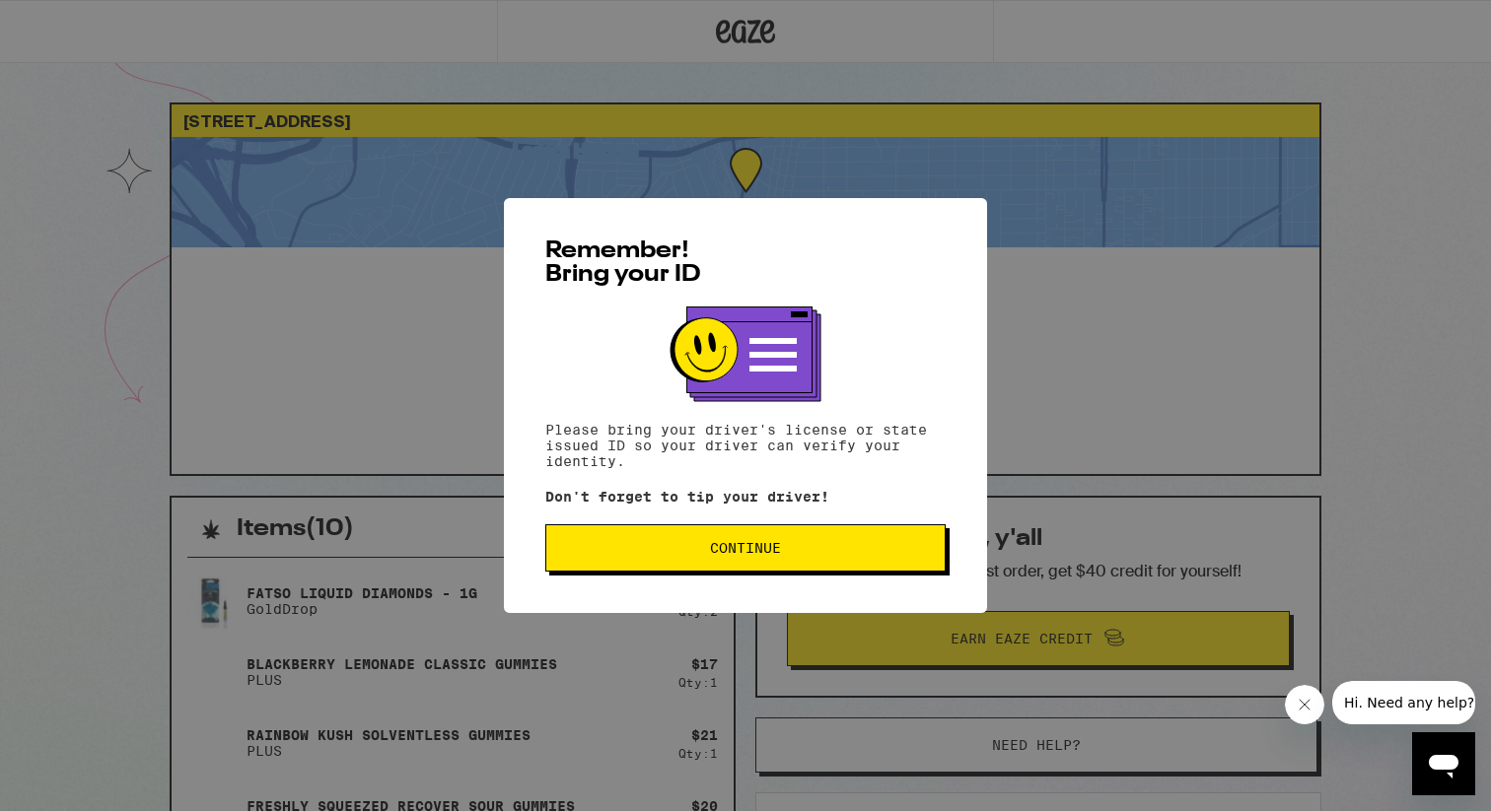
click at [736, 551] on span "Continue" at bounding box center [745, 548] width 71 height 14
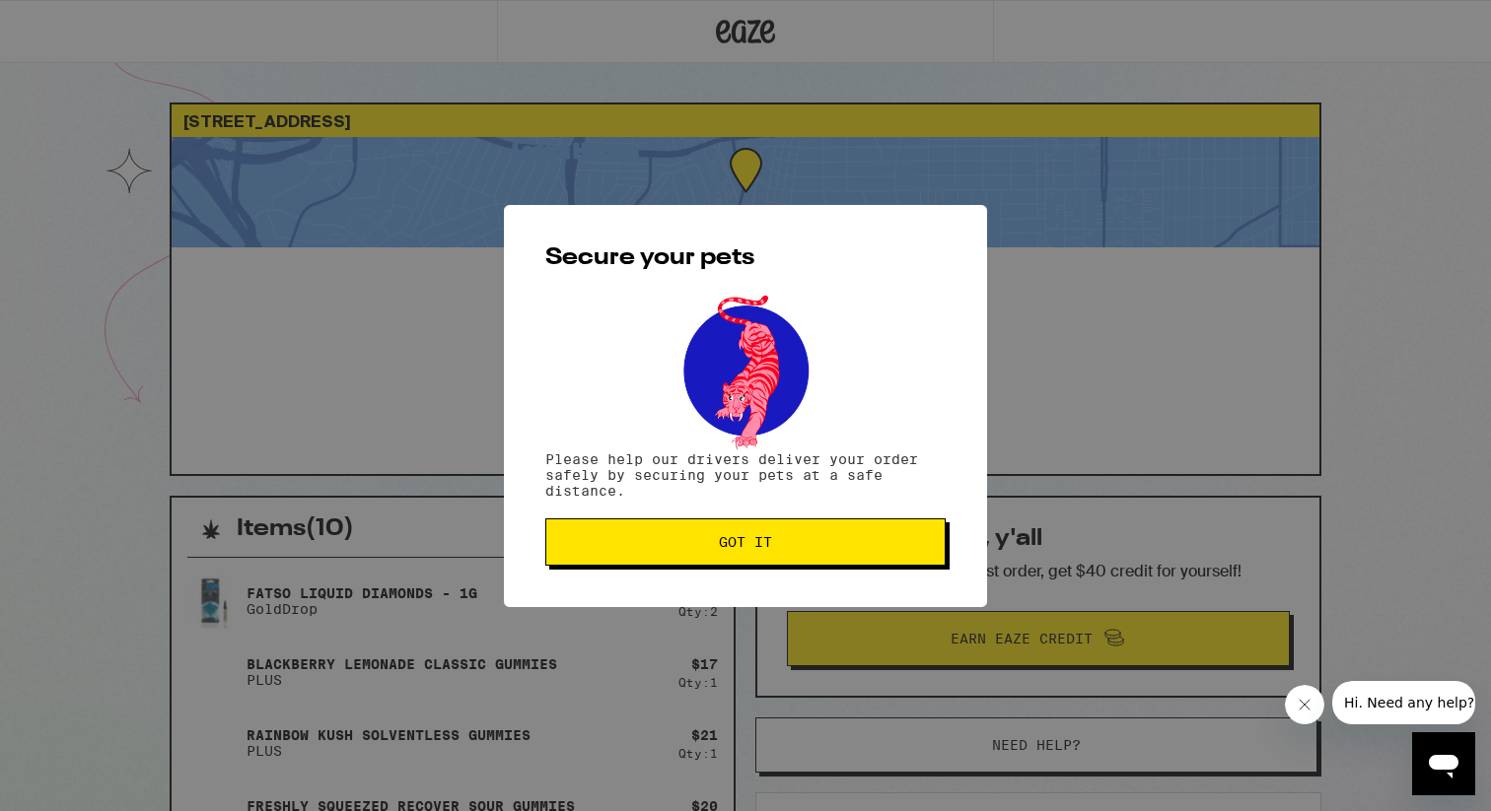
click at [658, 549] on span "Got it" at bounding box center [745, 542] width 367 height 14
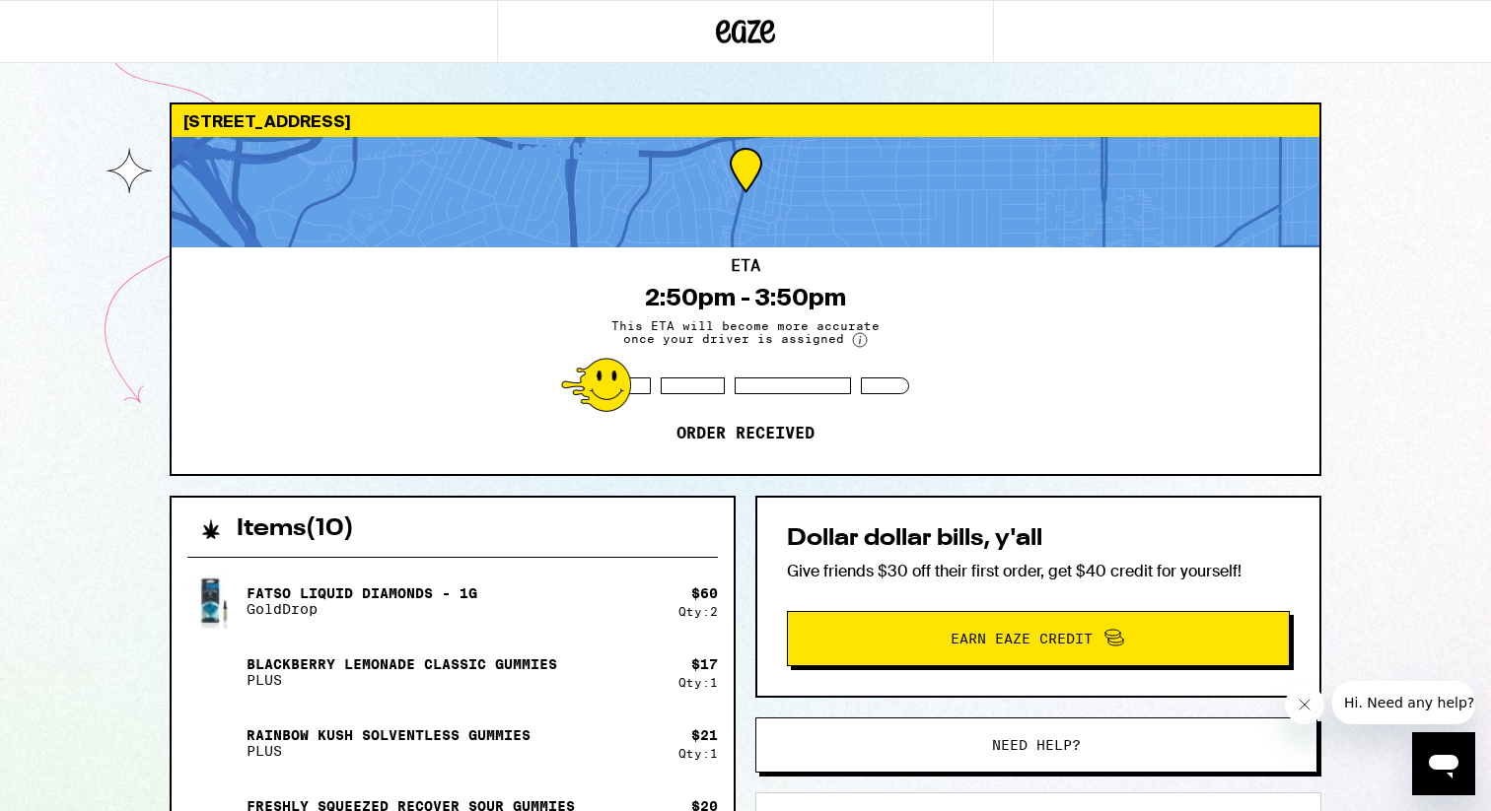
click at [738, 20] on icon at bounding box center [747, 32] width 30 height 24
